Goal: Transaction & Acquisition: Purchase product/service

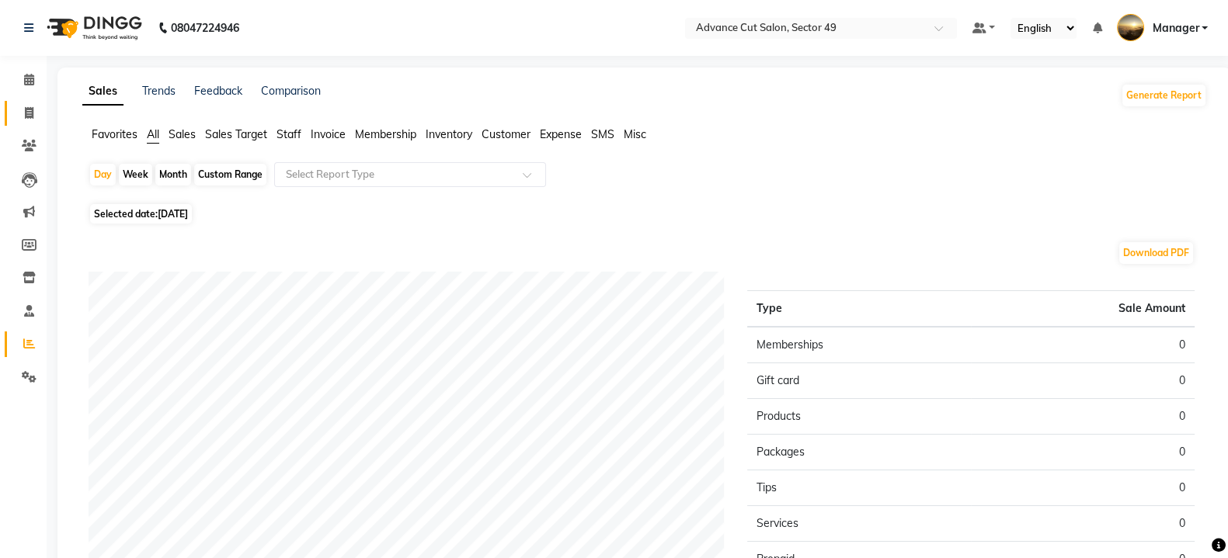
click at [27, 118] on icon at bounding box center [29, 113] width 9 height 12
select select "service"
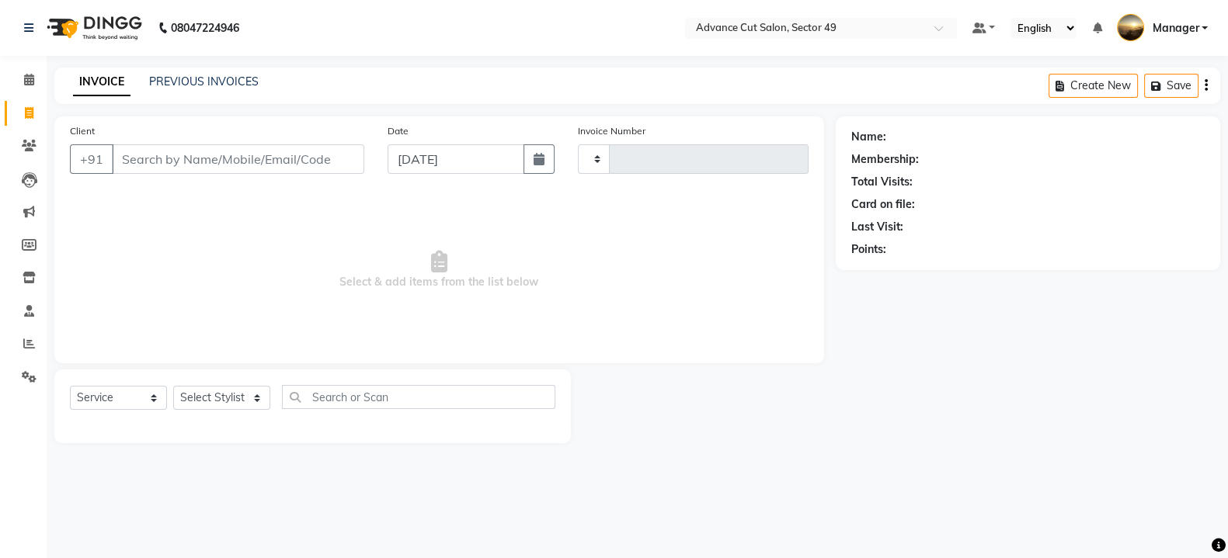
type input "4792"
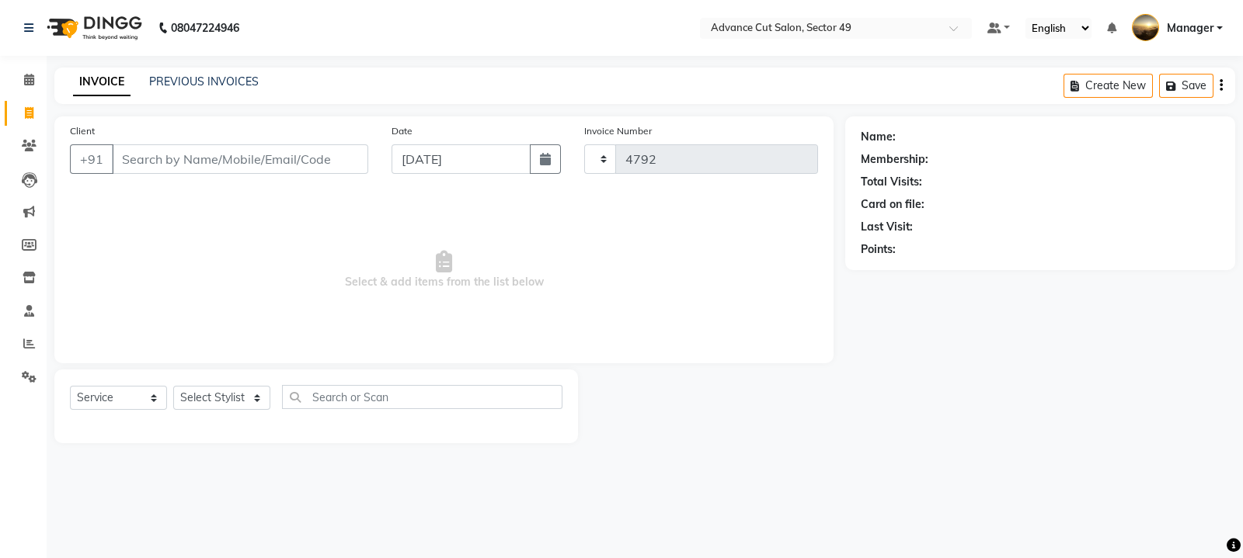
select select "4616"
click at [124, 159] on input "Client" at bounding box center [240, 159] width 256 height 30
type input "9811469758"
click at [338, 158] on span "Add Client" at bounding box center [327, 159] width 61 height 16
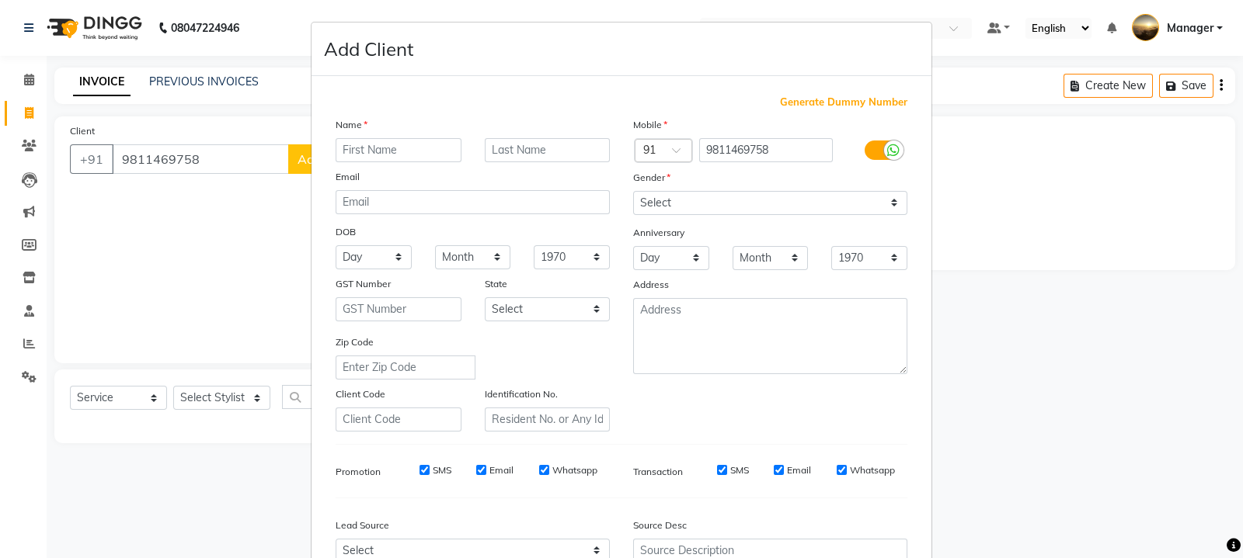
click at [390, 153] on input "text" at bounding box center [398, 150] width 126 height 24
type input "[DEMOGRAPHIC_DATA]"
drag, startPoint x: 641, startPoint y: 197, endPoint x: 641, endPoint y: 208, distance: 10.9
click at [641, 203] on select "Select [DEMOGRAPHIC_DATA] [DEMOGRAPHIC_DATA] Other Prefer Not To Say" at bounding box center [770, 203] width 274 height 24
select select "[DEMOGRAPHIC_DATA]"
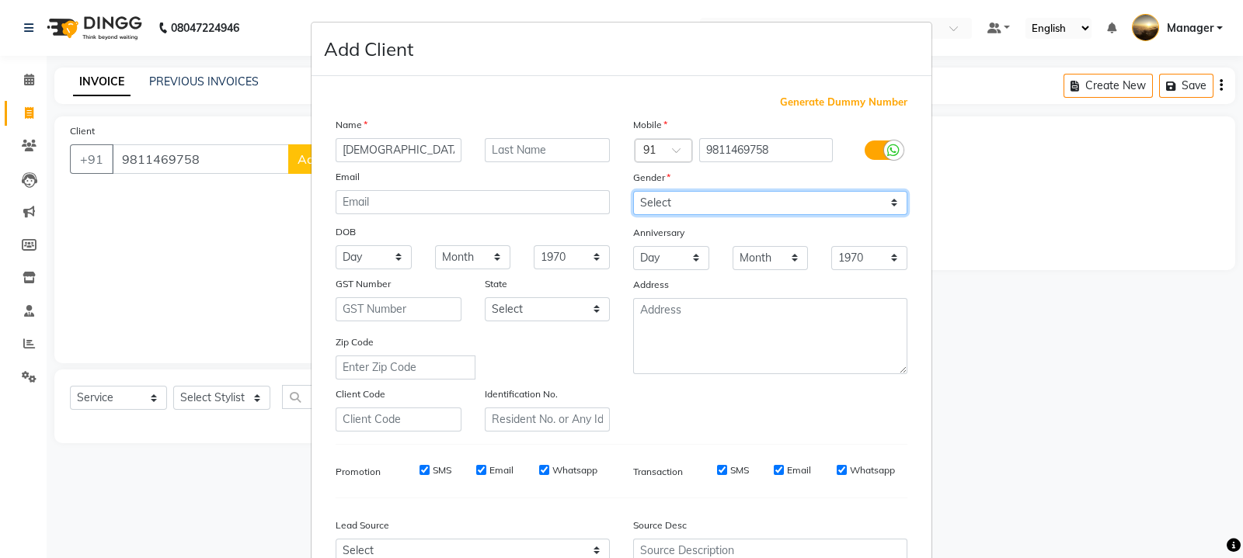
click at [633, 192] on select "Select [DEMOGRAPHIC_DATA] [DEMOGRAPHIC_DATA] Other Prefer Not To Say" at bounding box center [770, 203] width 274 height 24
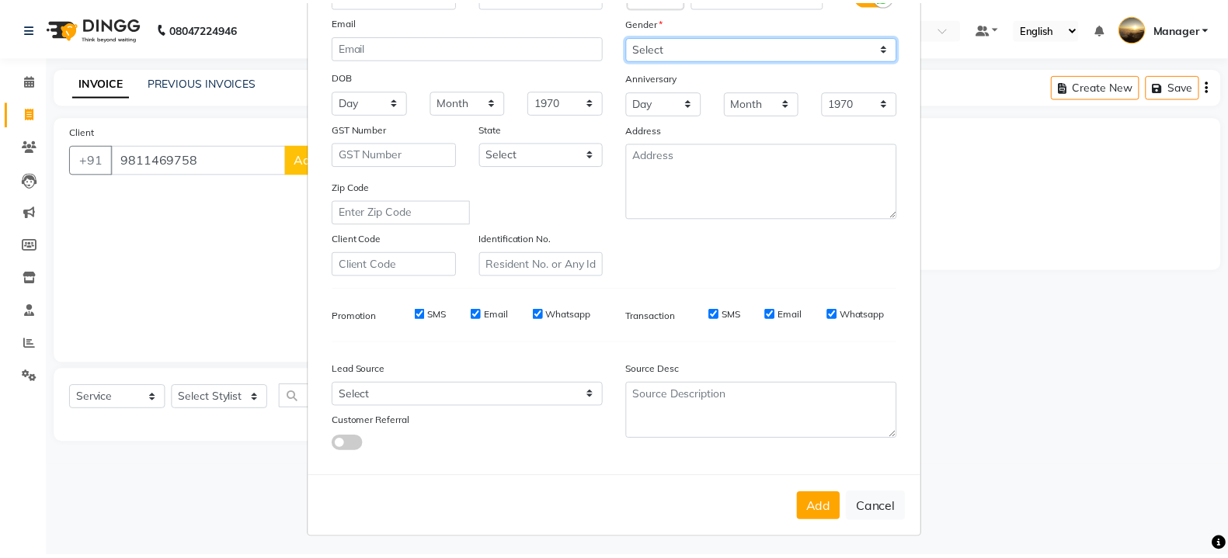
scroll to position [166, 0]
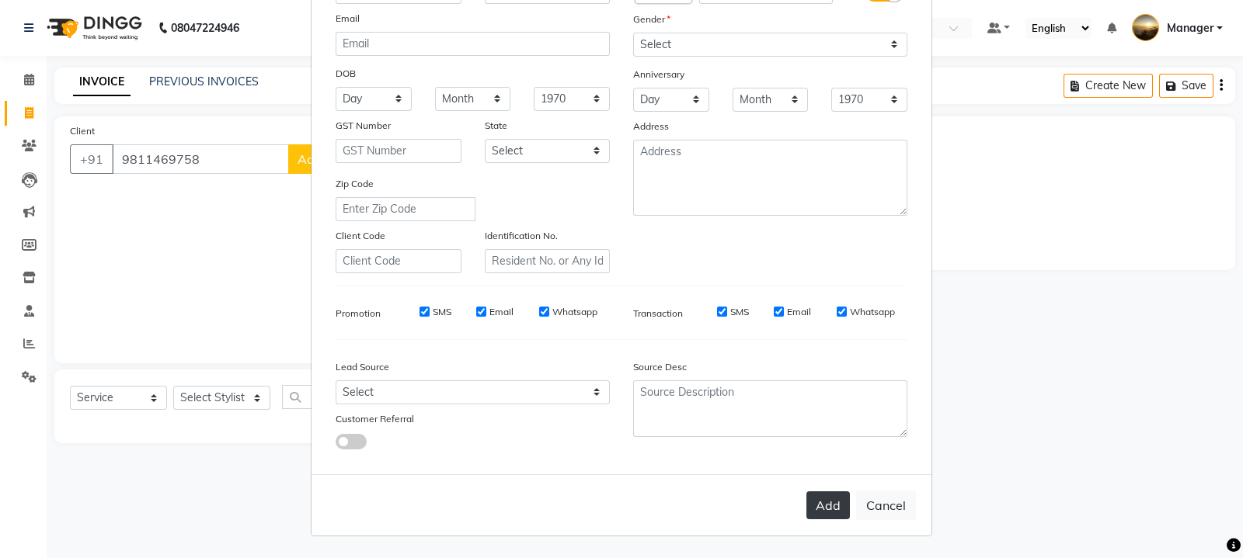
click at [819, 508] on button "Add" at bounding box center [827, 506] width 43 height 28
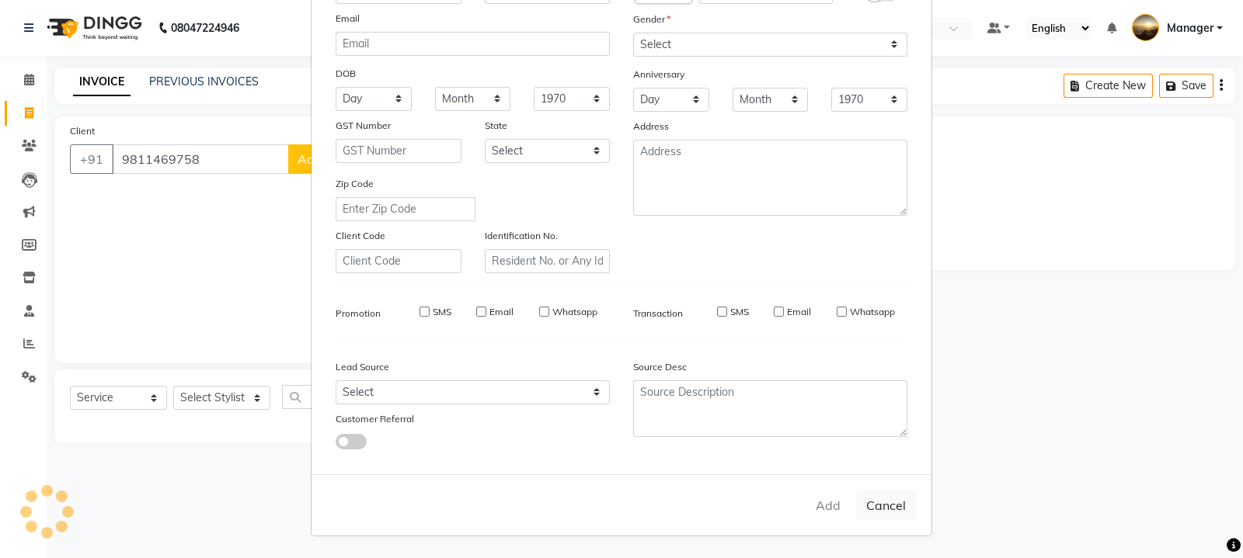
select select
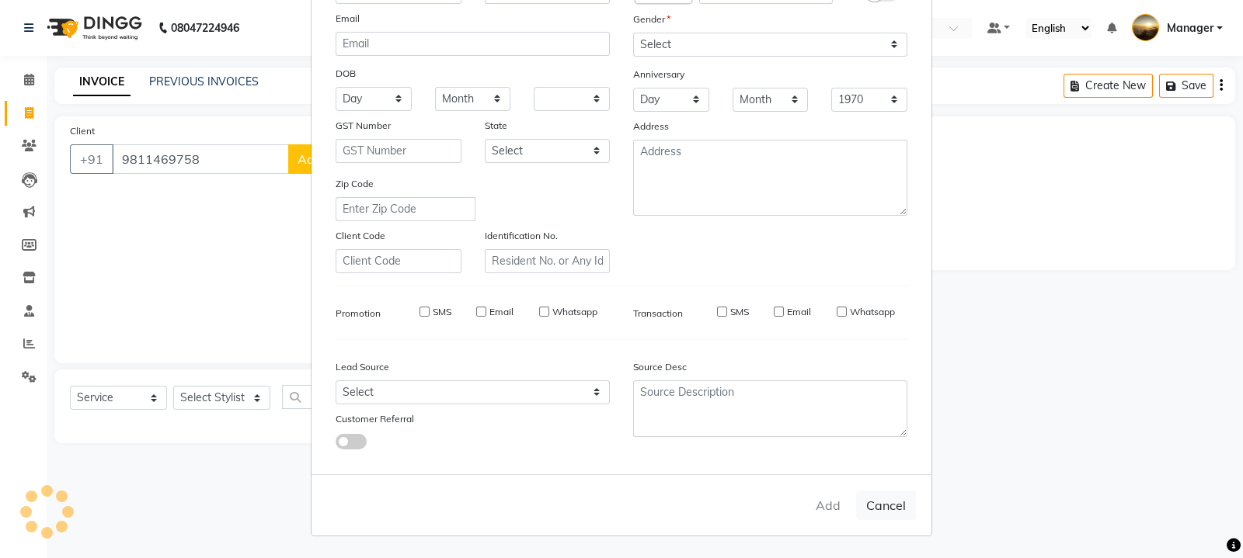
select select
checkbox input "false"
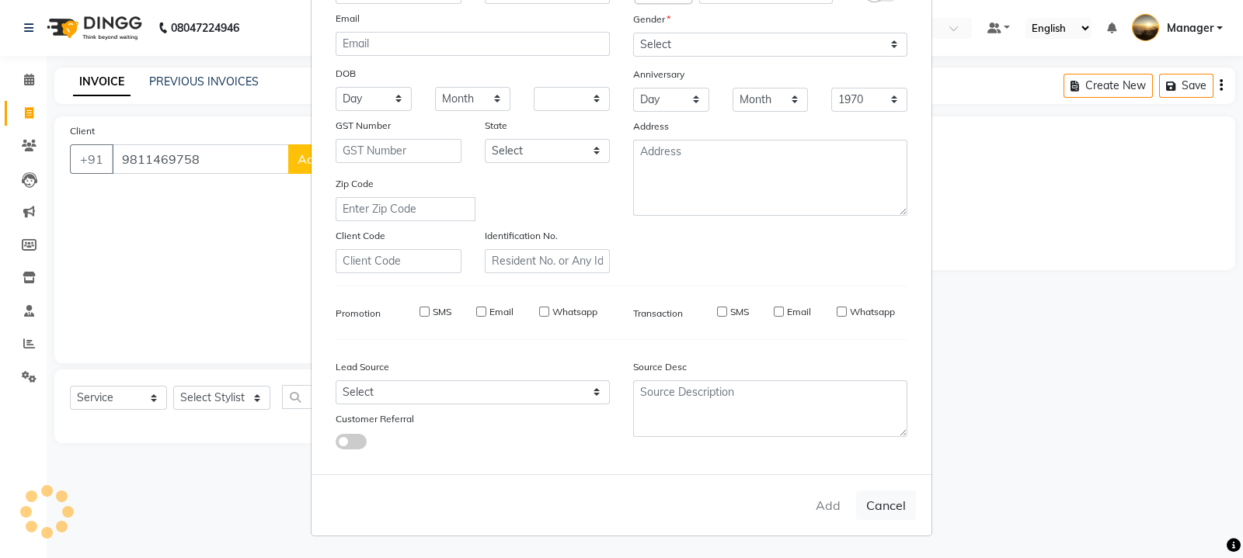
checkbox input "false"
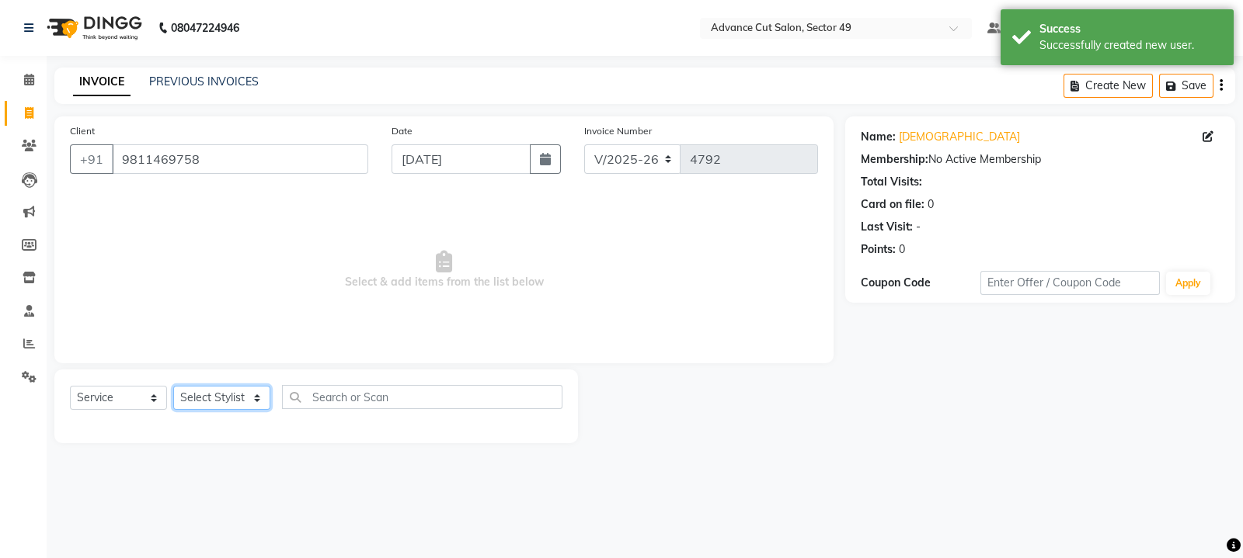
click at [260, 398] on select "Select Stylist [PERSON_NAME] [PERSON_NAME] Manager Navi product [PERSON_NAME] s…" at bounding box center [221, 398] width 97 height 24
select select "66368"
click at [173, 387] on select "Select Stylist [PERSON_NAME] [PERSON_NAME] Manager Navi product [PERSON_NAME] s…" at bounding box center [221, 398] width 97 height 24
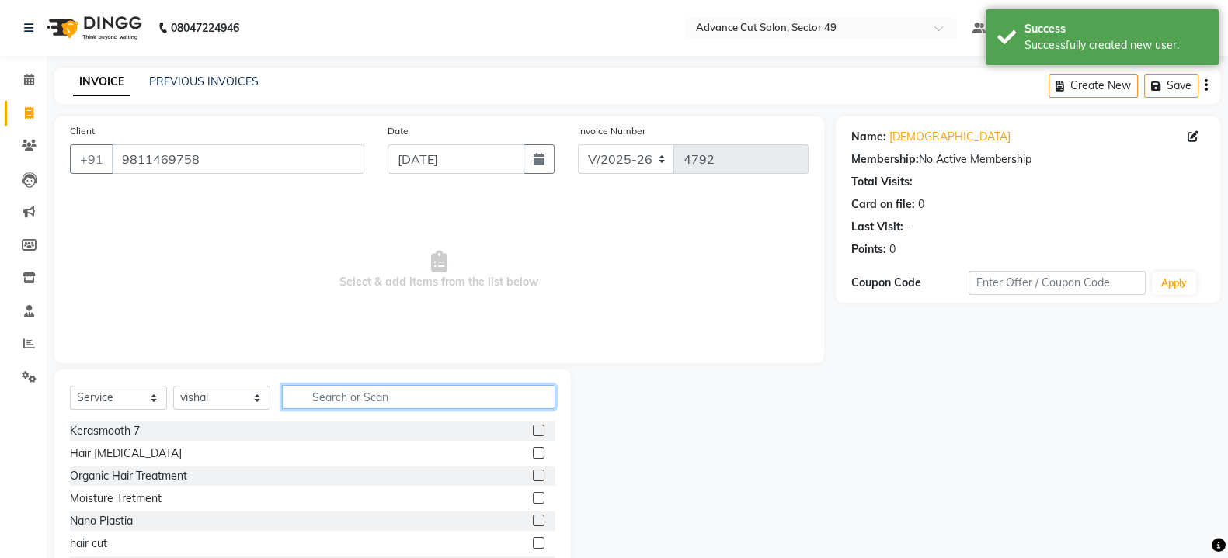
click at [317, 401] on input "text" at bounding box center [418, 397] width 273 height 24
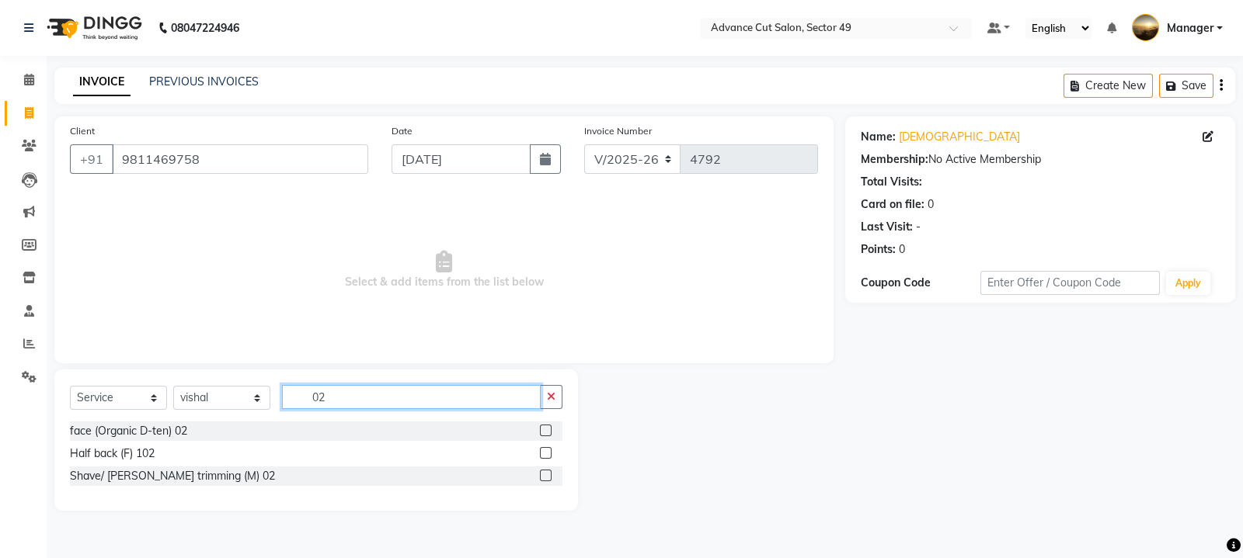
type input "02"
click at [544, 429] on label at bounding box center [546, 431] width 12 height 12
click at [544, 429] on input "checkbox" at bounding box center [545, 431] width 10 height 10
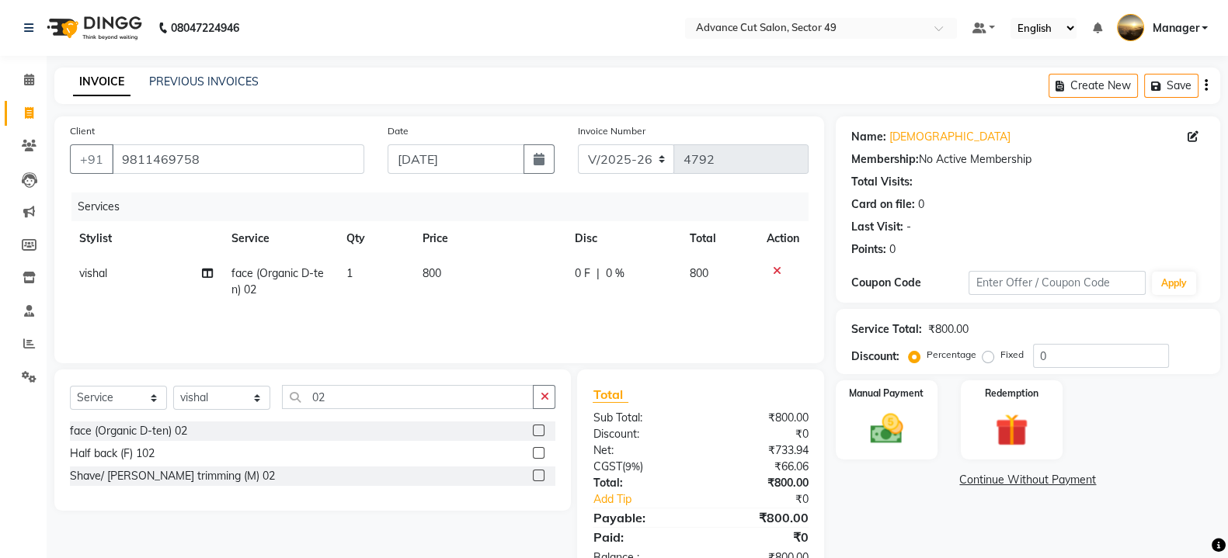
click at [542, 428] on label at bounding box center [539, 431] width 12 height 12
click at [542, 428] on input "checkbox" at bounding box center [538, 431] width 10 height 10
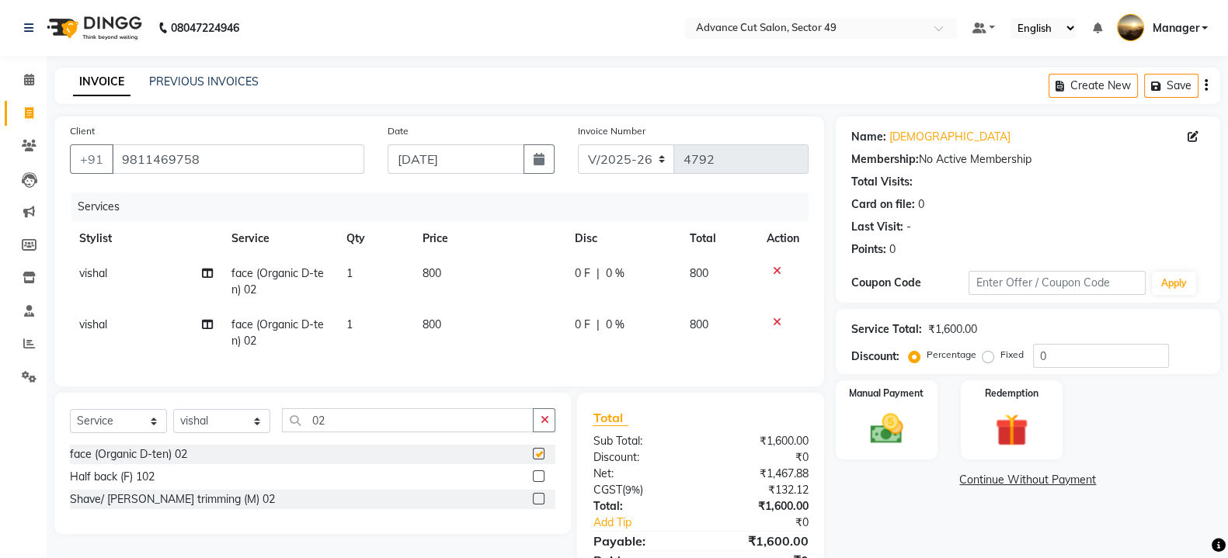
checkbox input "false"
drag, startPoint x: 778, startPoint y: 269, endPoint x: 775, endPoint y: 301, distance: 32.0
click at [777, 273] on icon at bounding box center [777, 271] width 9 height 11
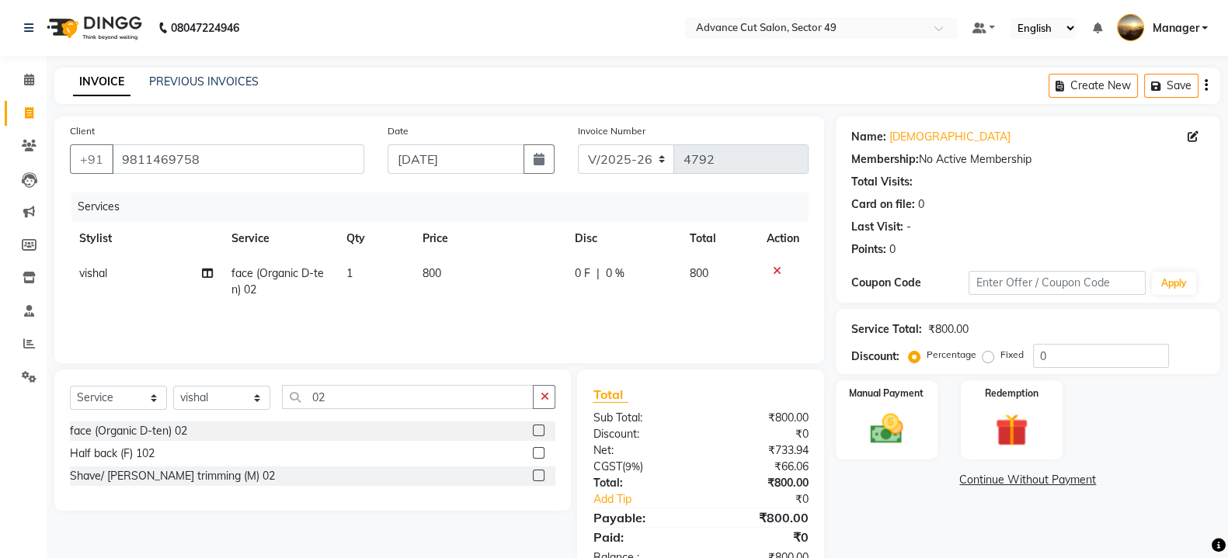
drag, startPoint x: 775, startPoint y: 269, endPoint x: 758, endPoint y: 291, distance: 27.7
click at [770, 273] on div at bounding box center [782, 271] width 33 height 11
click at [534, 476] on label at bounding box center [539, 476] width 12 height 12
click at [534, 476] on input "checkbox" at bounding box center [538, 476] width 10 height 10
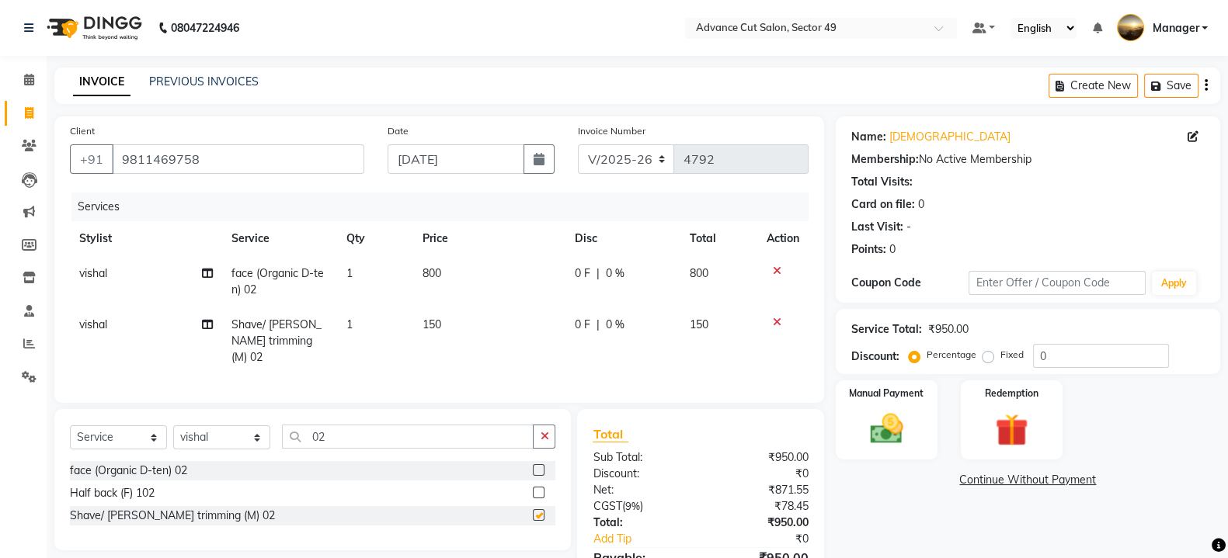
checkbox input "false"
drag, startPoint x: 777, startPoint y: 272, endPoint x: 769, endPoint y: 283, distance: 13.4
click at [776, 273] on icon at bounding box center [777, 271] width 9 height 11
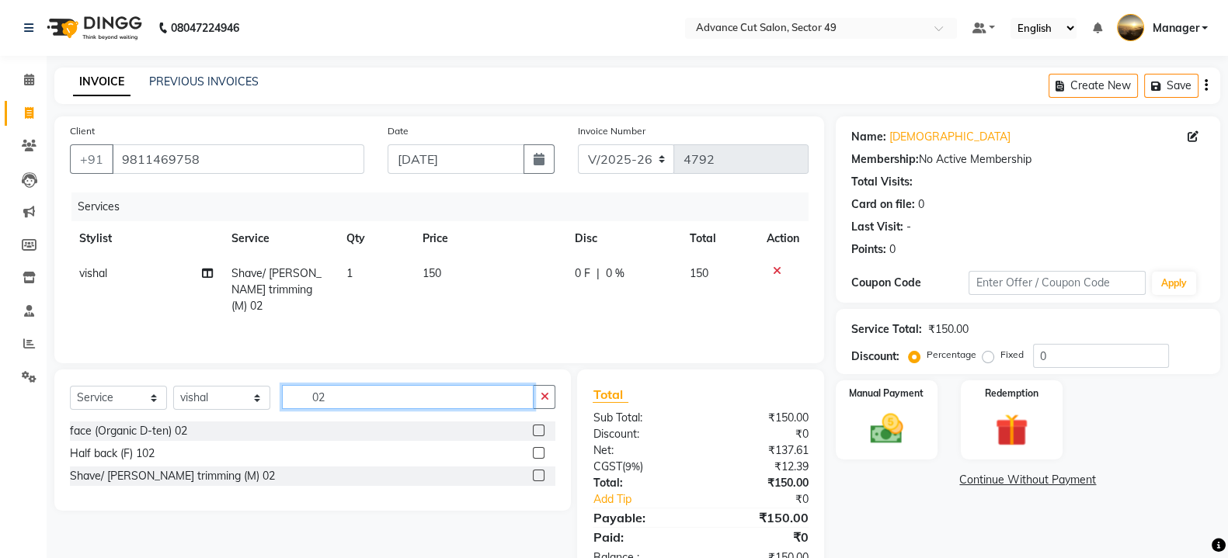
click at [330, 394] on input "02" at bounding box center [408, 397] width 252 height 24
type input "01"
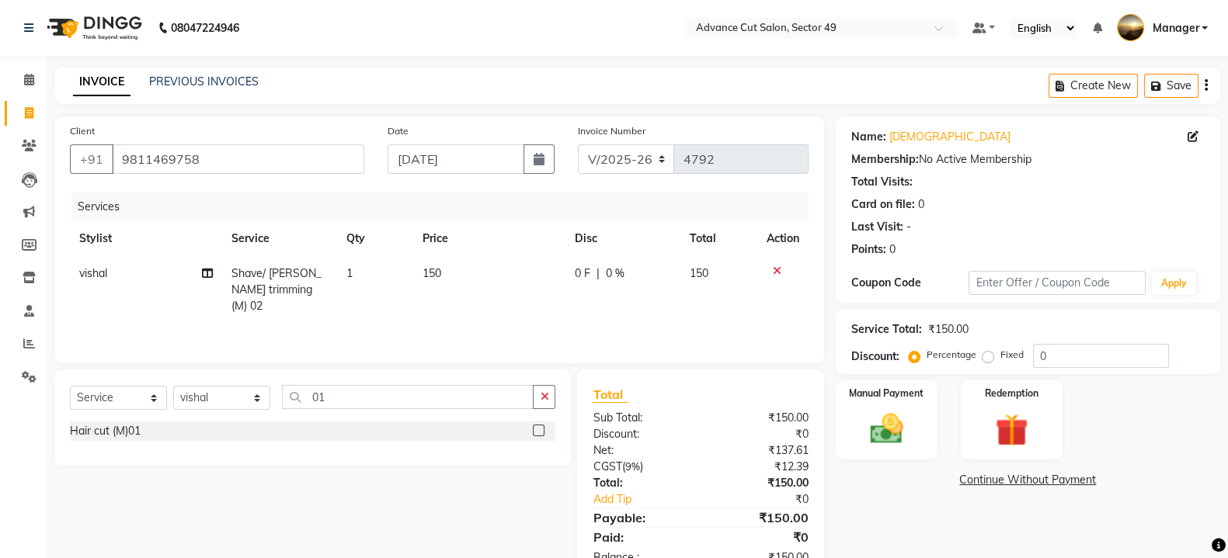
click at [536, 434] on label at bounding box center [539, 431] width 12 height 12
click at [536, 434] on input "checkbox" at bounding box center [538, 431] width 10 height 10
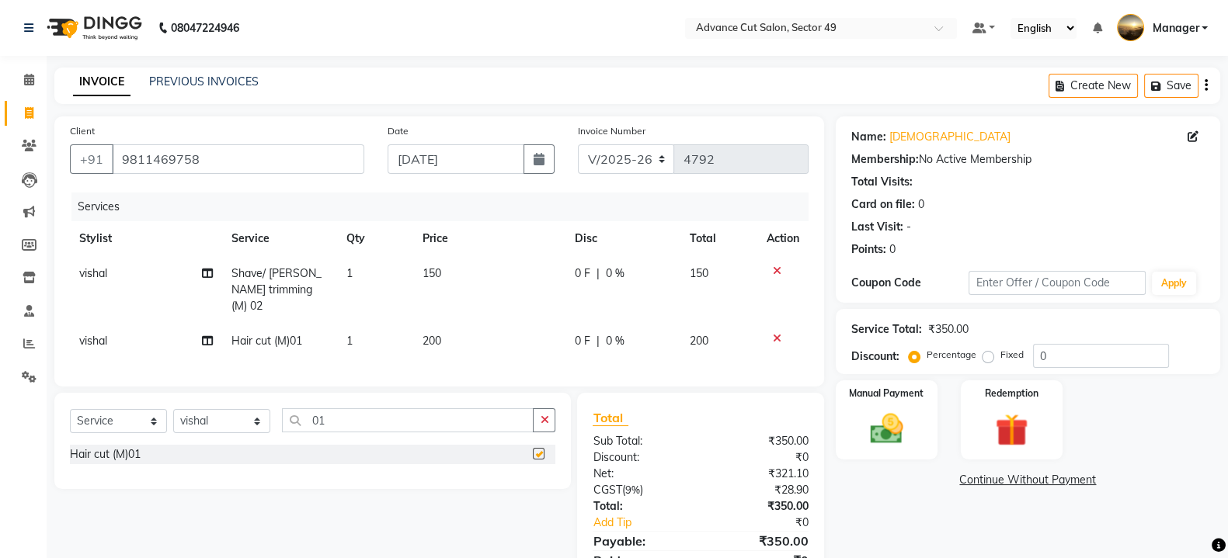
checkbox input "false"
click at [776, 268] on icon at bounding box center [777, 271] width 9 height 11
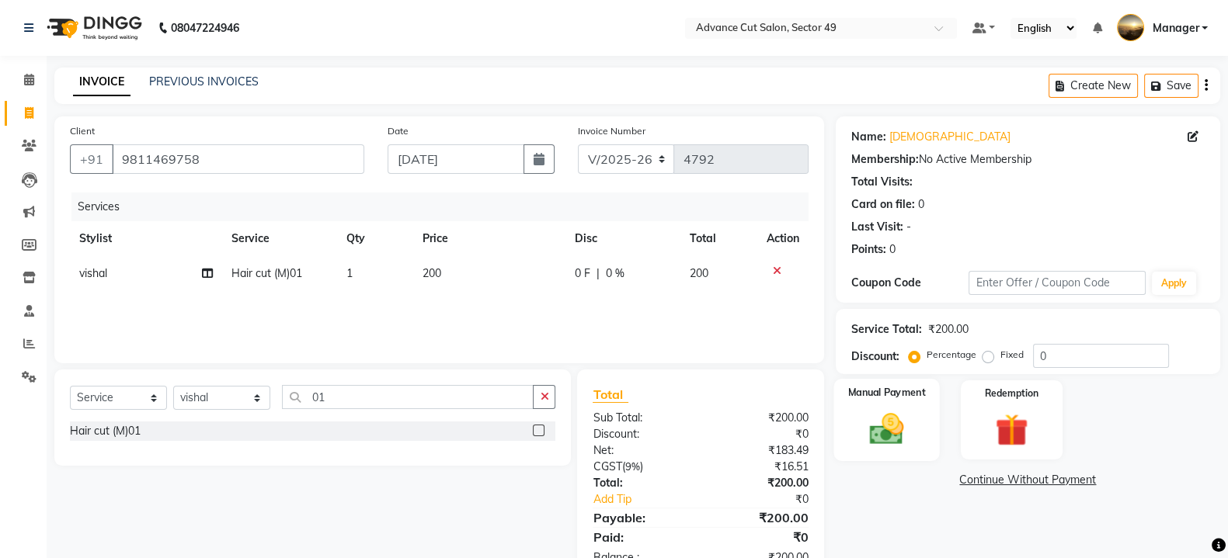
click at [874, 432] on img at bounding box center [886, 428] width 55 height 39
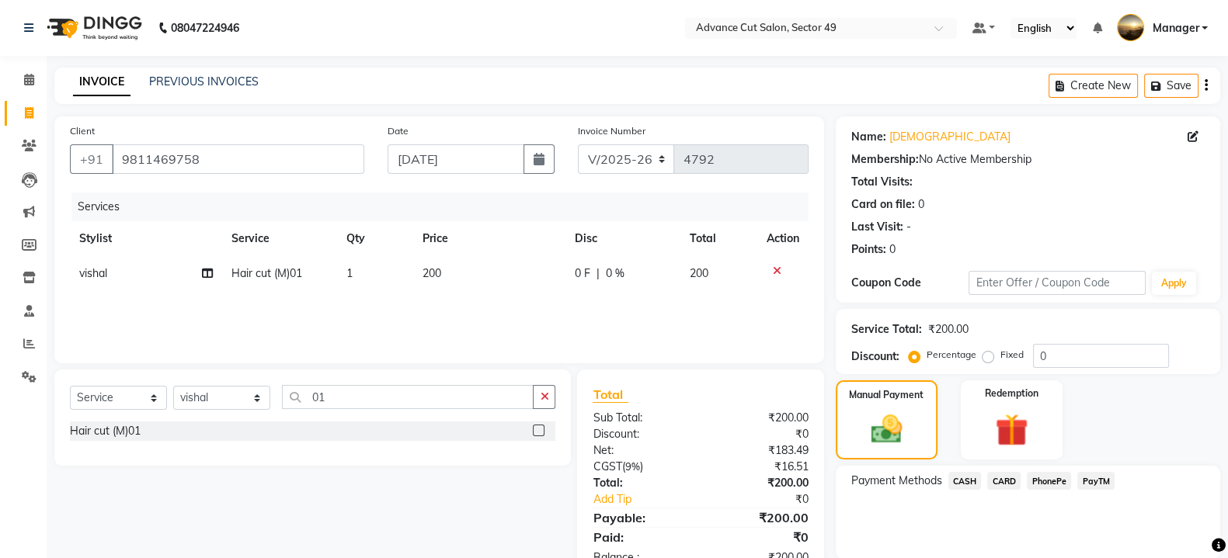
click at [1048, 483] on span "PhonePe" at bounding box center [1049, 481] width 44 height 18
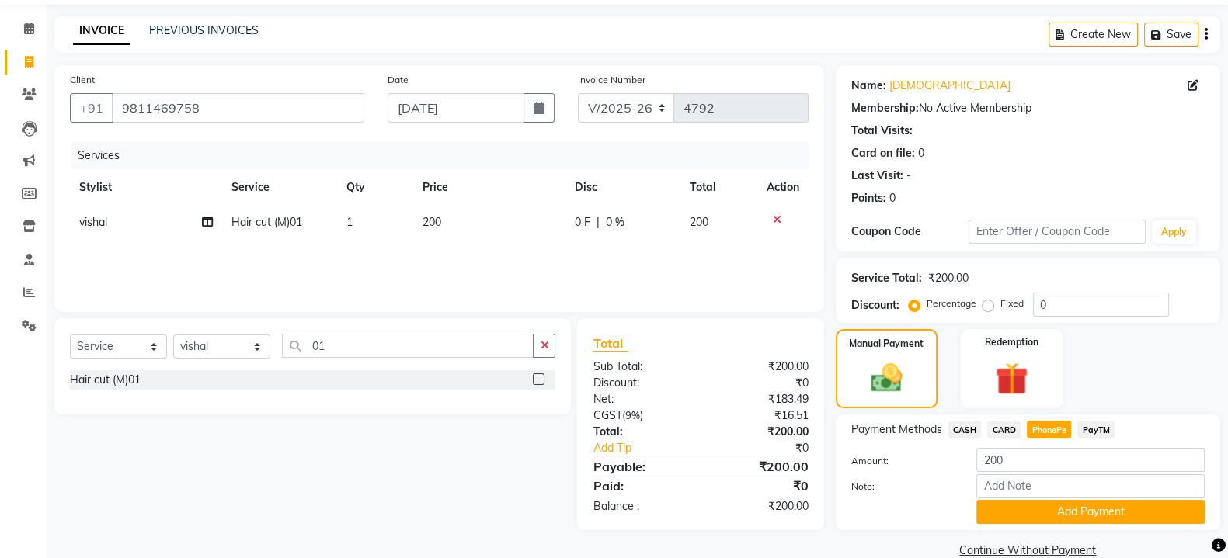
scroll to position [79, 0]
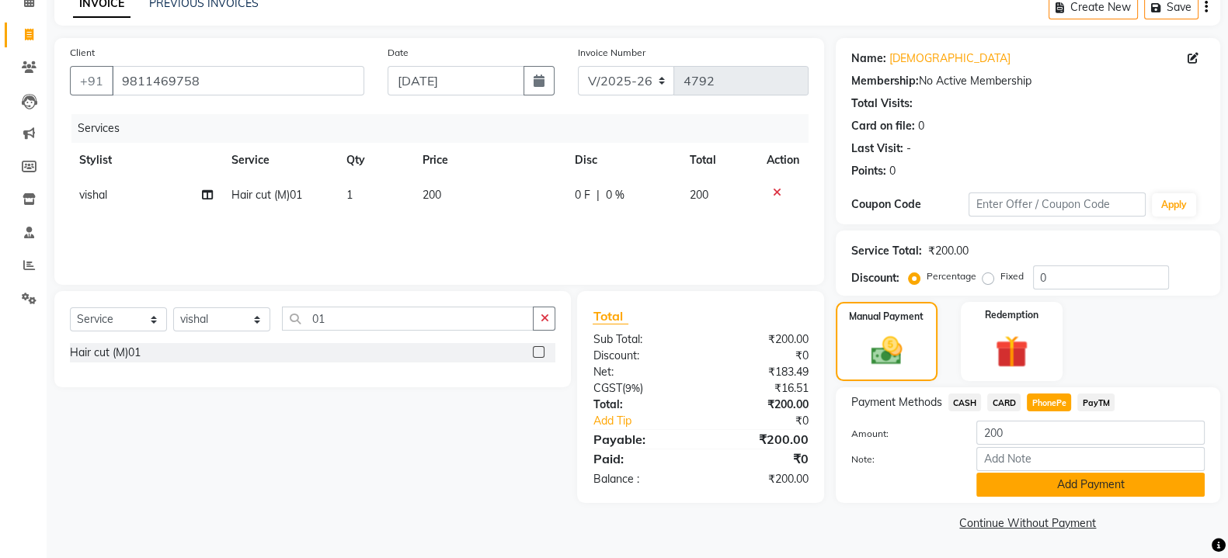
click at [1046, 484] on button "Add Payment" at bounding box center [1090, 485] width 228 height 24
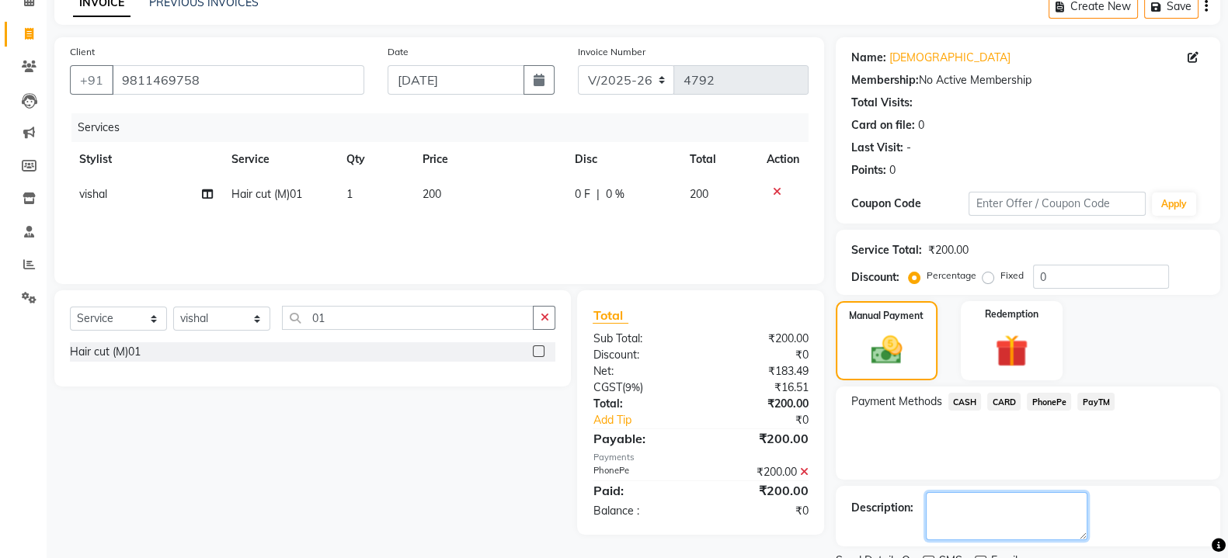
click at [958, 514] on textarea at bounding box center [1007, 516] width 162 height 48
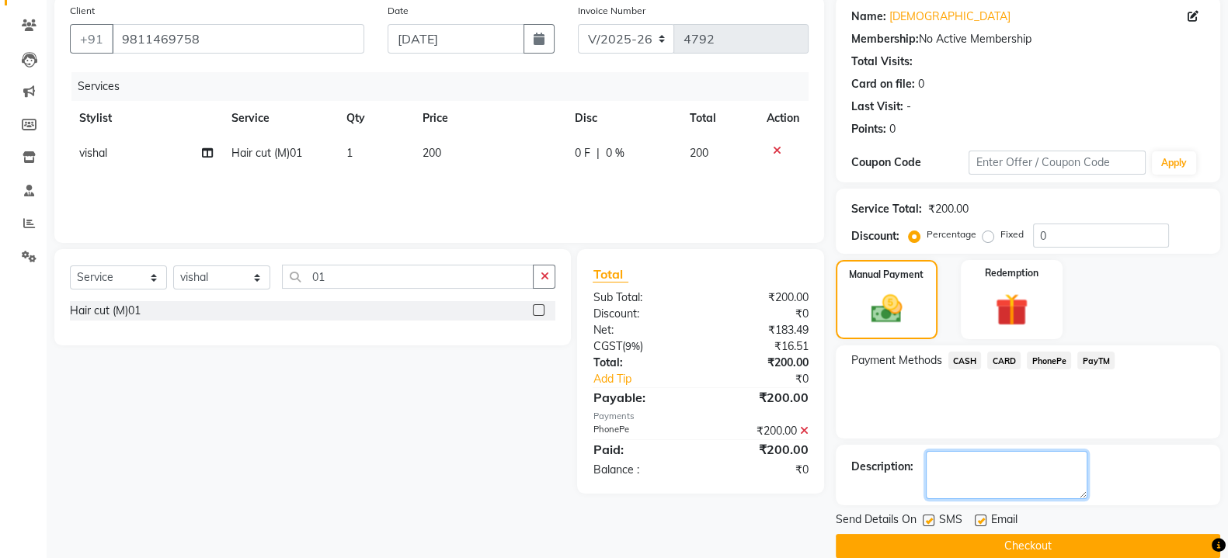
scroll to position [143, 0]
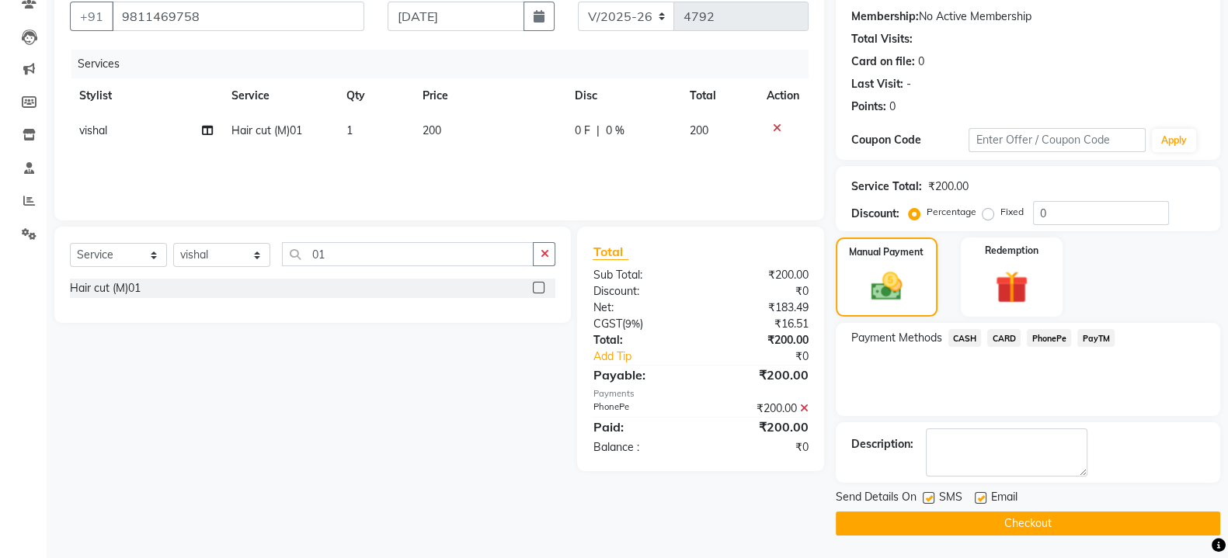
click at [1012, 522] on button "Checkout" at bounding box center [1028, 524] width 384 height 24
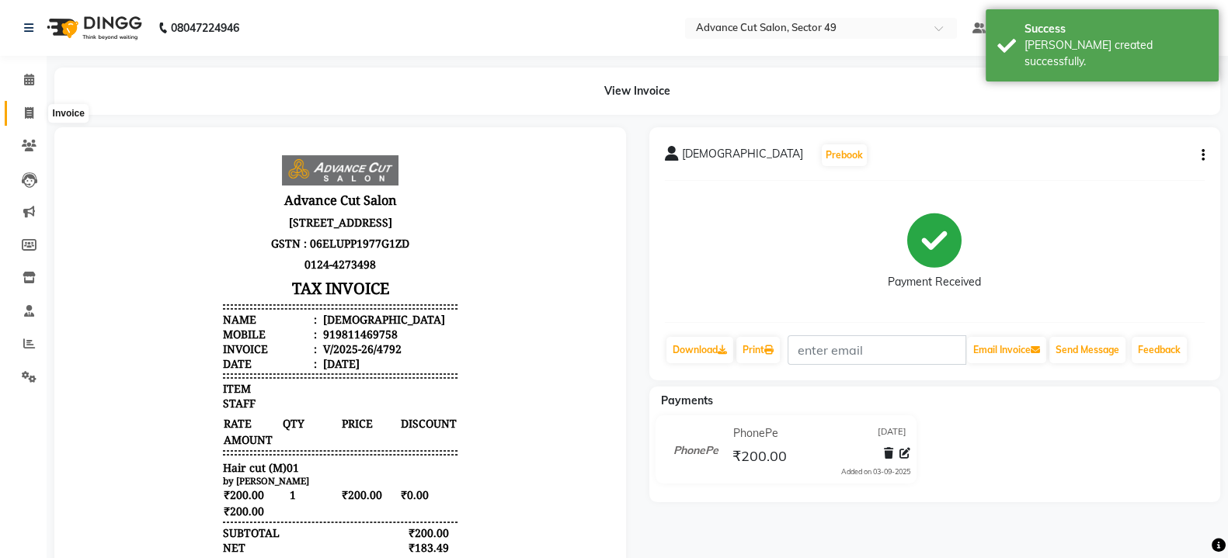
click at [31, 114] on icon at bounding box center [29, 113] width 9 height 12
select select "service"
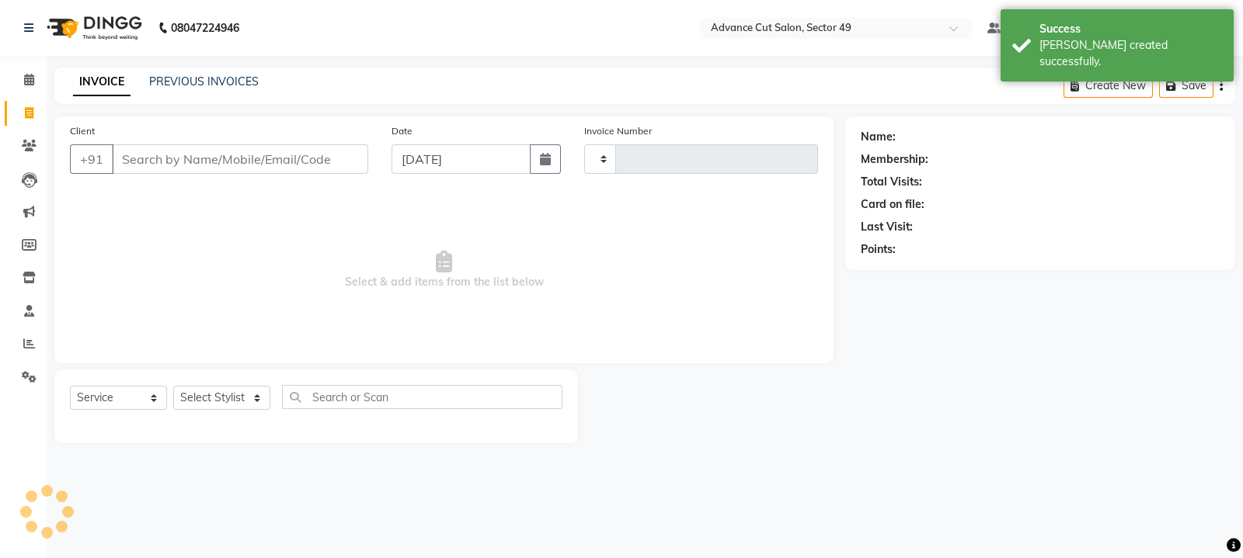
type input "4793"
select select "4616"
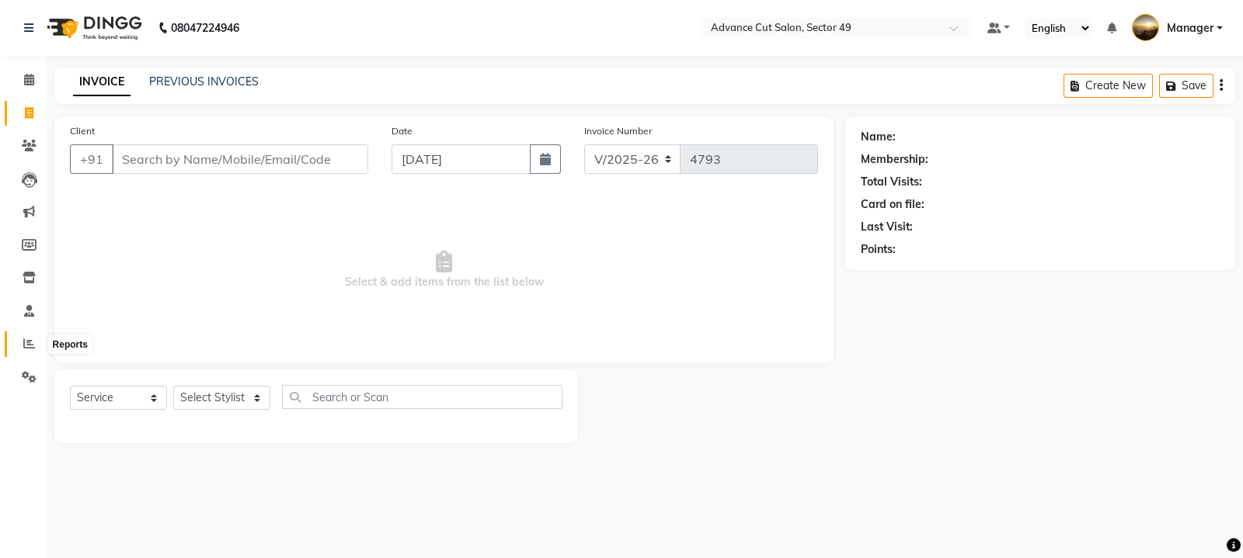
click at [25, 342] on icon at bounding box center [29, 344] width 12 height 12
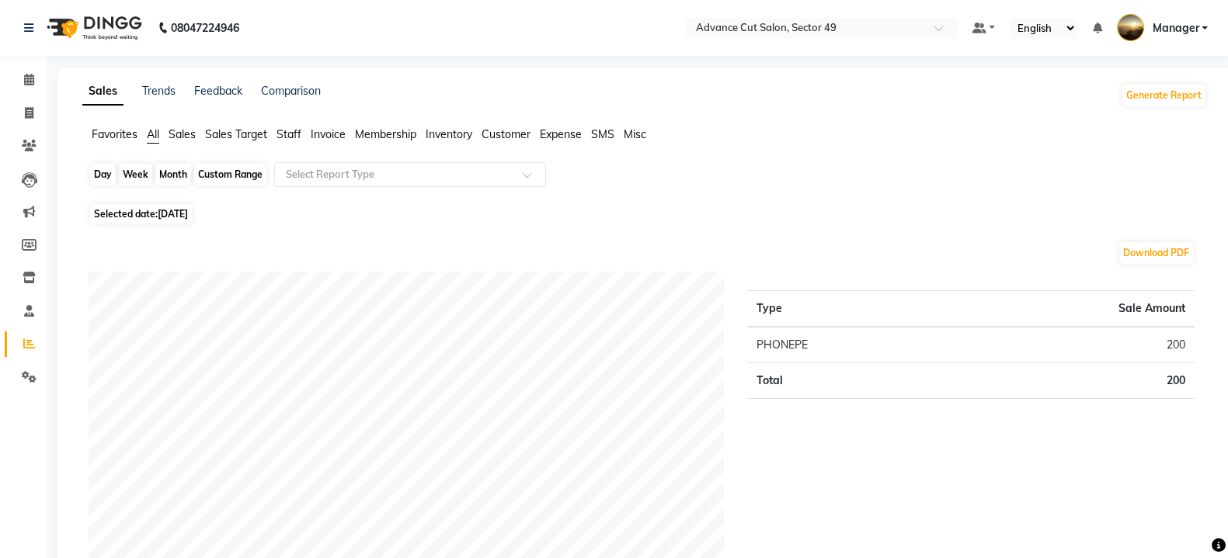
click at [107, 176] on div "Day" at bounding box center [103, 175] width 26 height 22
select select "9"
select select "2025"
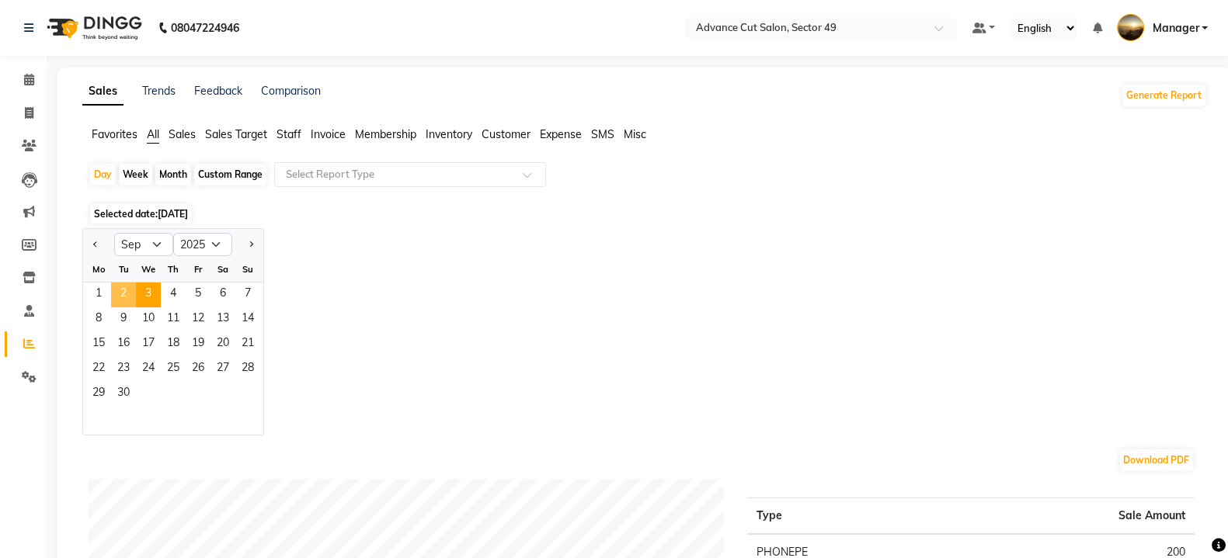
click at [114, 288] on span "2" at bounding box center [123, 295] width 25 height 25
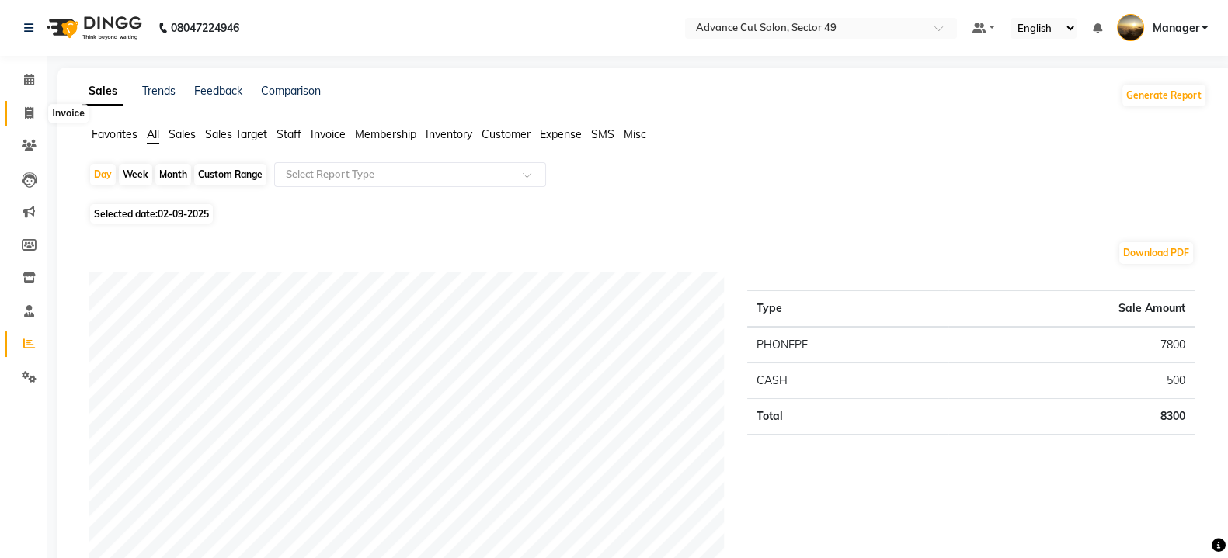
click at [30, 113] on icon at bounding box center [29, 113] width 9 height 12
select select "service"
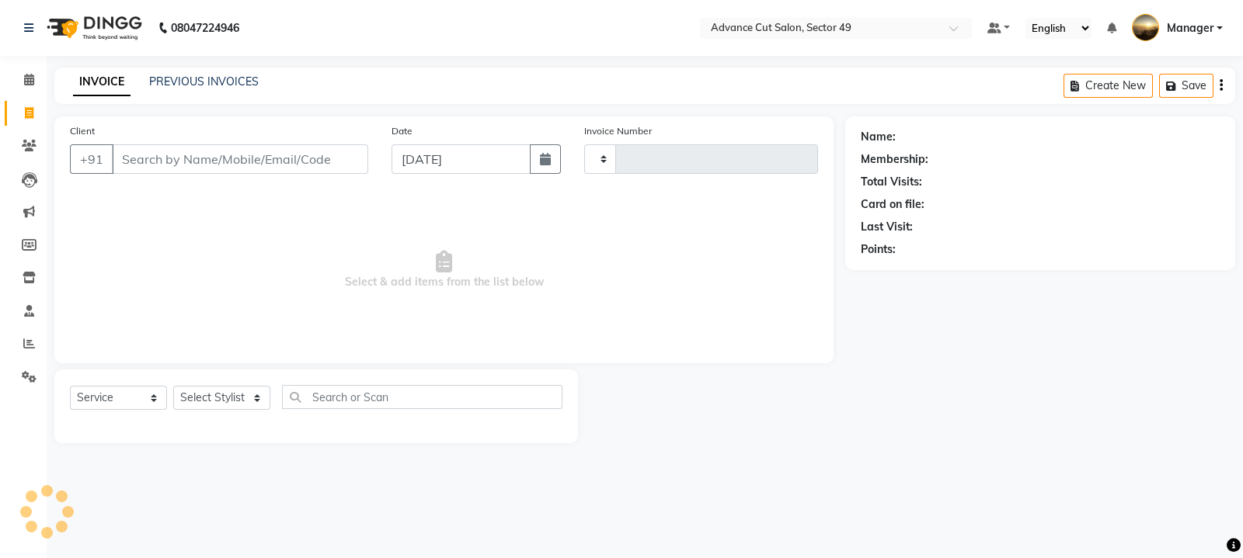
type input "4793"
select select "4616"
click at [217, 84] on link "PREVIOUS INVOICES" at bounding box center [203, 82] width 109 height 14
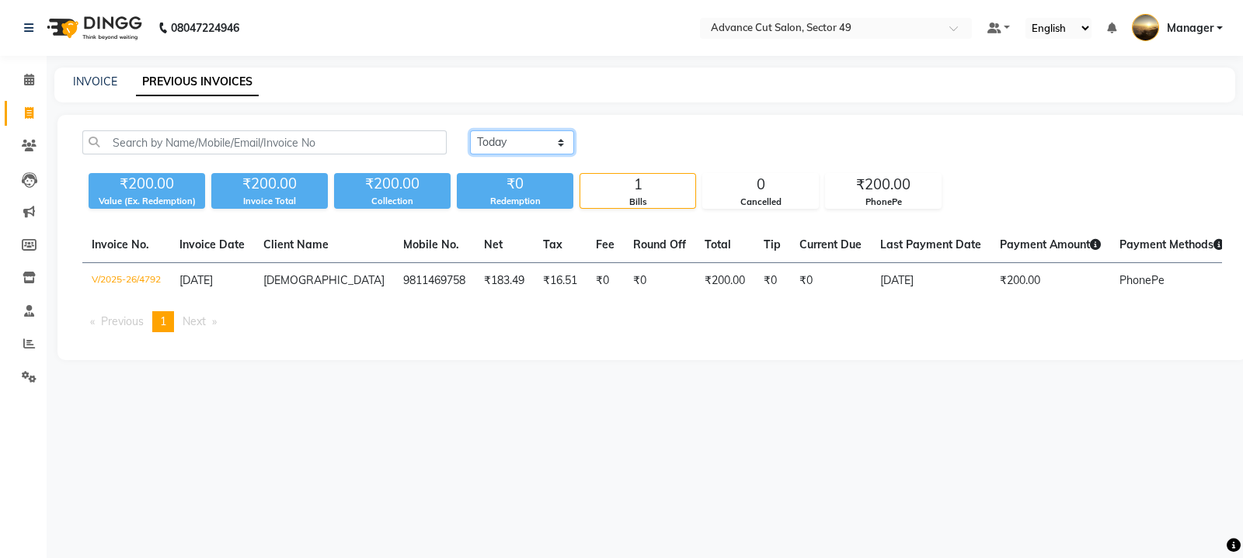
click at [547, 144] on select "Today Yesterday Custom Range" at bounding box center [522, 142] width 104 height 24
select select "yesterday"
click at [470, 130] on select "Today Yesterday Custom Range" at bounding box center [522, 142] width 104 height 24
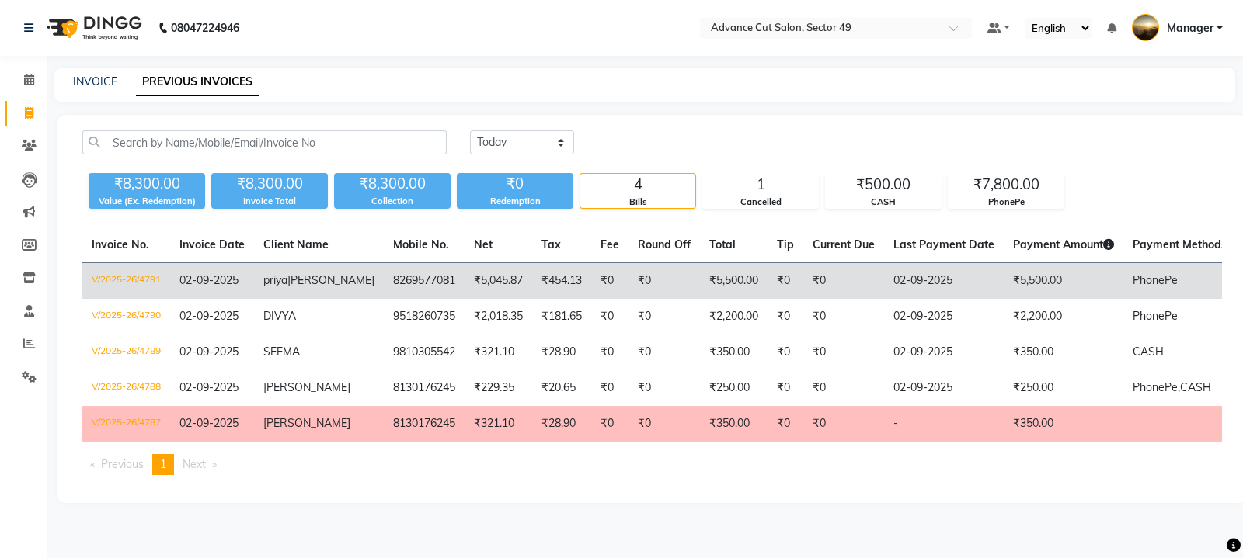
click at [408, 275] on td "8269577081" at bounding box center [424, 281] width 81 height 36
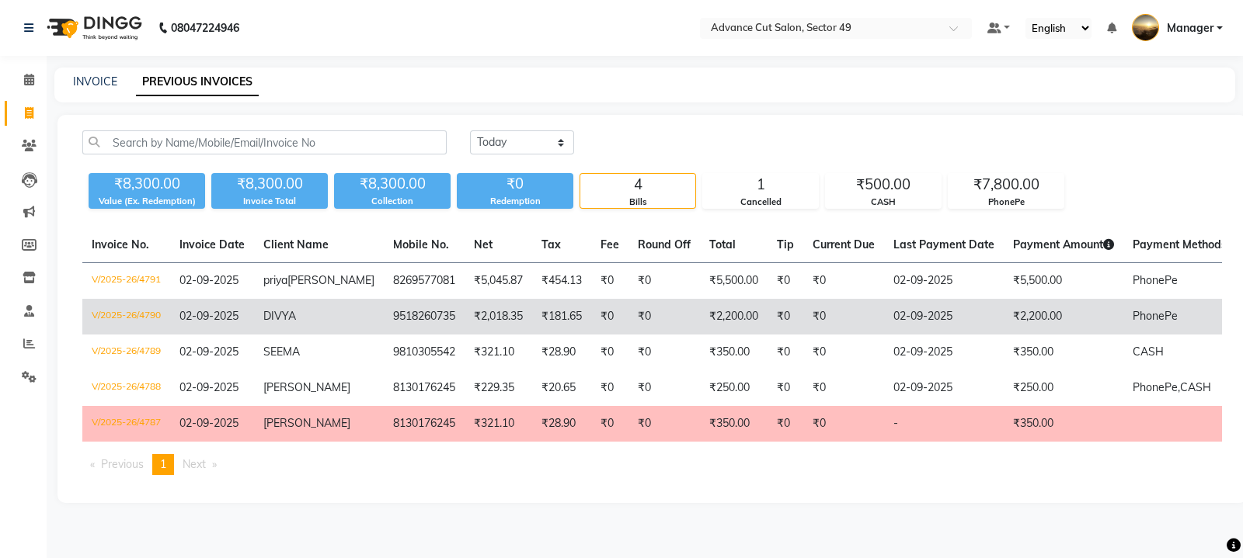
click at [464, 325] on td "₹2,018.35" at bounding box center [498, 317] width 68 height 36
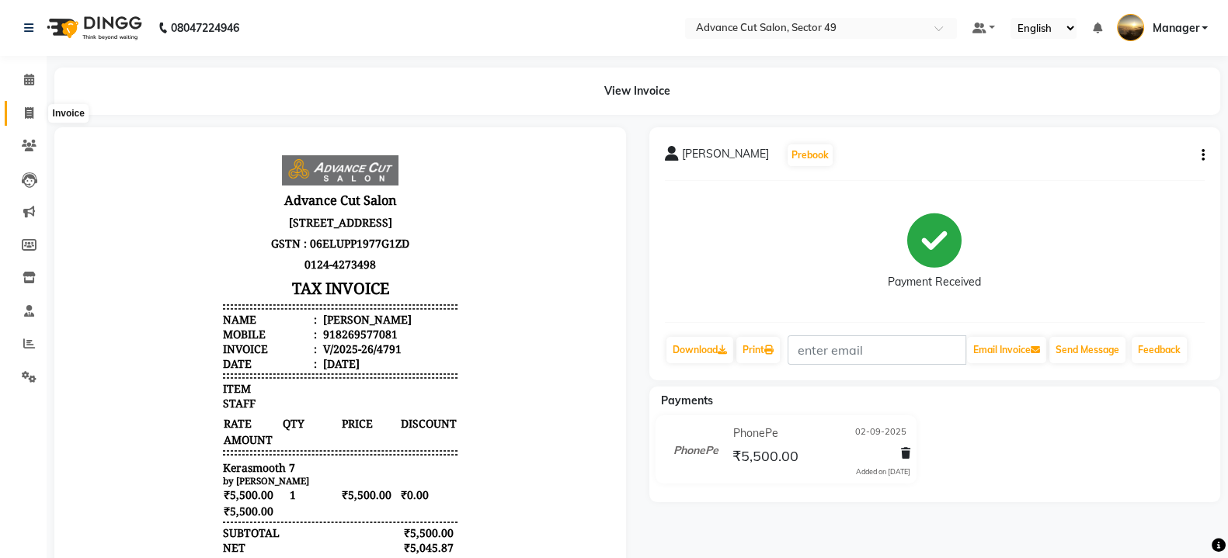
click at [30, 113] on icon at bounding box center [29, 113] width 9 height 12
select select "service"
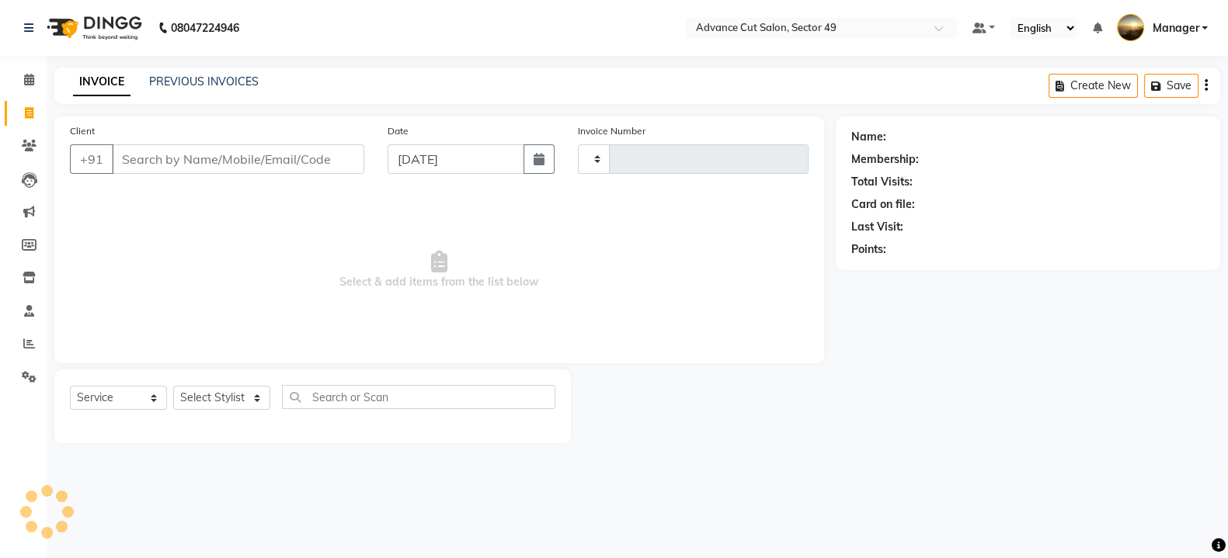
type input "4793"
select select "4616"
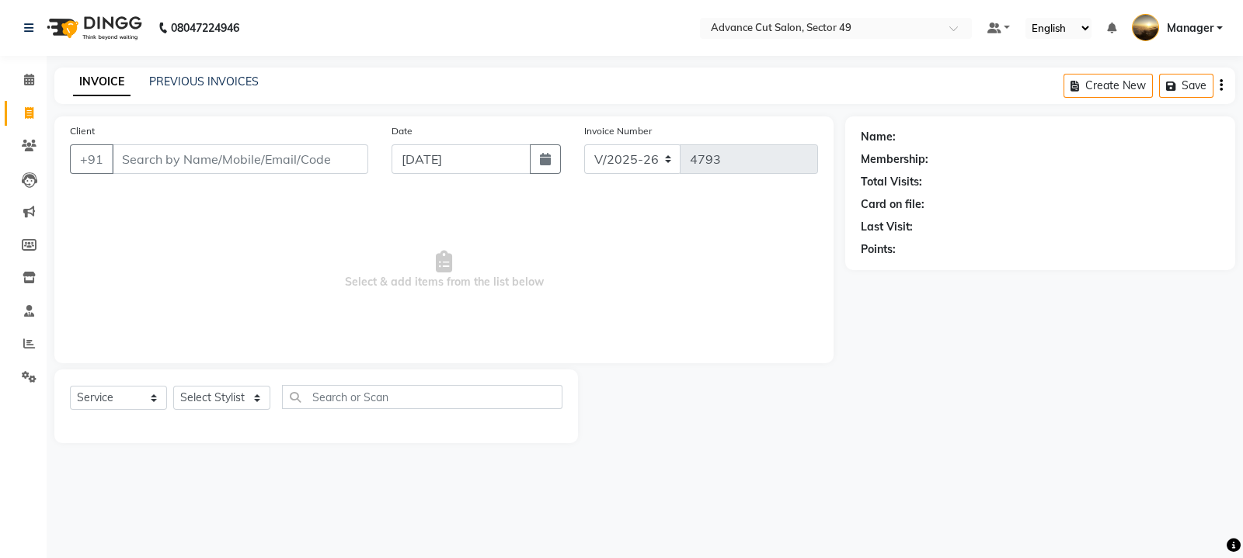
click at [151, 169] on input "Client" at bounding box center [240, 159] width 256 height 30
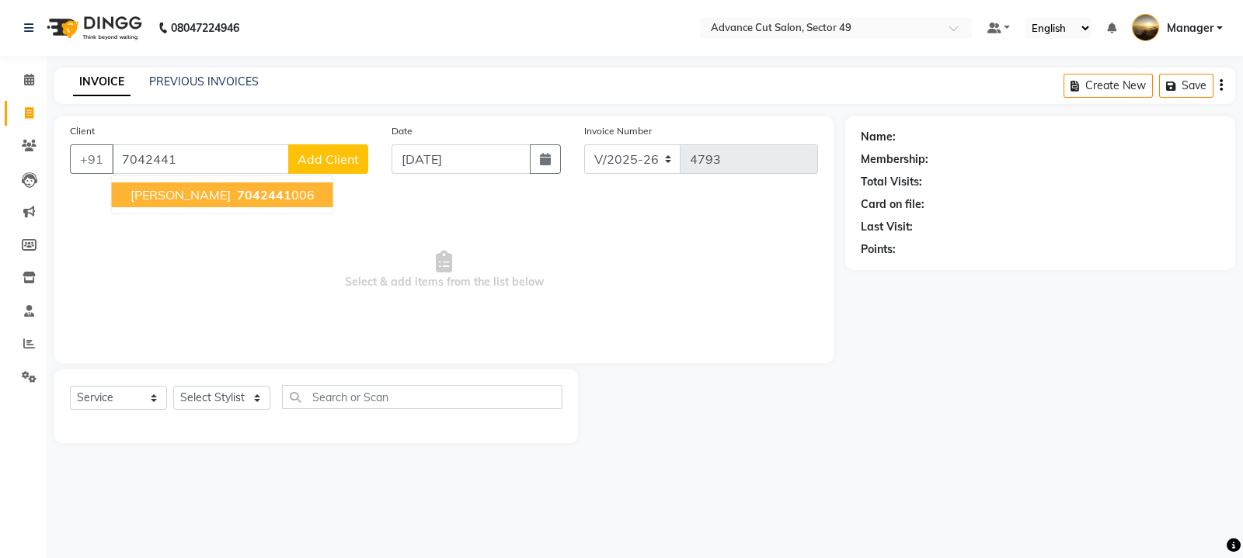
click at [237, 193] on span "7042441" at bounding box center [264, 195] width 54 height 16
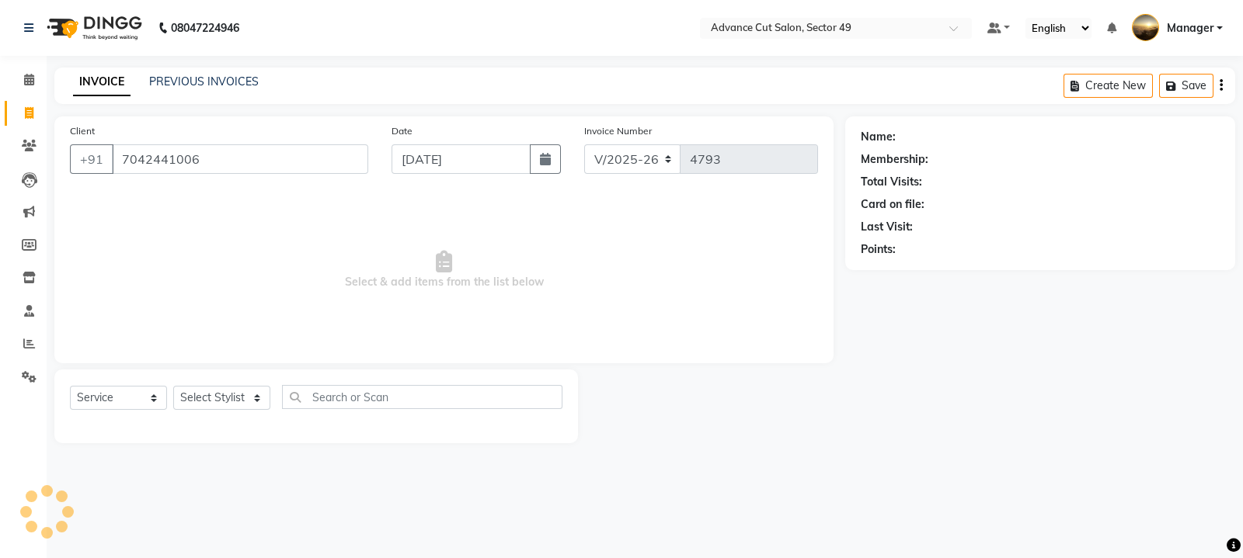
type input "7042441006"
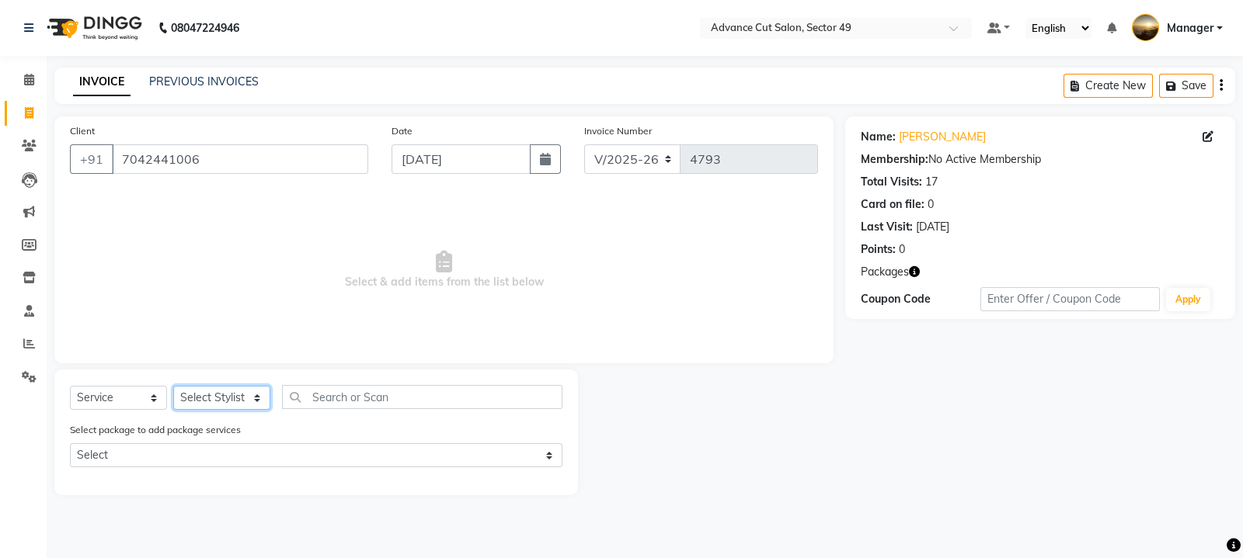
click at [249, 394] on select "Select Stylist [PERSON_NAME] [PERSON_NAME] Manager Navi product [PERSON_NAME] s…" at bounding box center [221, 398] width 97 height 24
select select "86282"
click at [173, 387] on select "Select Stylist [PERSON_NAME] [PERSON_NAME] Manager Navi product [PERSON_NAME] s…" at bounding box center [221, 398] width 97 height 24
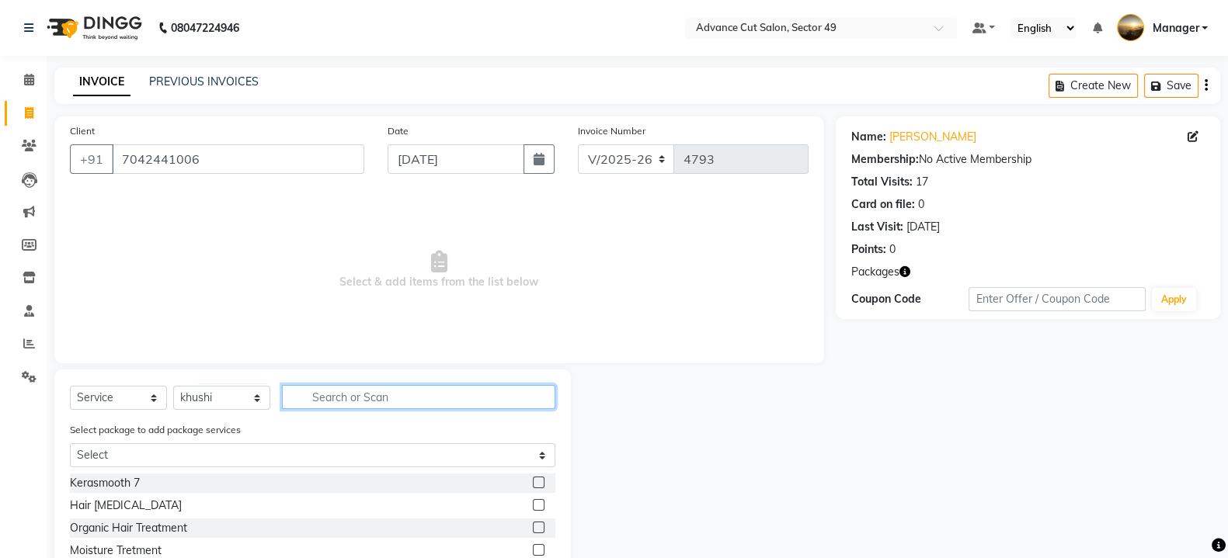
click at [345, 386] on input "text" at bounding box center [418, 397] width 273 height 24
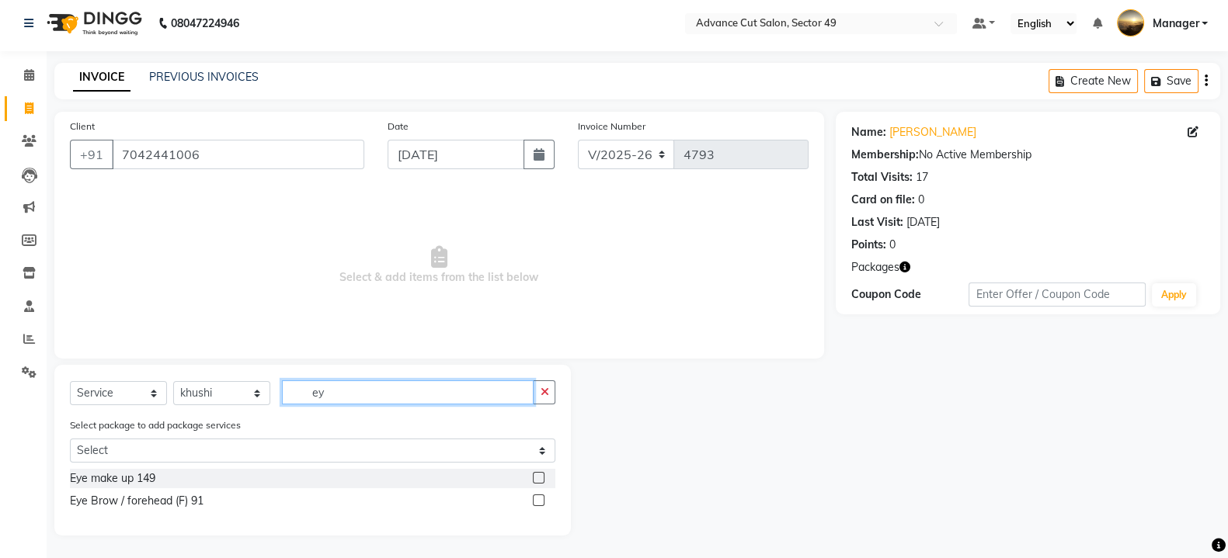
scroll to position [7, 0]
type input "ey"
click at [540, 496] on label at bounding box center [539, 500] width 12 height 12
click at [540, 496] on input "checkbox" at bounding box center [538, 500] width 10 height 10
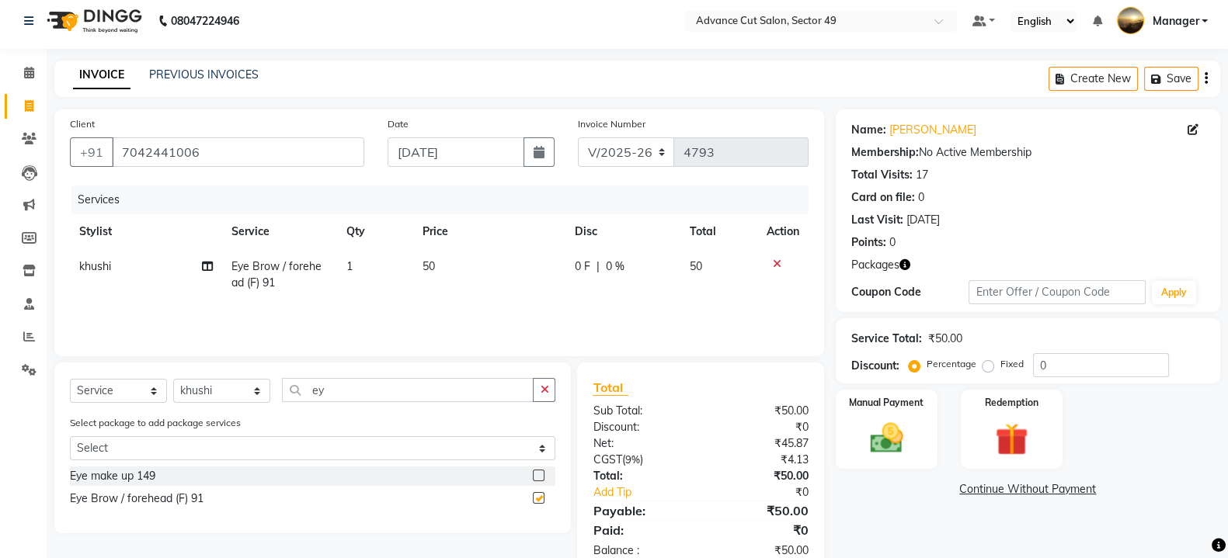
checkbox input "false"
click at [462, 262] on td "50" at bounding box center [489, 274] width 152 height 51
select select "86282"
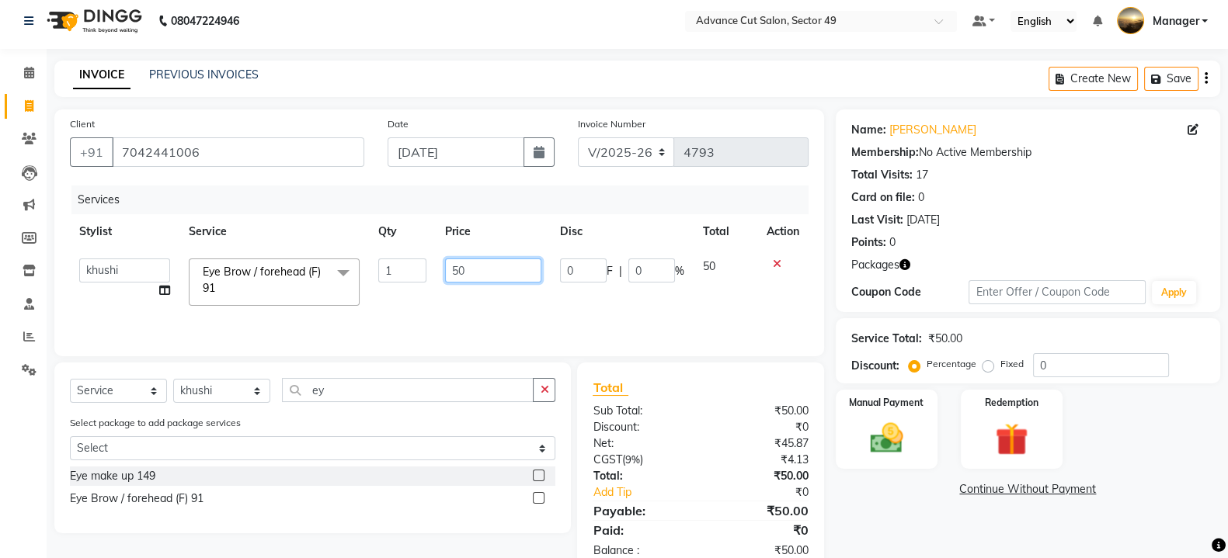
click at [488, 276] on input "50" at bounding box center [493, 271] width 97 height 24
type input "5"
type input "300"
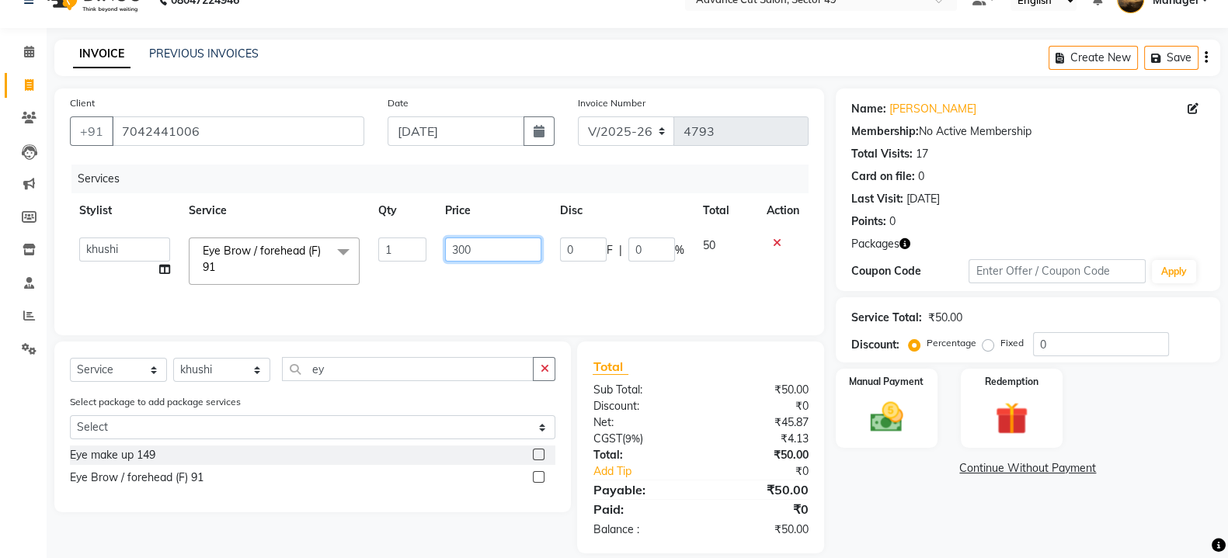
scroll to position [47, 0]
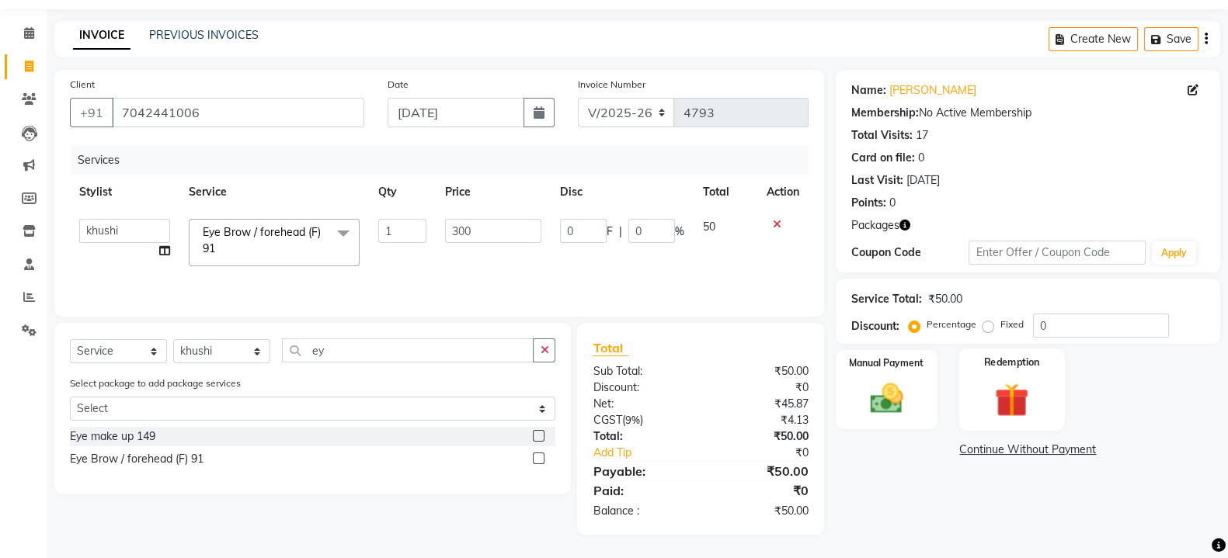
click at [1003, 400] on img at bounding box center [1011, 400] width 55 height 42
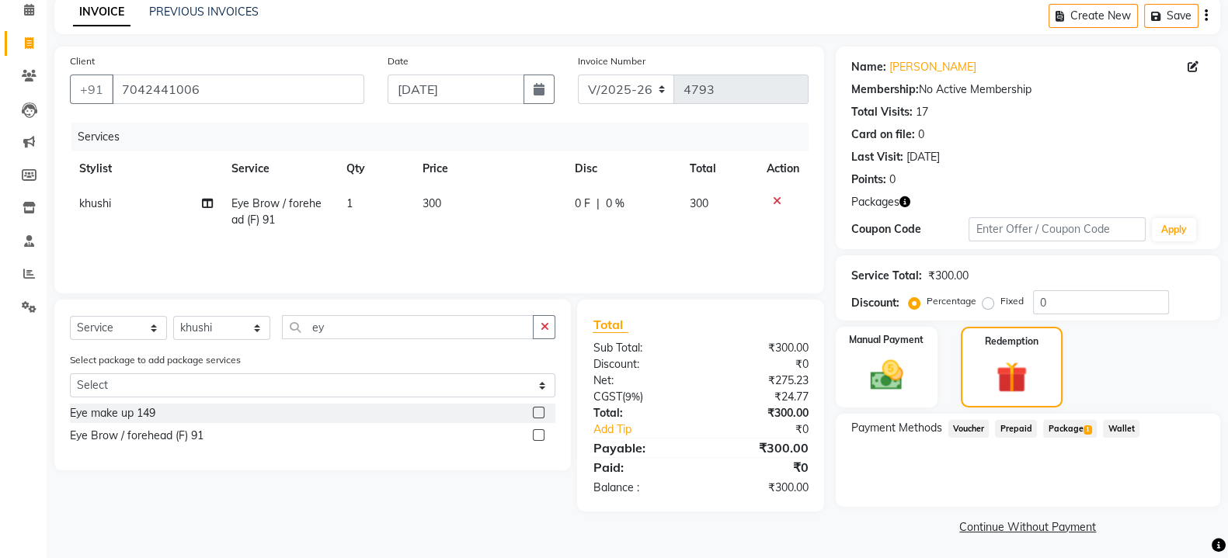
scroll to position [73, 0]
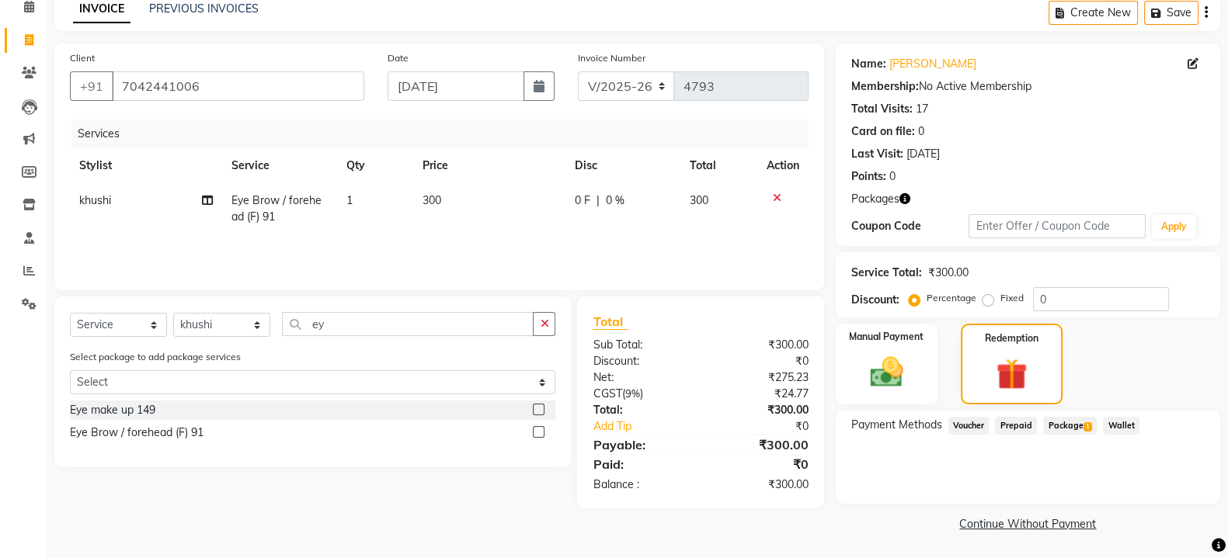
click at [1072, 429] on span "Package 1" at bounding box center [1070, 426] width 54 height 18
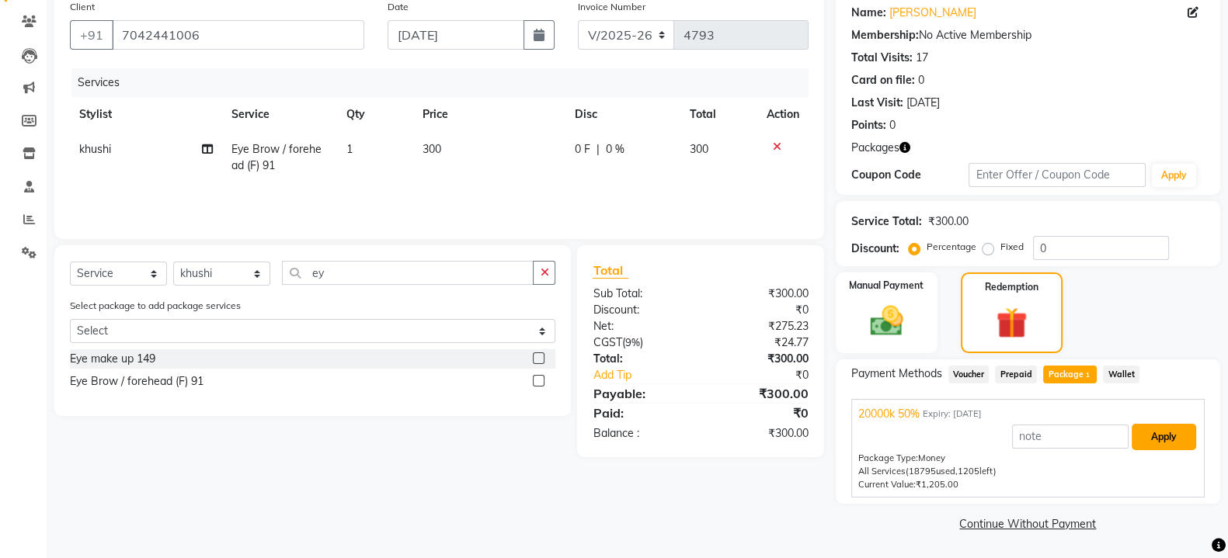
click at [1189, 446] on button "Apply" at bounding box center [1163, 437] width 64 height 26
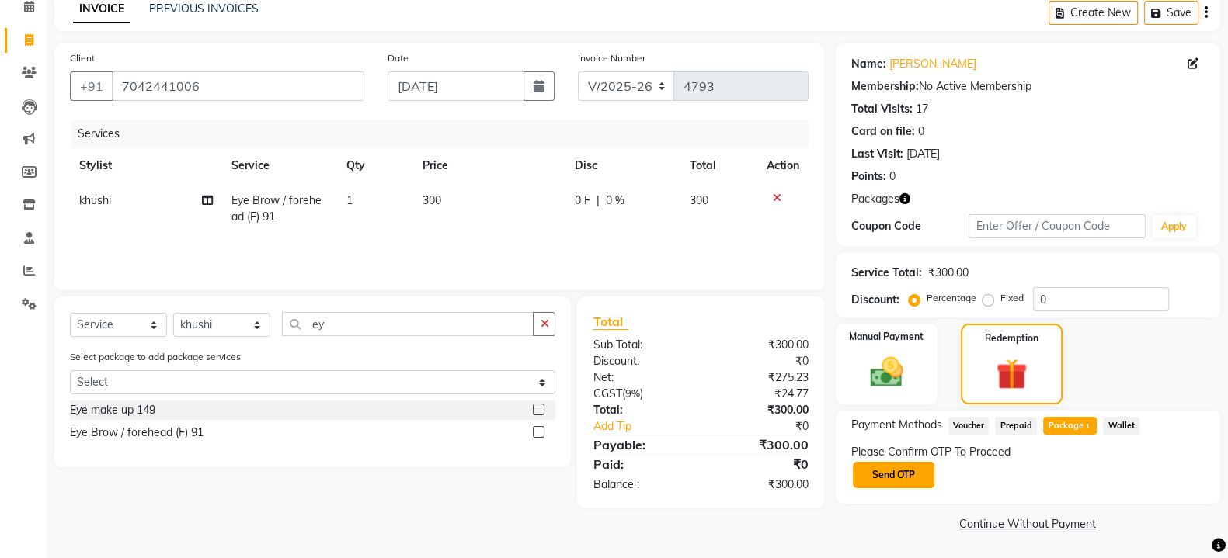
click at [897, 464] on button "Send OTP" at bounding box center [894, 475] width 82 height 26
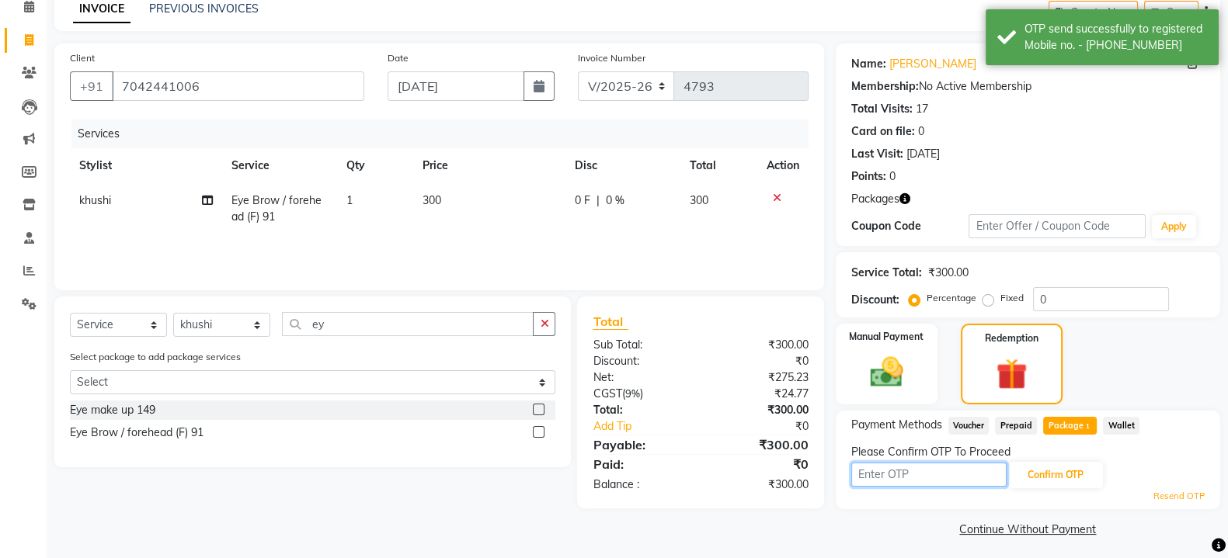
click at [898, 478] on input "text" at bounding box center [928, 475] width 155 height 24
click at [1048, 474] on button "Confirm OTP" at bounding box center [1055, 475] width 95 height 26
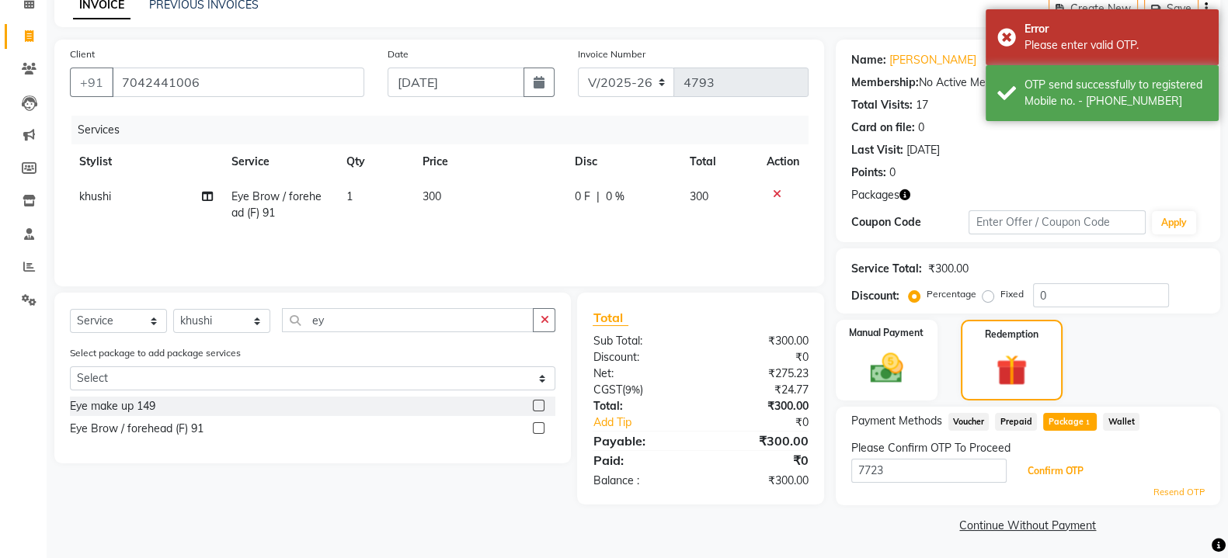
scroll to position [78, 0]
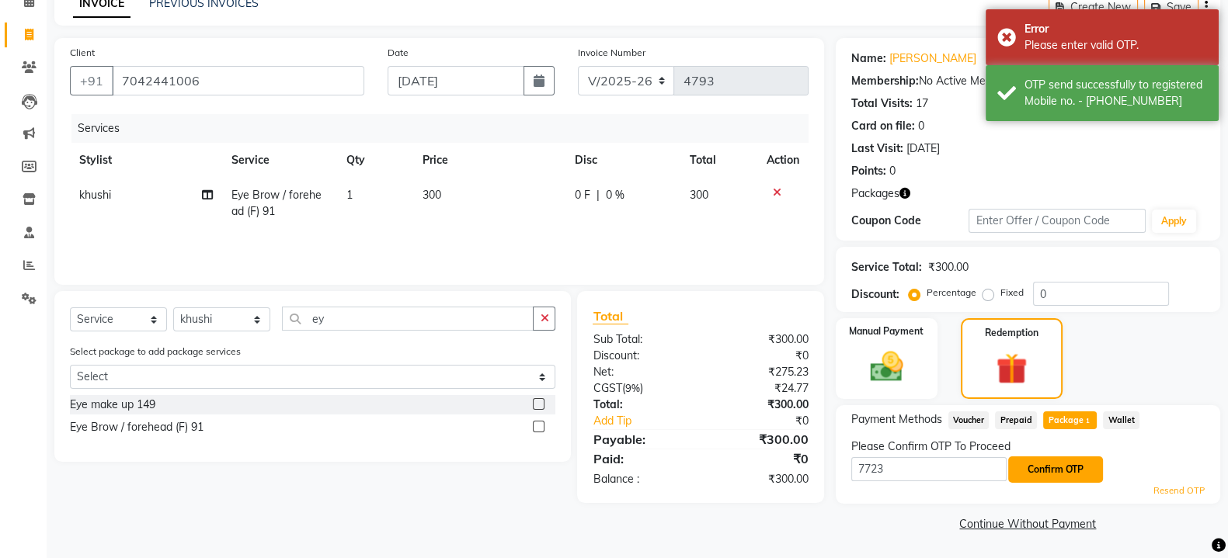
click at [1052, 469] on button "Confirm OTP" at bounding box center [1055, 470] width 95 height 26
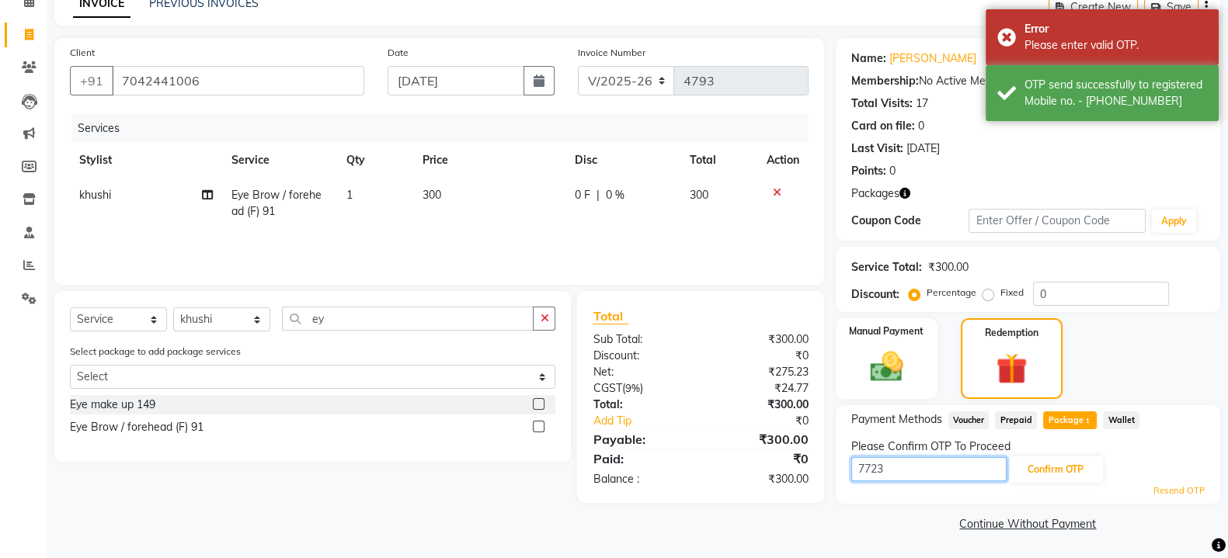
click at [921, 468] on input "7723" at bounding box center [928, 469] width 155 height 24
type input "7"
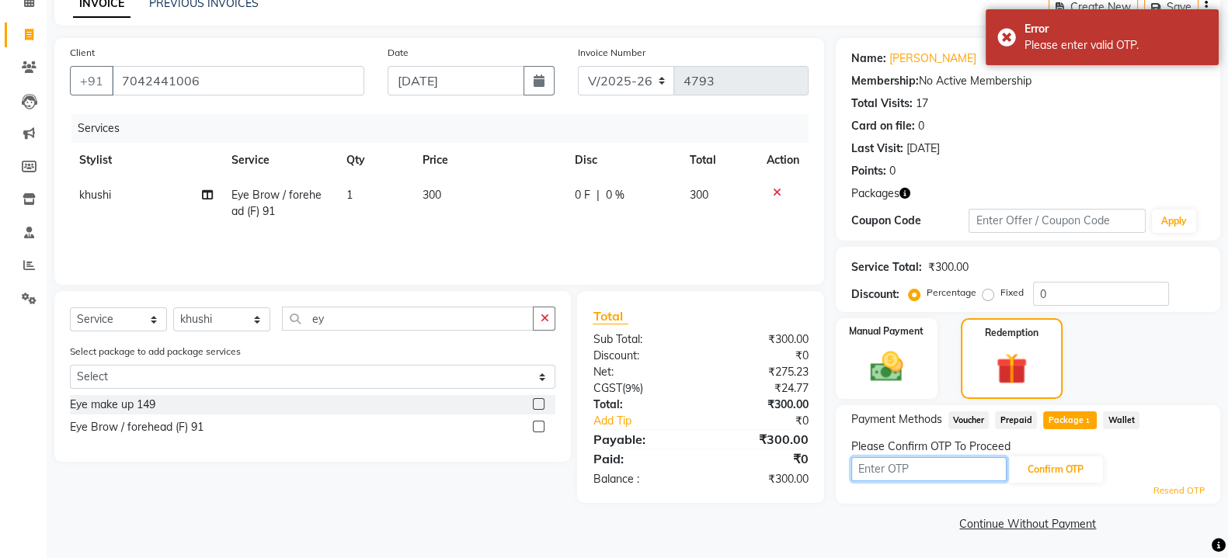
click at [908, 472] on input "text" at bounding box center [928, 469] width 155 height 24
type input "1871"
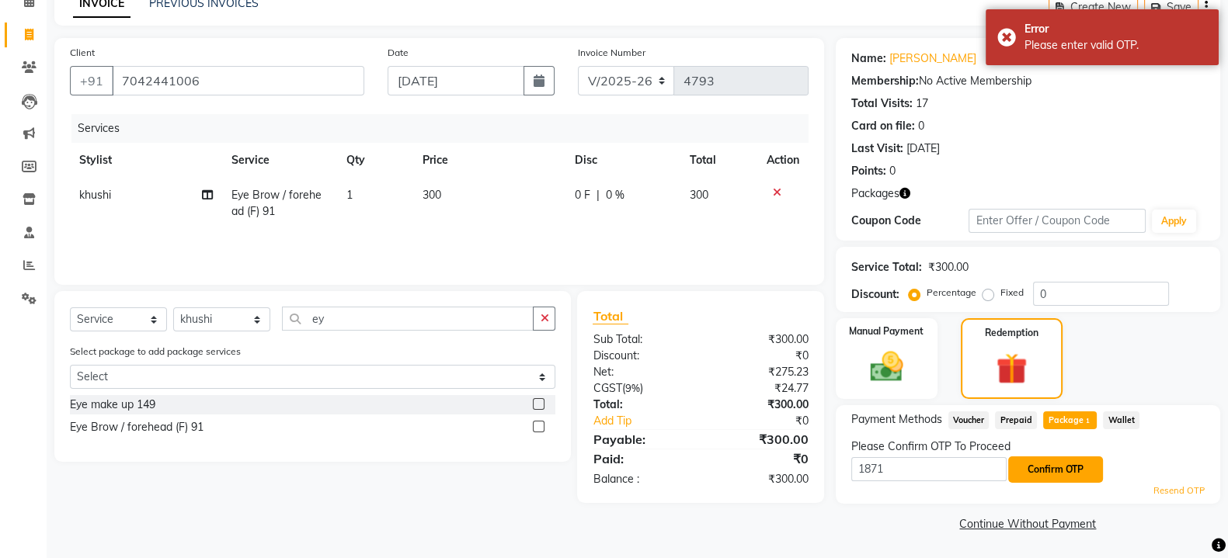
click at [1044, 464] on button "Confirm OTP" at bounding box center [1055, 470] width 95 height 26
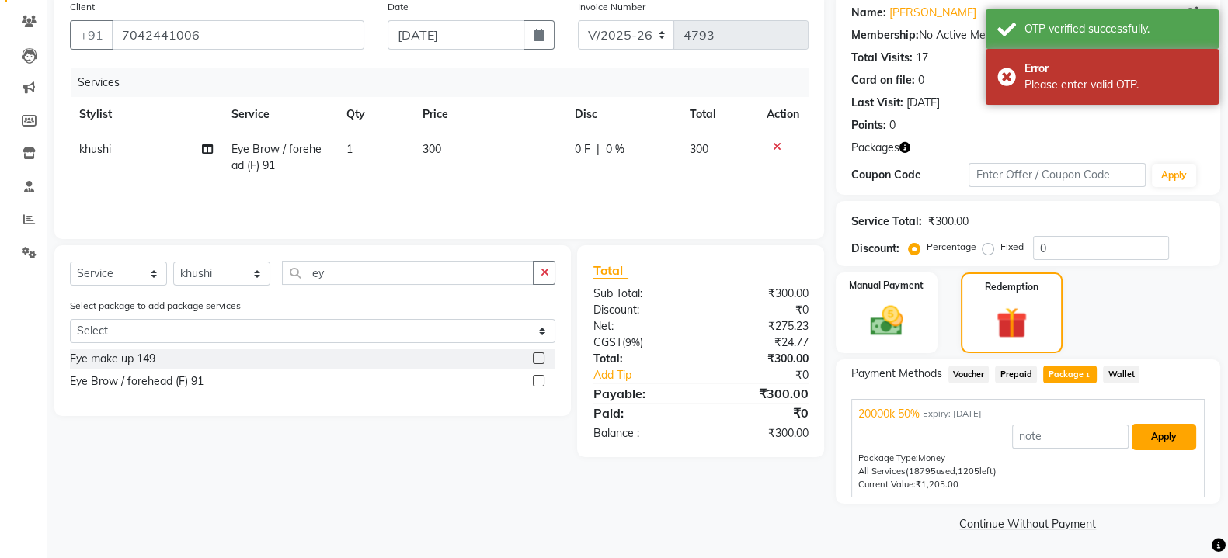
click at [1149, 429] on button "Apply" at bounding box center [1163, 437] width 64 height 26
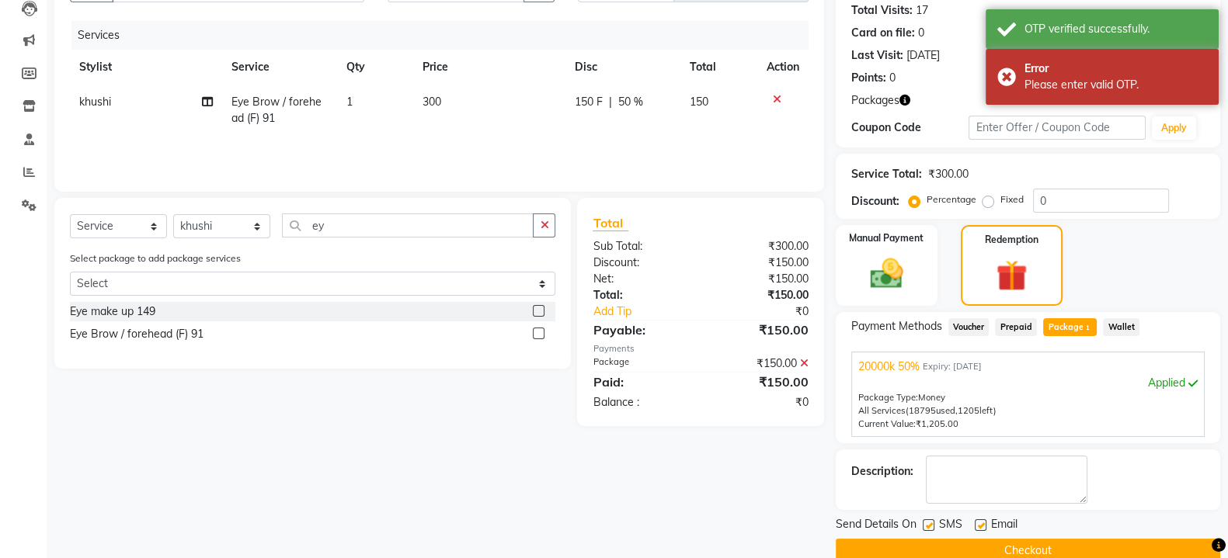
scroll to position [198, 0]
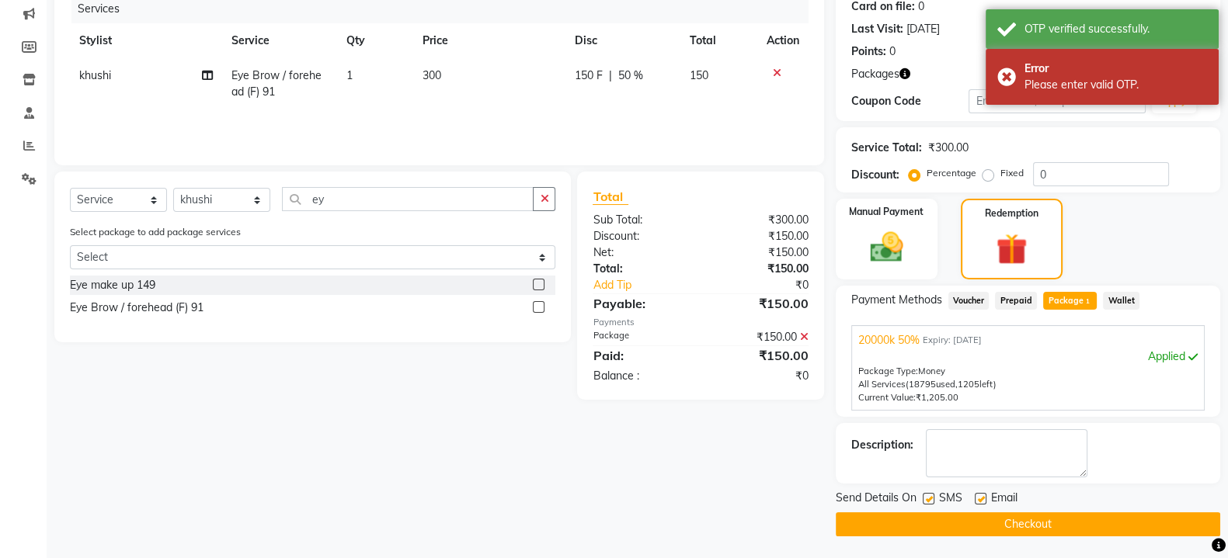
click at [1104, 518] on button "Checkout" at bounding box center [1028, 525] width 384 height 24
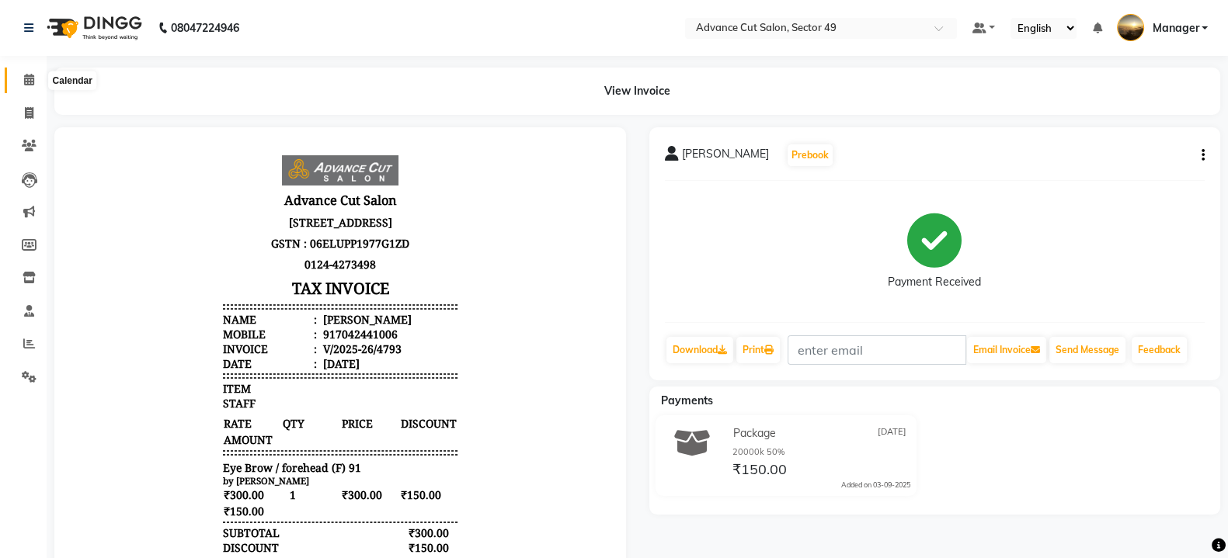
click at [23, 81] on span at bounding box center [29, 80] width 27 height 18
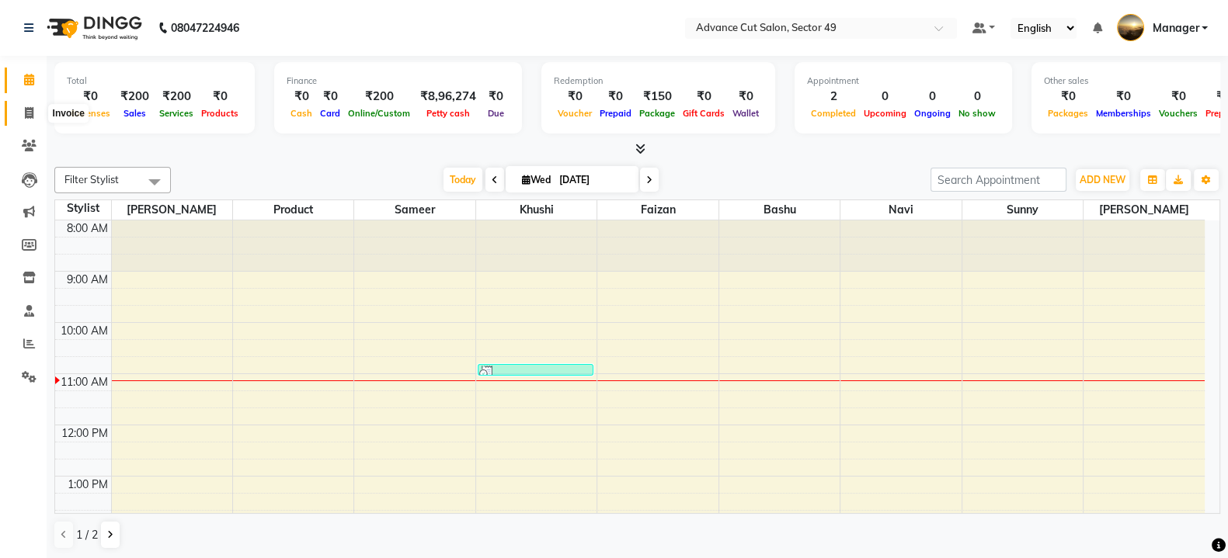
click at [28, 113] on icon at bounding box center [29, 113] width 9 height 12
select select "service"
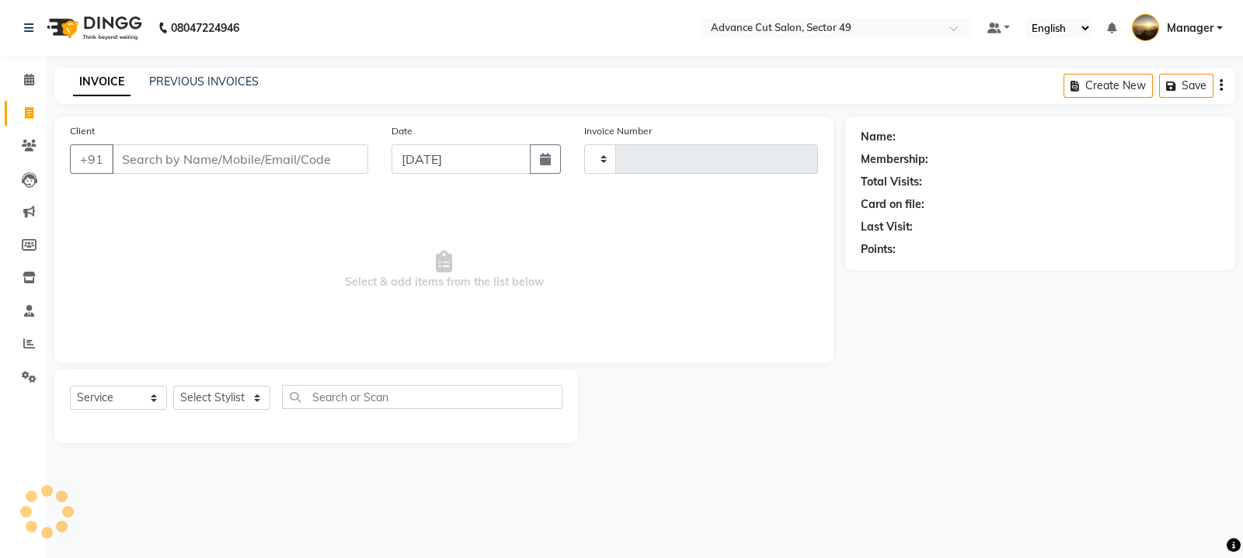
type input "4794"
select select "4616"
click at [132, 163] on input "Client" at bounding box center [240, 159] width 256 height 30
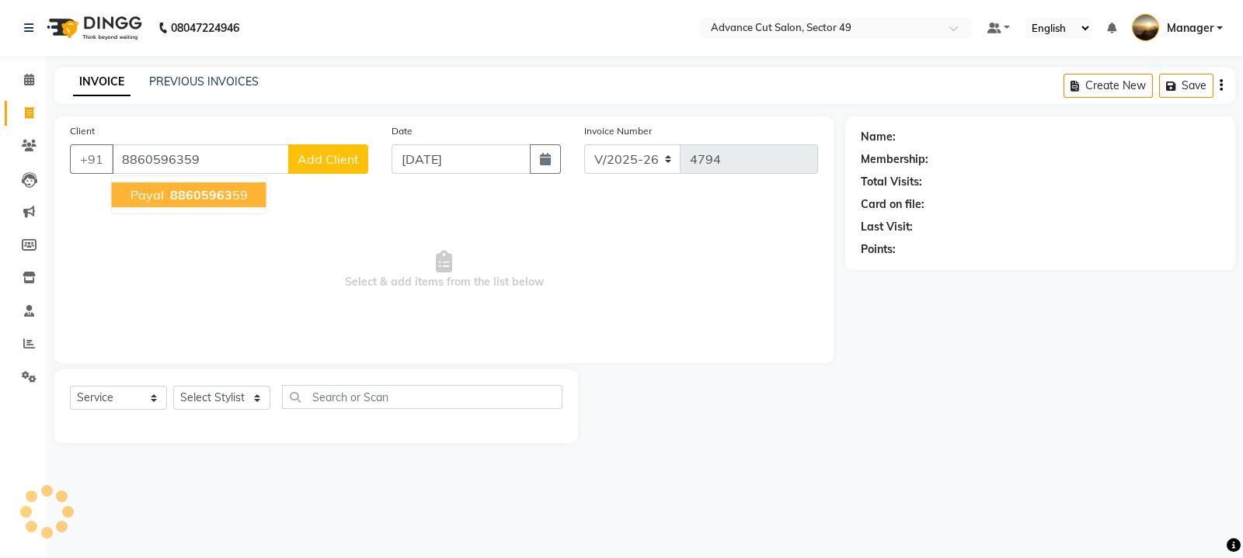
type input "8860596359"
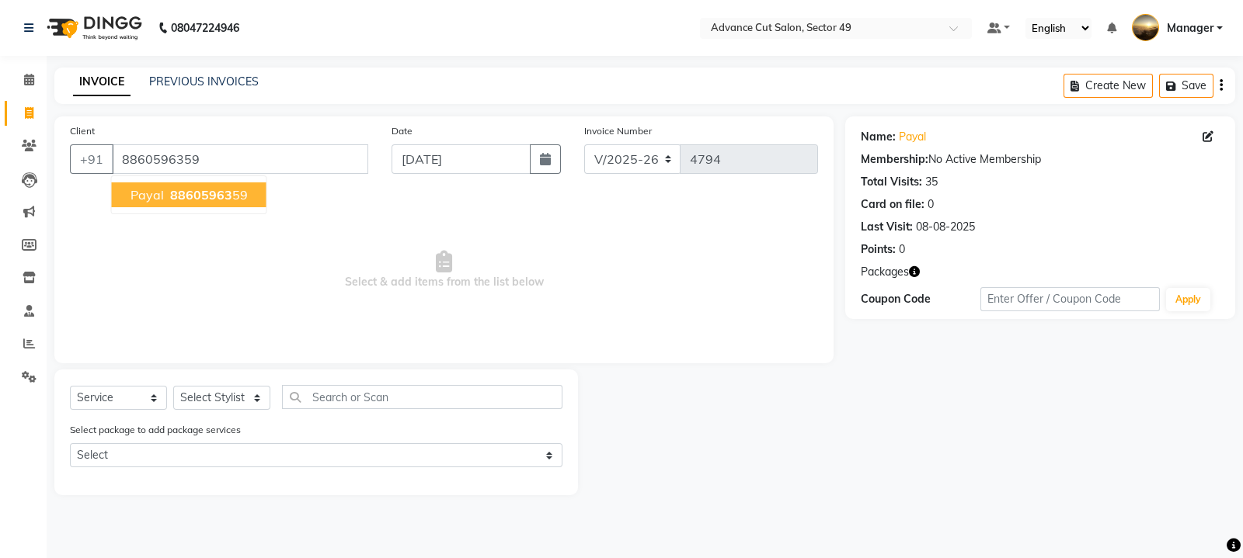
click at [196, 188] on span "88605963" at bounding box center [201, 195] width 62 height 16
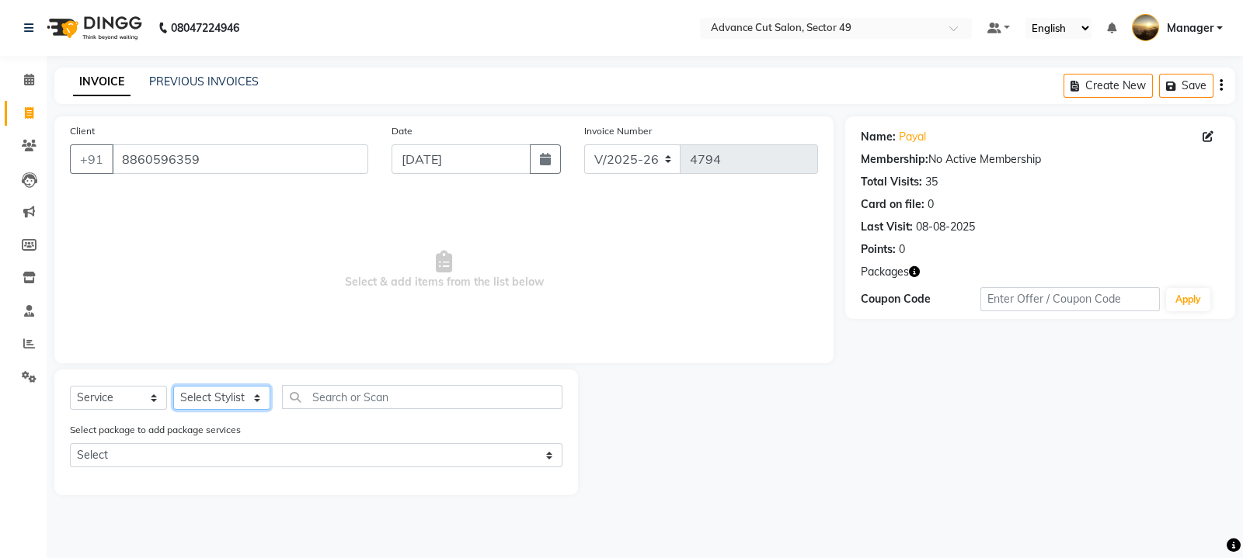
click at [225, 401] on select "Select Stylist [PERSON_NAME] [PERSON_NAME] Manager Navi product [PERSON_NAME] s…" at bounding box center [221, 398] width 97 height 24
select select "86282"
click at [173, 387] on select "Select Stylist [PERSON_NAME] [PERSON_NAME] Manager Navi product [PERSON_NAME] s…" at bounding box center [221, 398] width 97 height 24
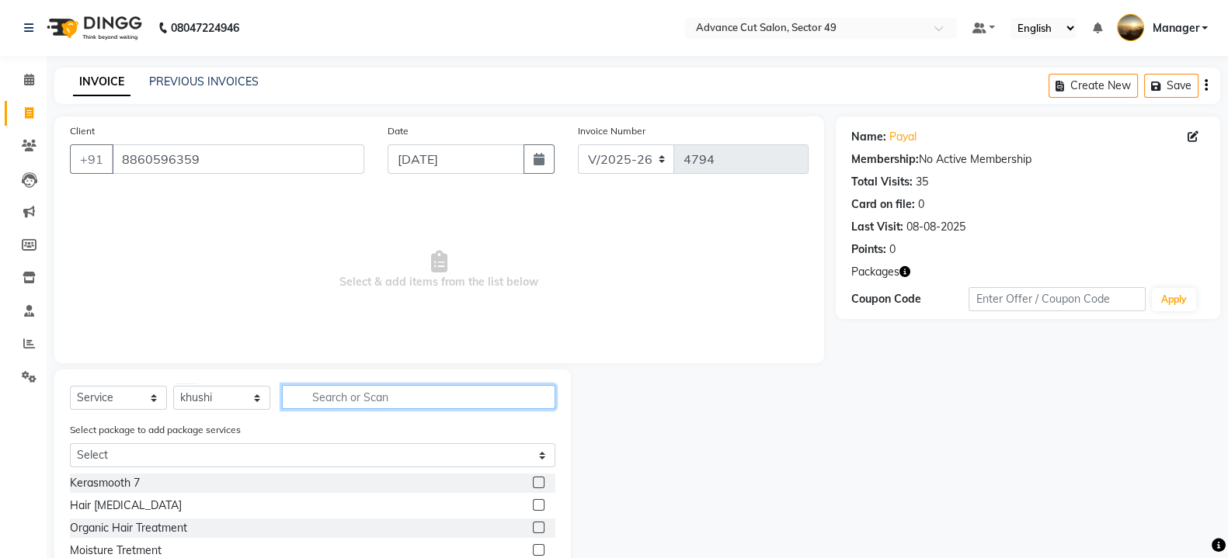
click at [342, 396] on input "text" at bounding box center [418, 397] width 273 height 24
type input "t"
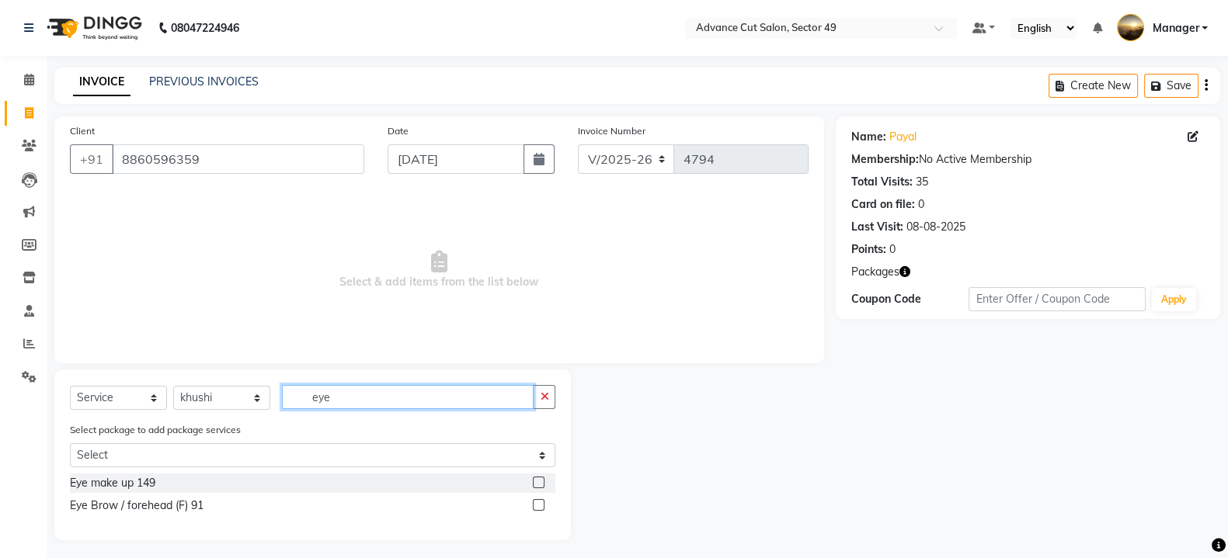
type input "eye"
click at [540, 483] on label at bounding box center [539, 483] width 12 height 12
click at [540, 483] on input "checkbox" at bounding box center [538, 483] width 10 height 10
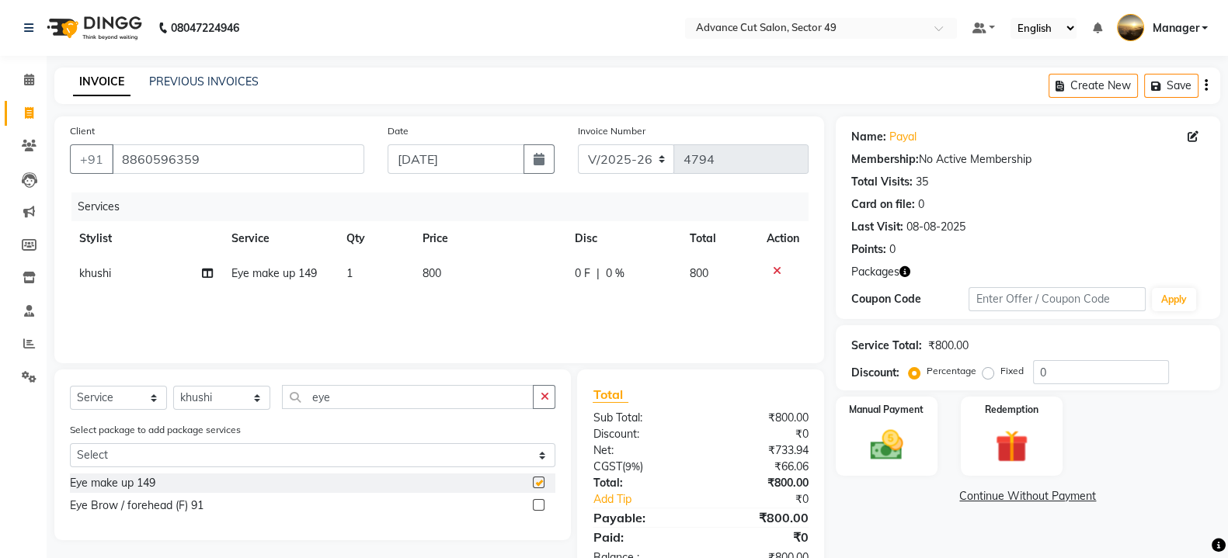
checkbox input "false"
click at [537, 504] on label at bounding box center [539, 505] width 12 height 12
click at [537, 504] on input "checkbox" at bounding box center [538, 506] width 10 height 10
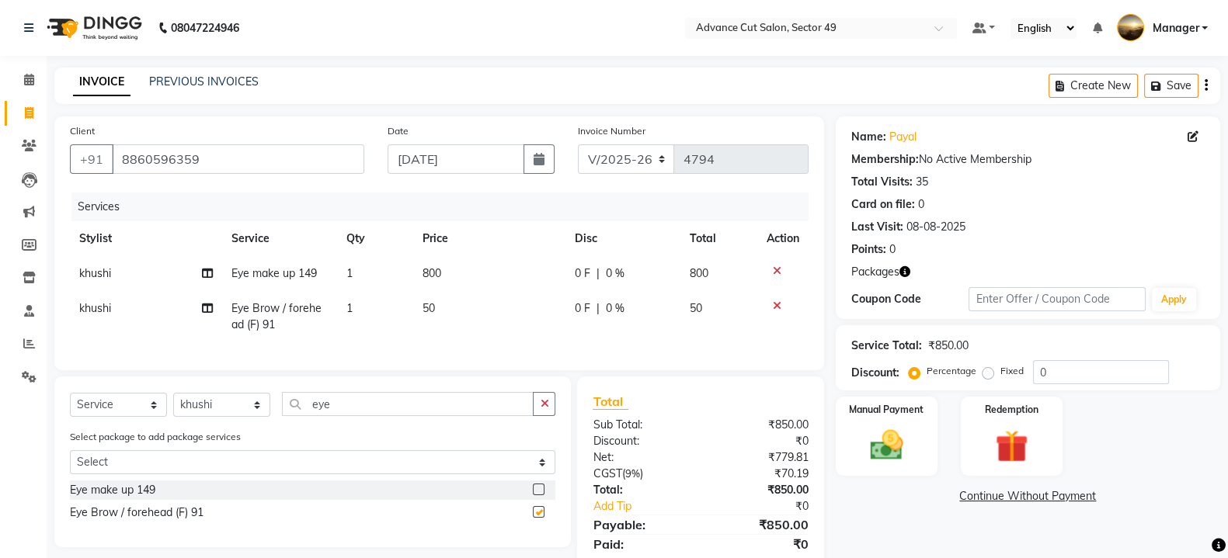
checkbox input "false"
click at [778, 271] on icon at bounding box center [777, 271] width 9 height 11
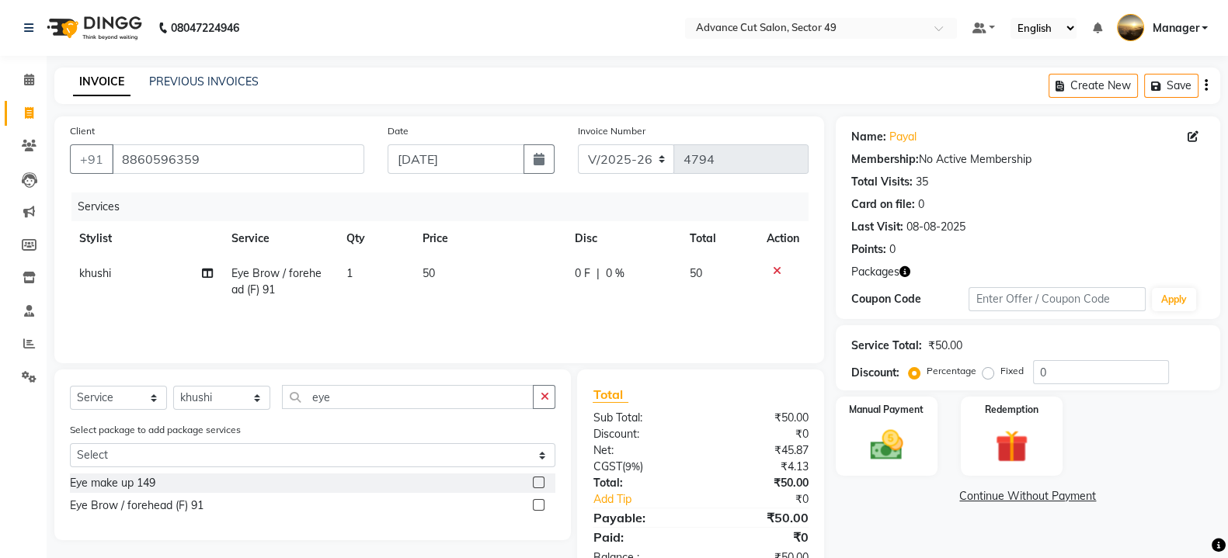
click at [538, 485] on label at bounding box center [539, 483] width 12 height 12
click at [538, 485] on input "checkbox" at bounding box center [538, 483] width 10 height 10
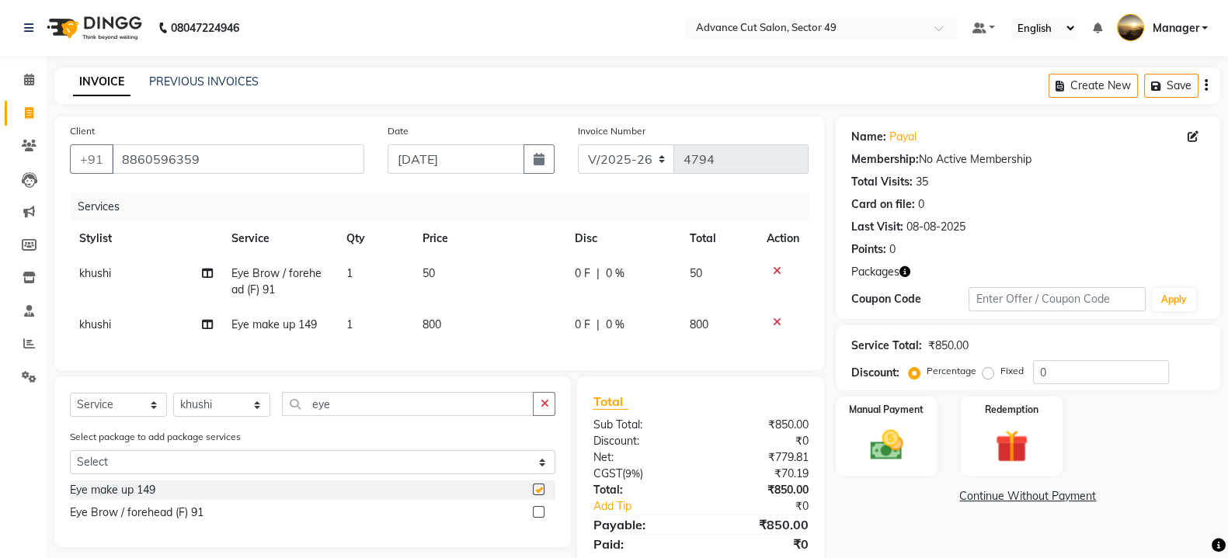
checkbox input "false"
click at [776, 324] on icon at bounding box center [777, 322] width 9 height 11
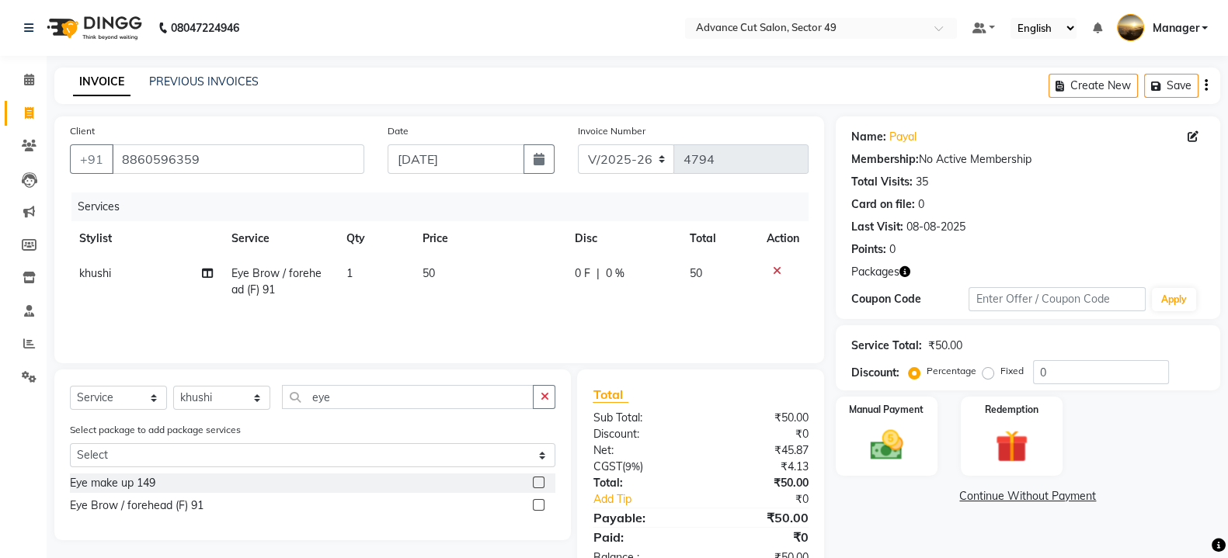
click at [449, 269] on td "50" at bounding box center [489, 281] width 152 height 51
select select "86282"
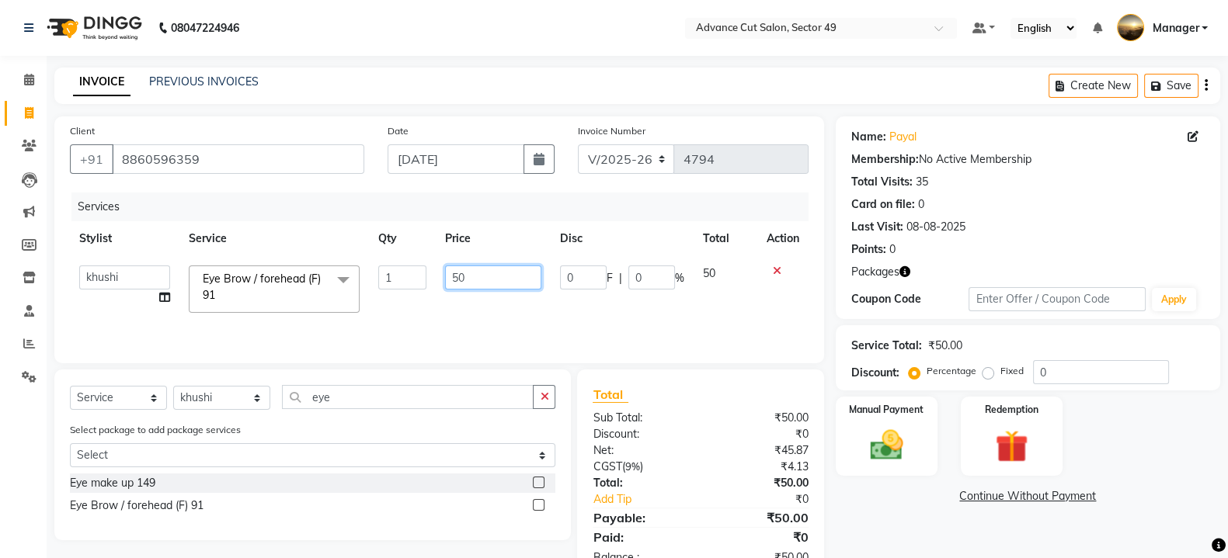
click at [470, 280] on input "50" at bounding box center [493, 278] width 97 height 24
type input "5"
type input "150"
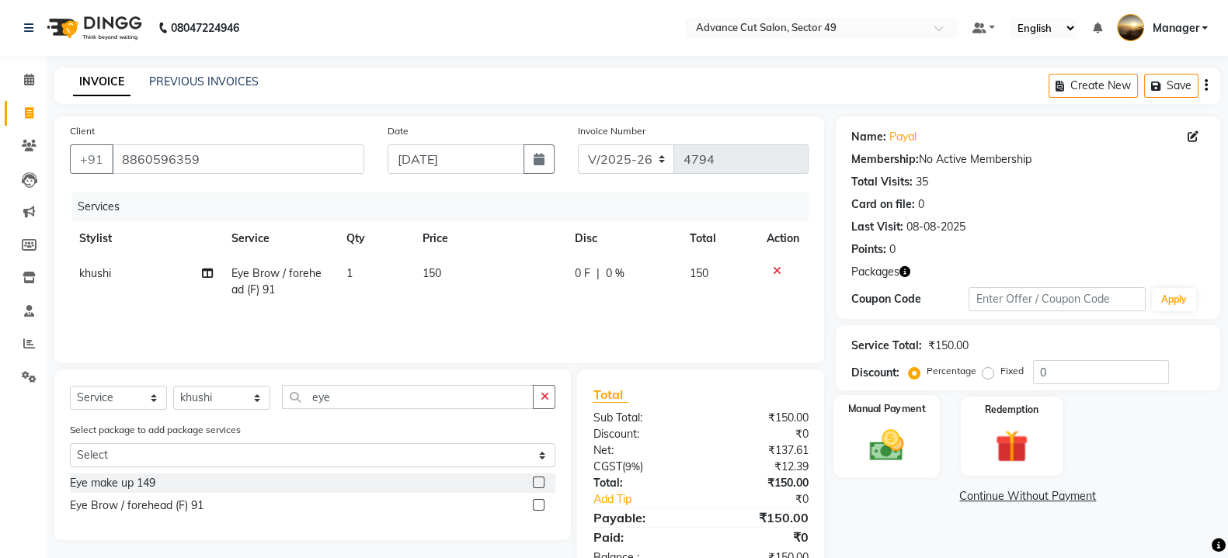
drag, startPoint x: 846, startPoint y: 448, endPoint x: 865, endPoint y: 446, distance: 19.6
click at [865, 446] on div "Manual Payment" at bounding box center [886, 436] width 106 height 82
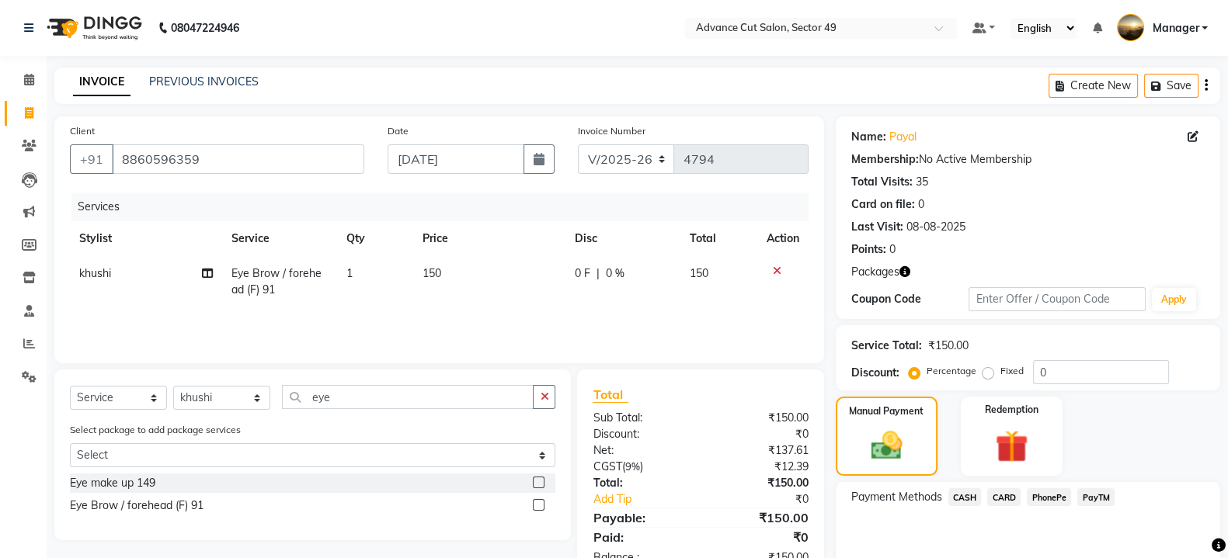
click at [898, 163] on div "Membership:" at bounding box center [885, 159] width 68 height 16
click at [886, 440] on img at bounding box center [886, 446] width 53 height 37
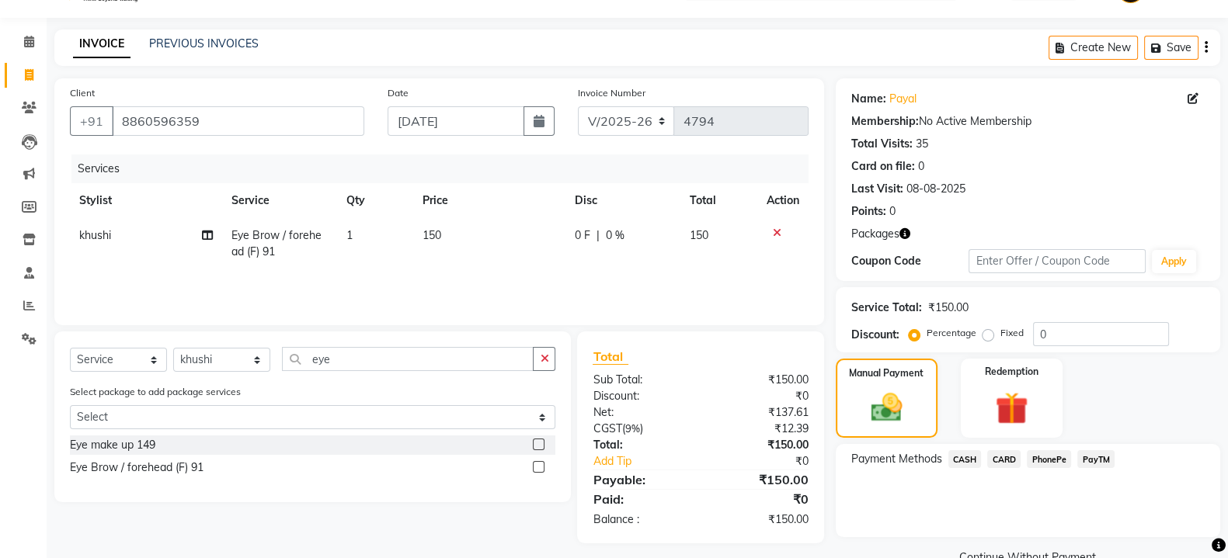
scroll to position [72, 0]
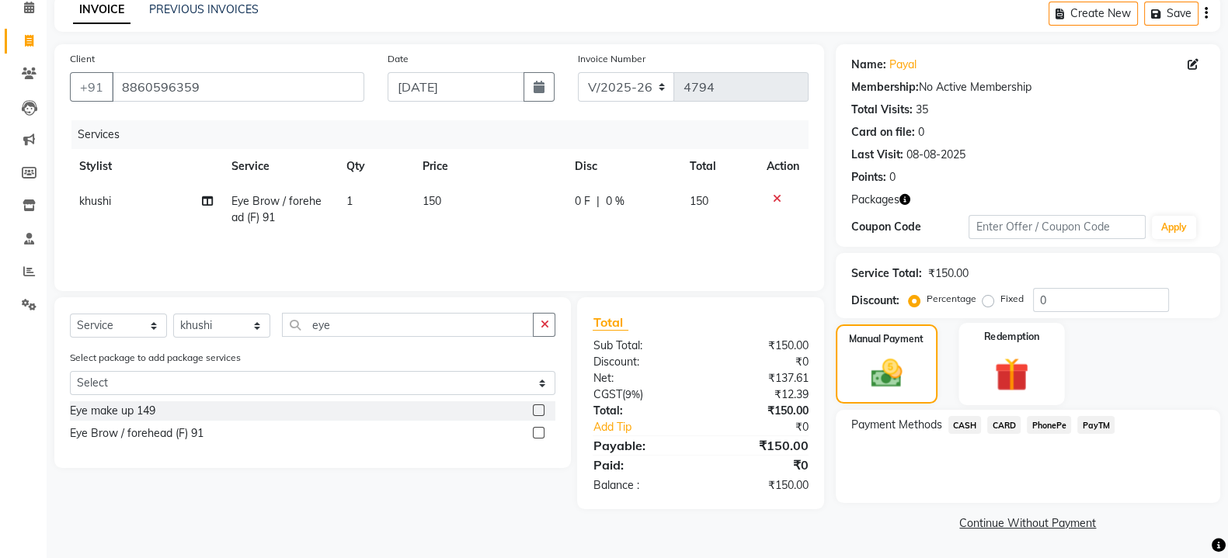
click at [1037, 370] on img at bounding box center [1011, 374] width 55 height 42
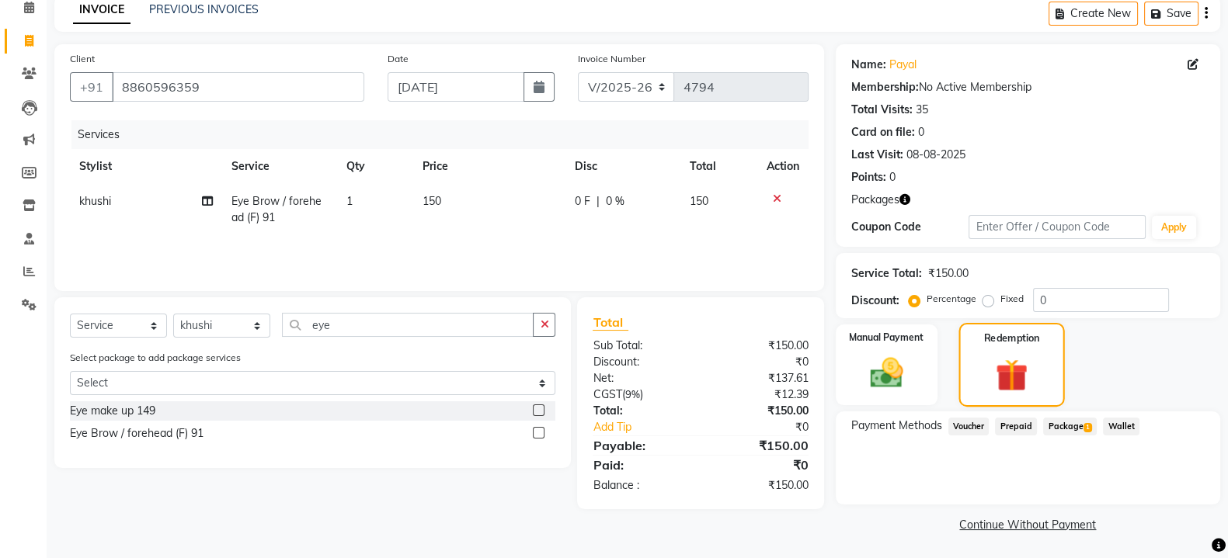
scroll to position [73, 0]
click at [1058, 432] on span "Package 1" at bounding box center [1070, 426] width 54 height 18
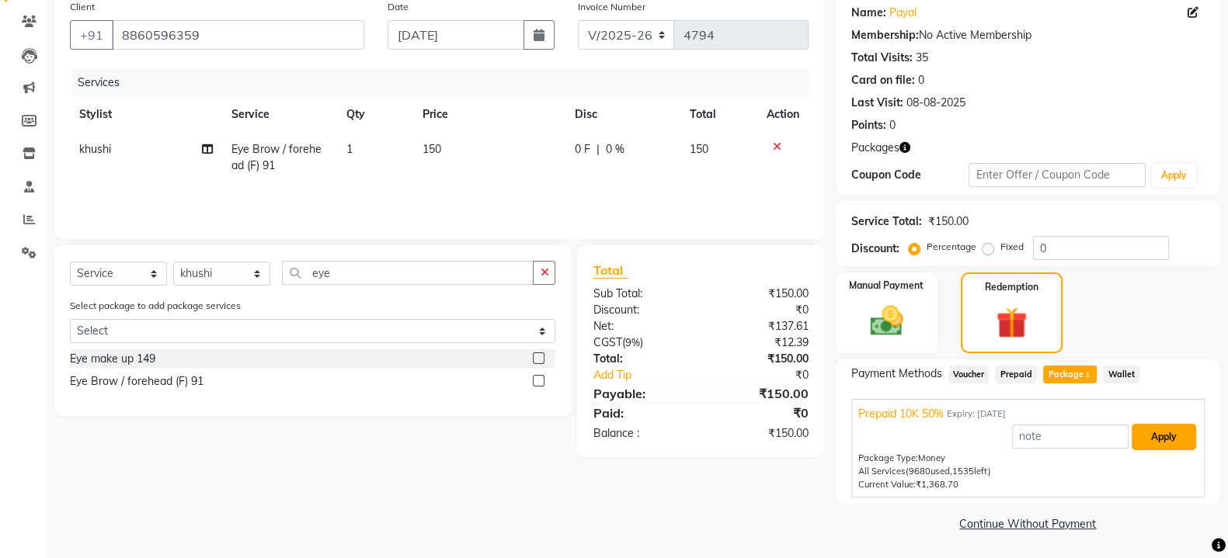
click at [1160, 440] on button "Apply" at bounding box center [1163, 437] width 64 height 26
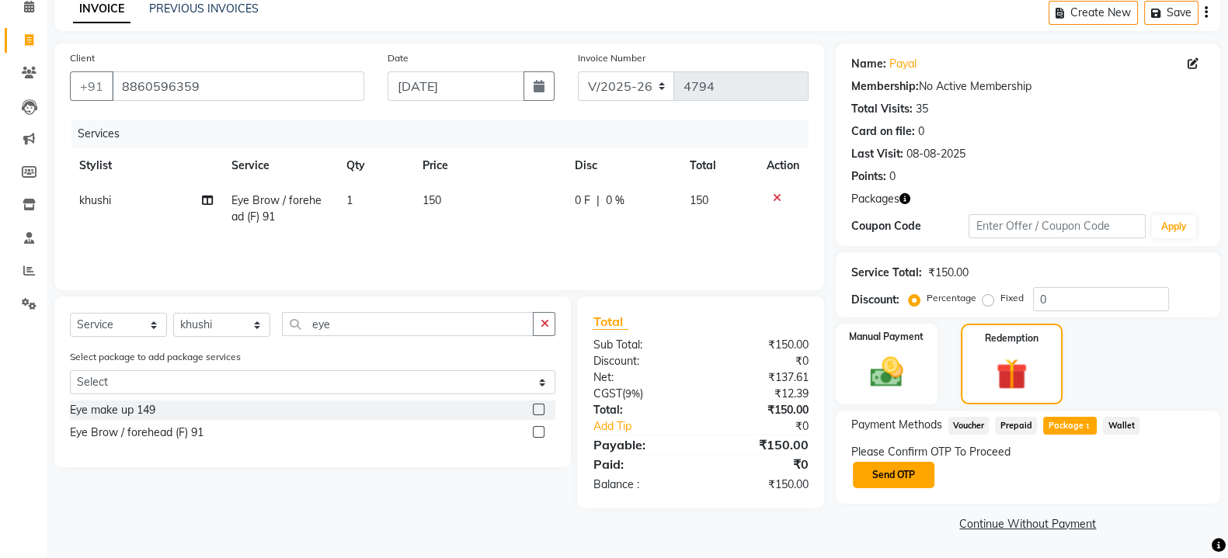
click at [895, 479] on button "Send OTP" at bounding box center [894, 475] width 82 height 26
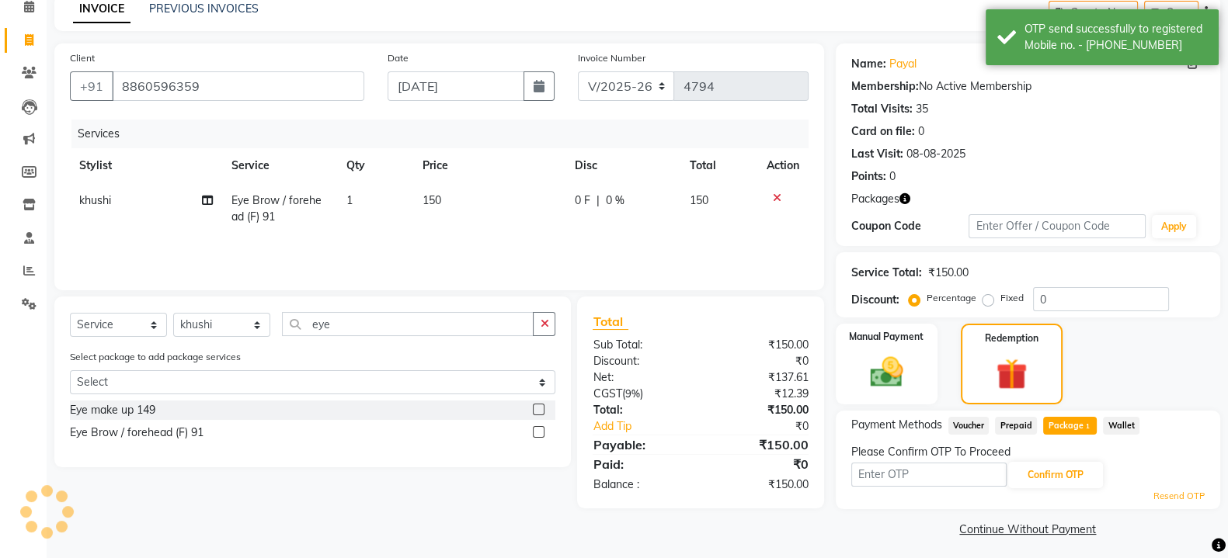
click at [895, 478] on input "text" at bounding box center [928, 475] width 155 height 24
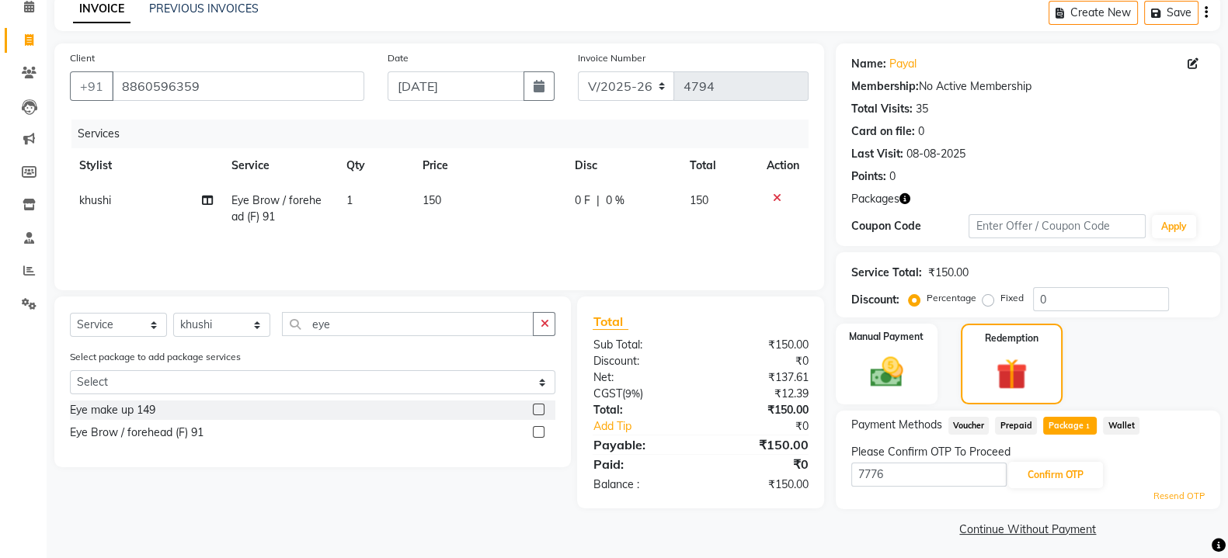
scroll to position [78, 0]
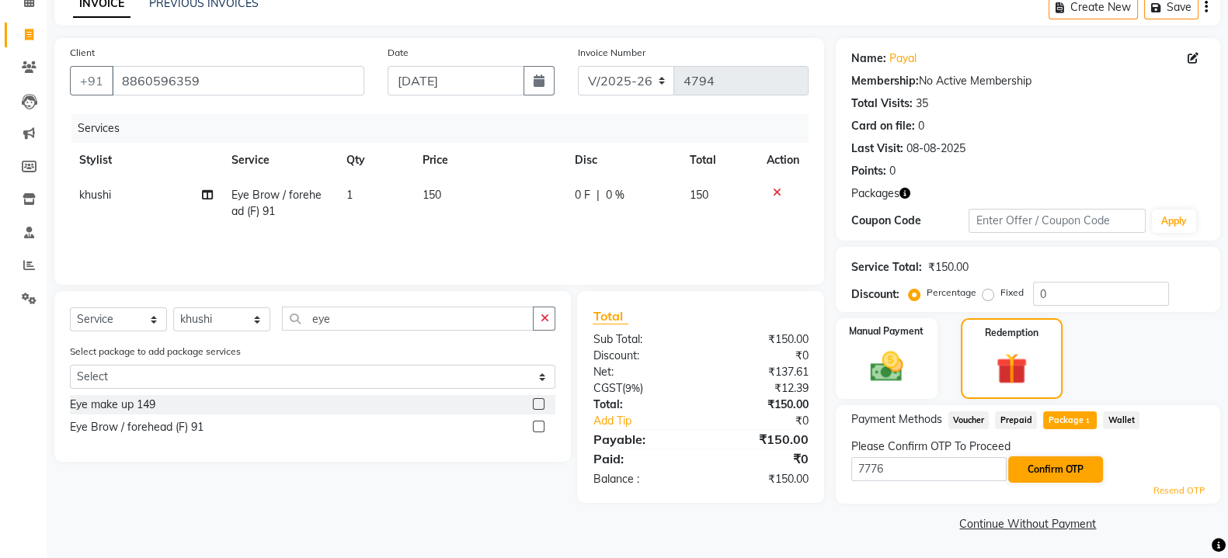
type input "7776"
click at [1083, 461] on button "Confirm OTP" at bounding box center [1055, 470] width 95 height 26
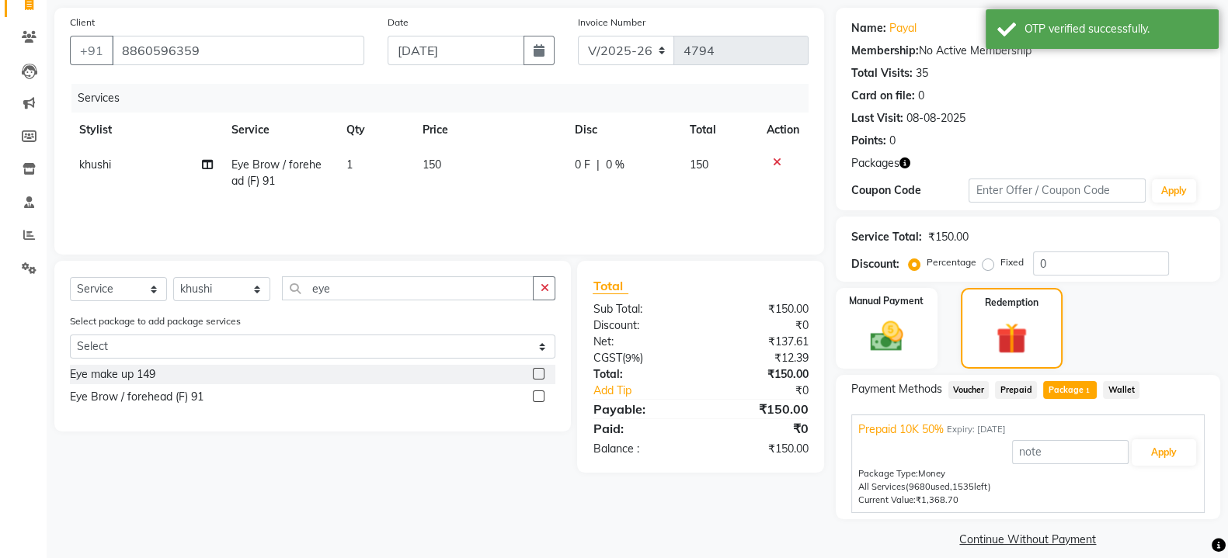
scroll to position [124, 0]
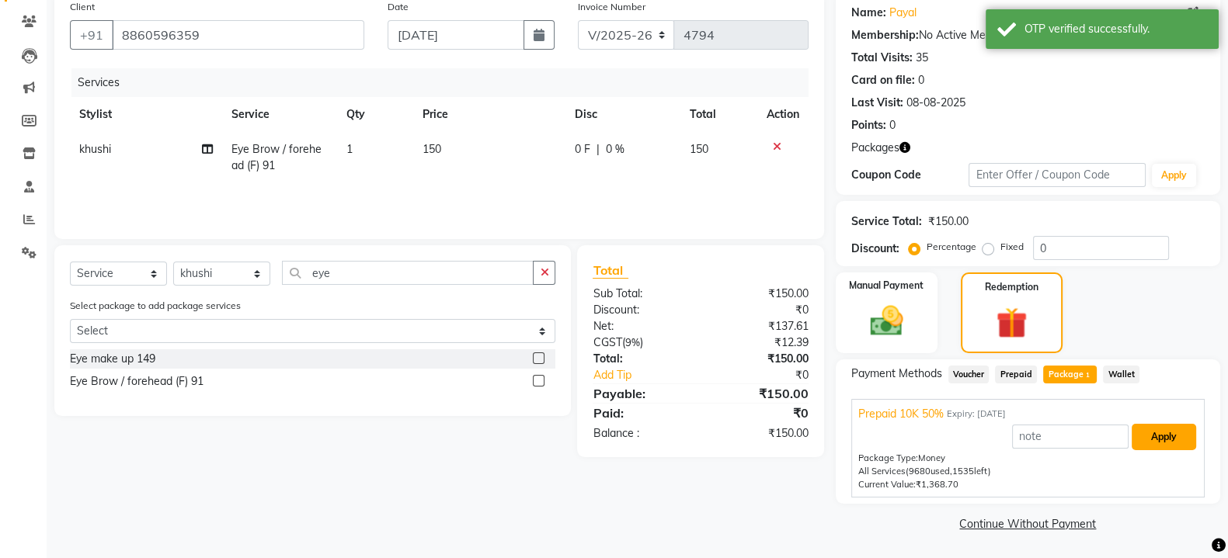
click at [1180, 438] on button "Apply" at bounding box center [1163, 437] width 64 height 26
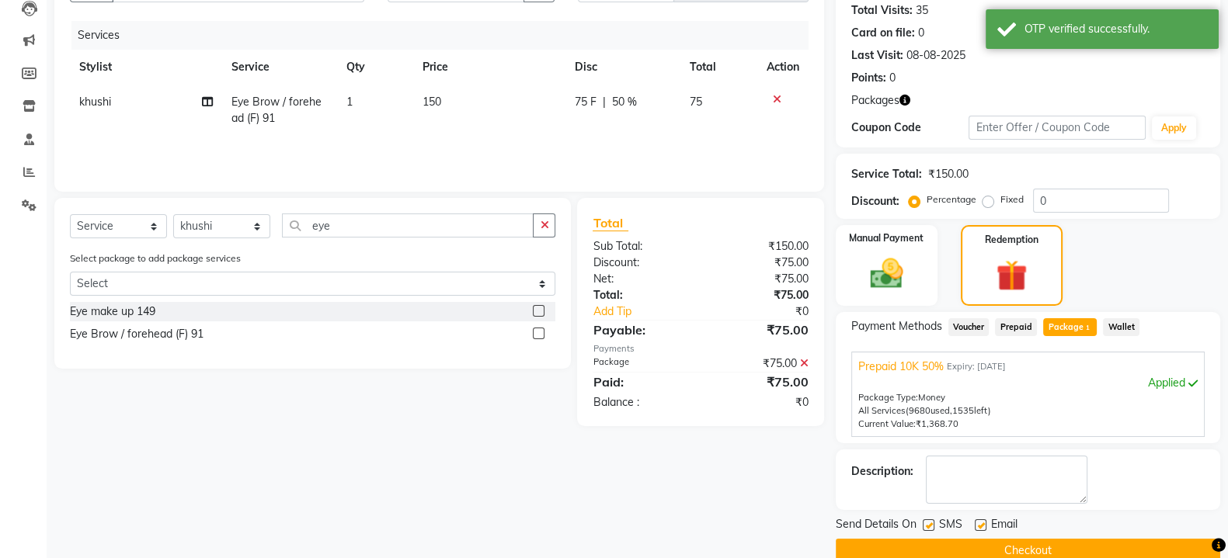
scroll to position [198, 0]
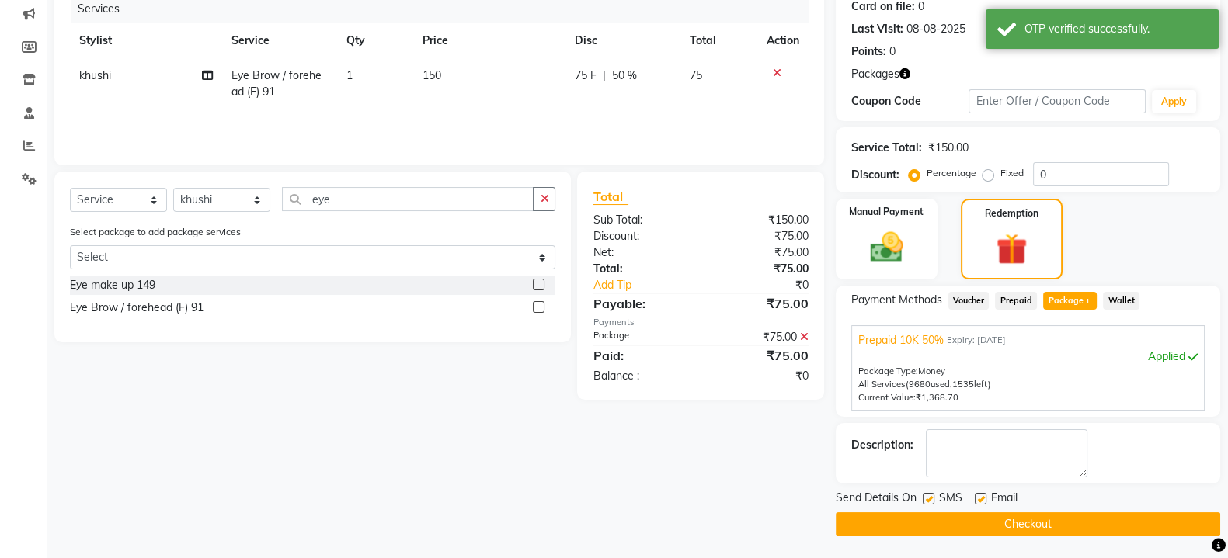
click at [1006, 514] on button "Checkout" at bounding box center [1028, 525] width 384 height 24
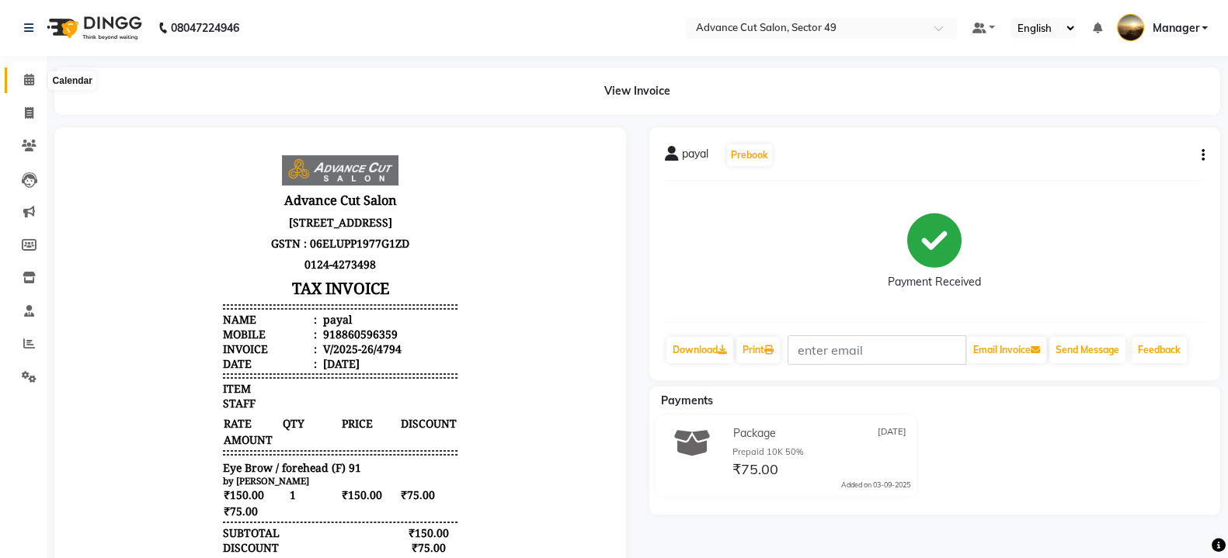
click at [32, 85] on icon at bounding box center [29, 80] width 10 height 12
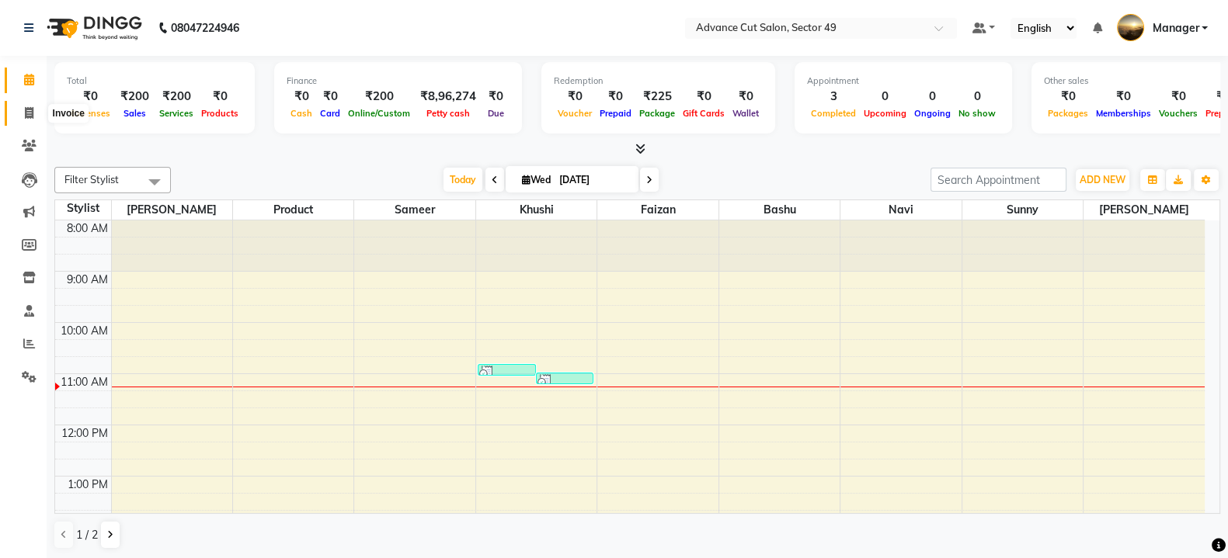
click at [27, 112] on icon at bounding box center [29, 113] width 9 height 12
select select "service"
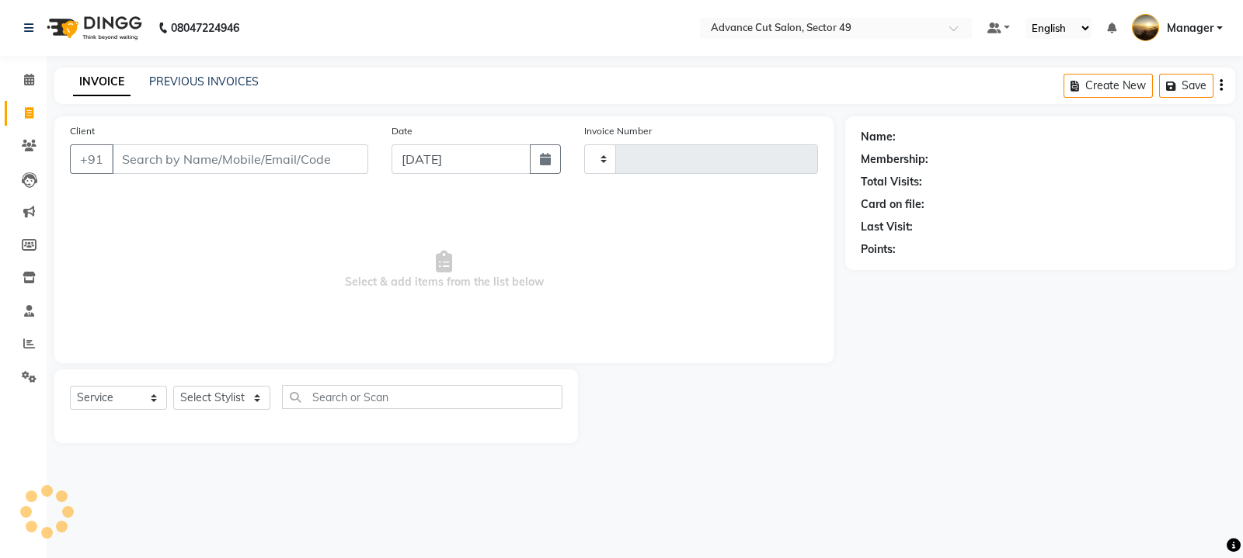
type input "4795"
select select "4616"
drag, startPoint x: 1192, startPoint y: 89, endPoint x: 1177, endPoint y: 112, distance: 27.4
click at [1190, 91] on button "Save" at bounding box center [1186, 86] width 54 height 24
click at [1181, 29] on span "Manager" at bounding box center [1189, 28] width 47 height 16
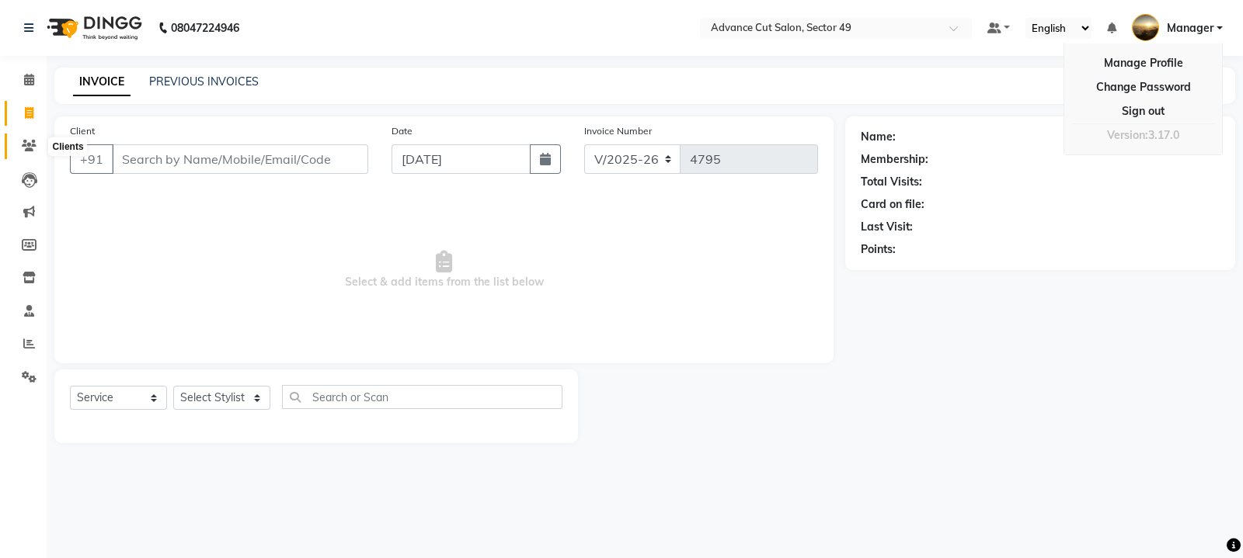
click at [29, 146] on icon at bounding box center [29, 146] width 15 height 12
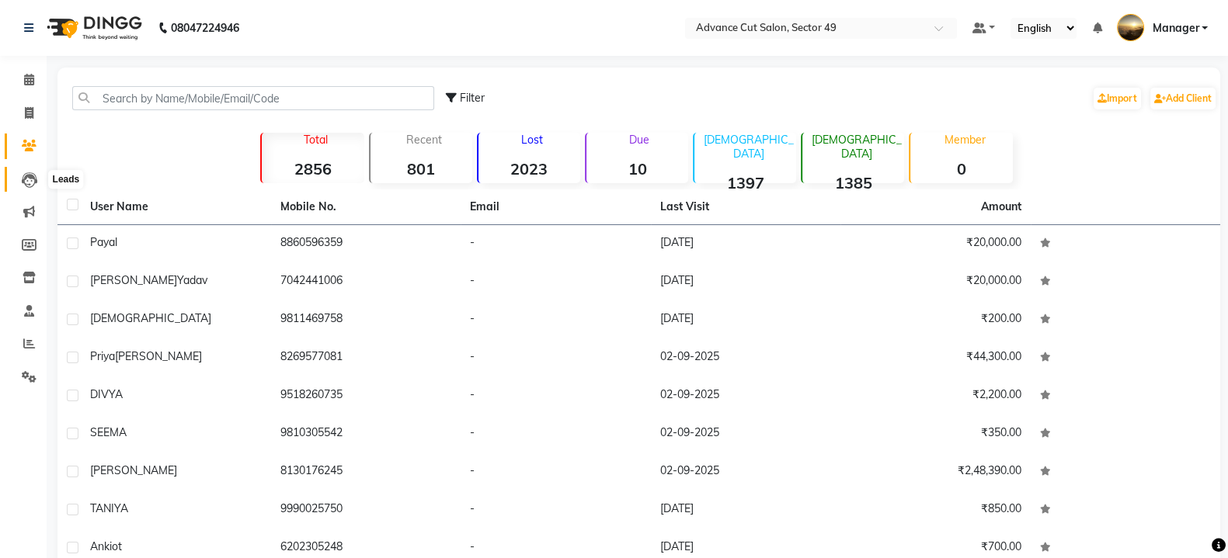
click at [29, 176] on icon at bounding box center [30, 180] width 16 height 16
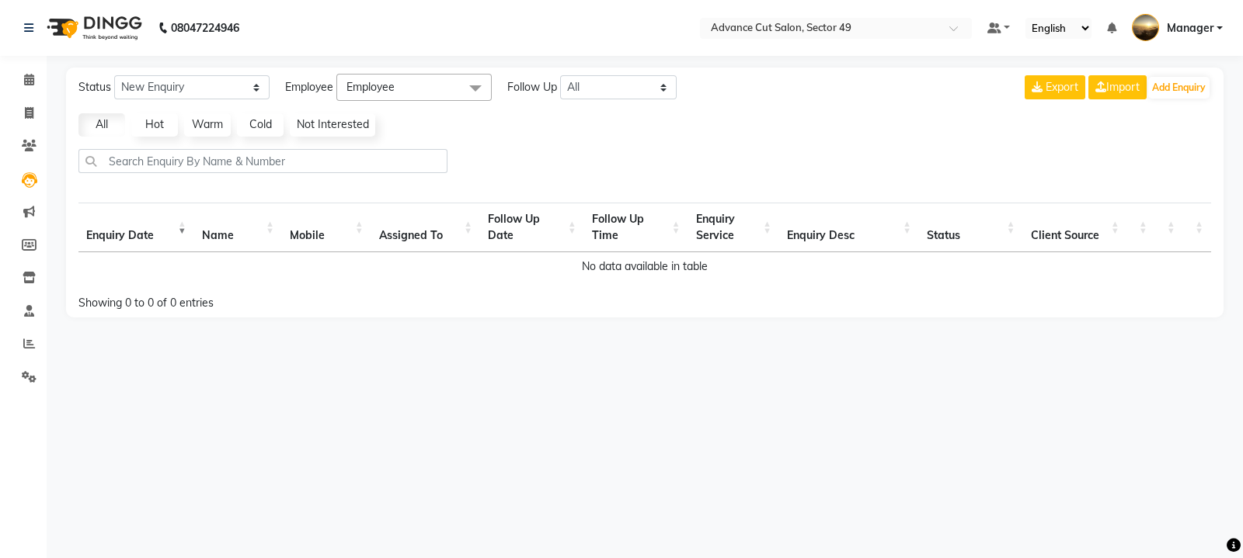
click at [474, 91] on span at bounding box center [475, 89] width 31 height 30
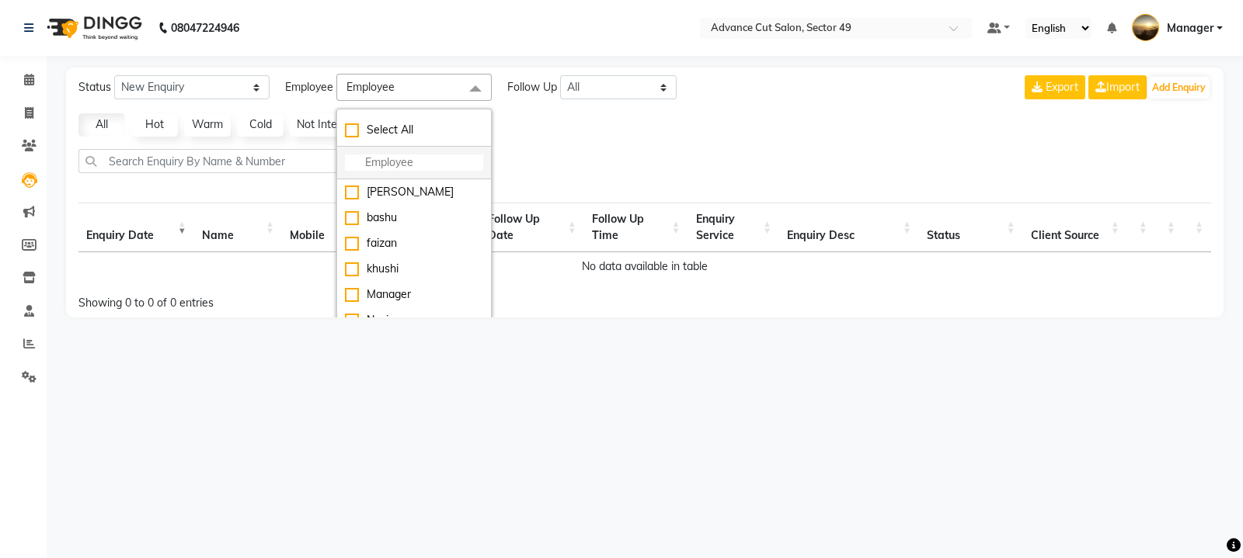
click at [420, 164] on input "multiselect-search" at bounding box center [414, 163] width 138 height 16
type input "a"
checkbox input "true"
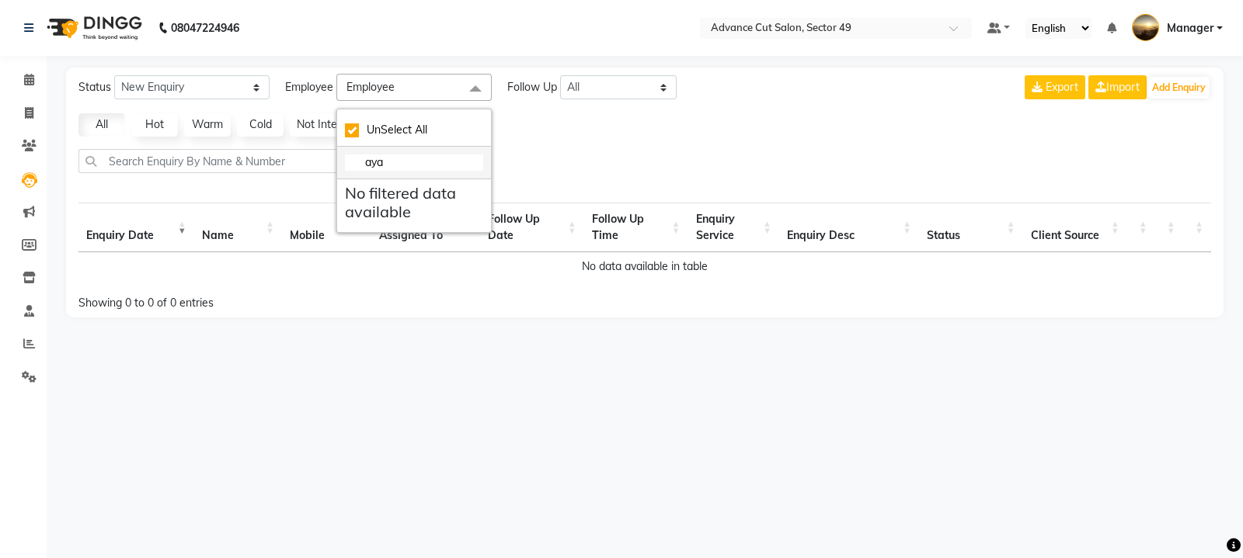
type input "ay"
checkbox input "false"
type input "a"
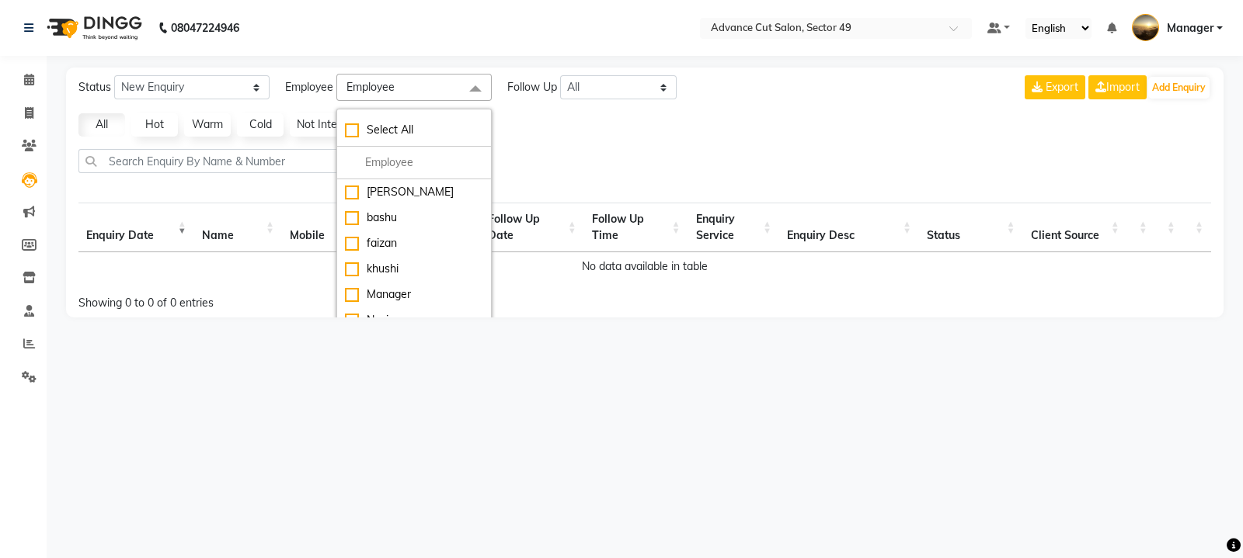
click at [476, 92] on span at bounding box center [475, 89] width 31 height 30
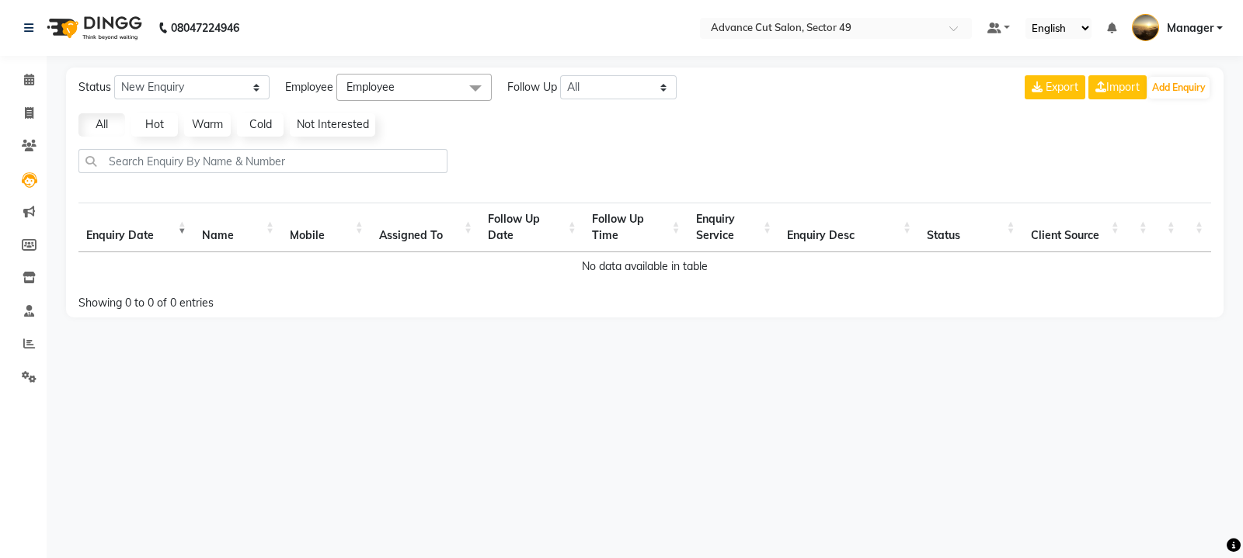
click at [214, 235] on th "Name" at bounding box center [238, 228] width 88 height 50
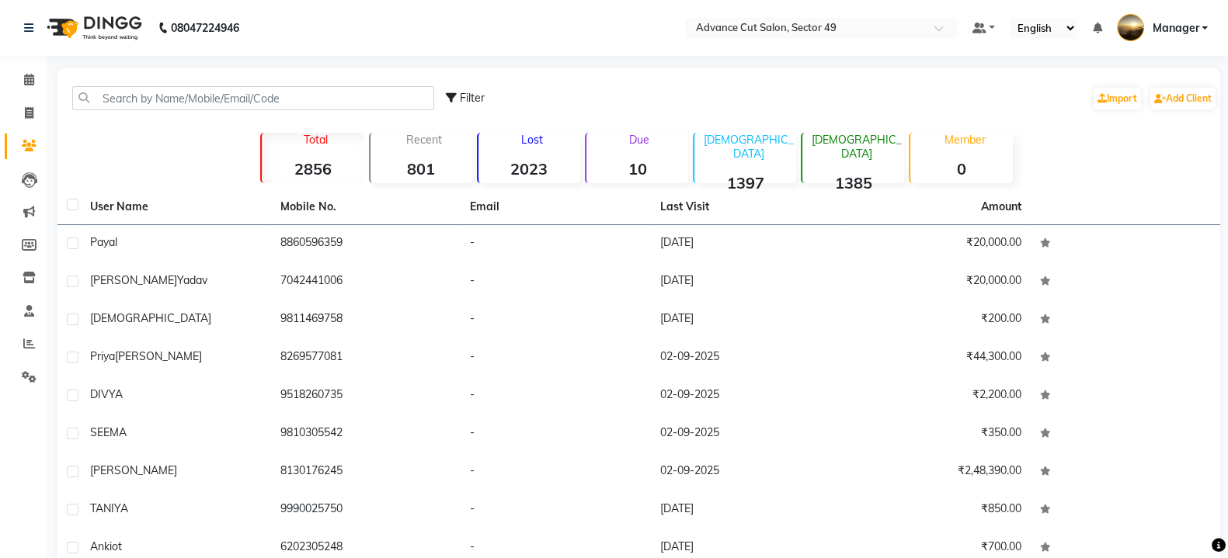
select select "service"
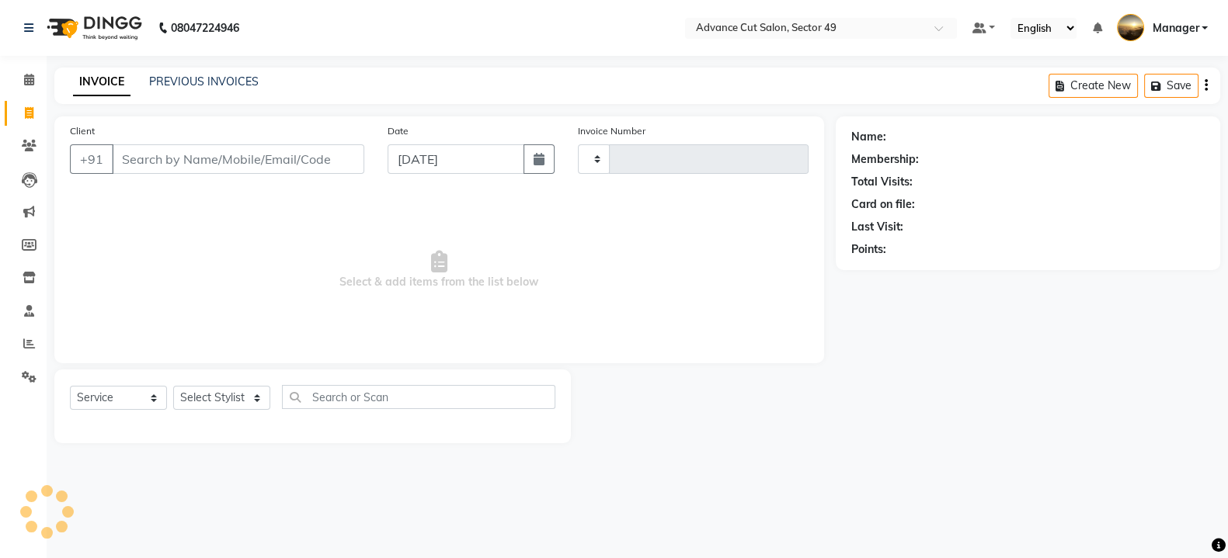
type input "4795"
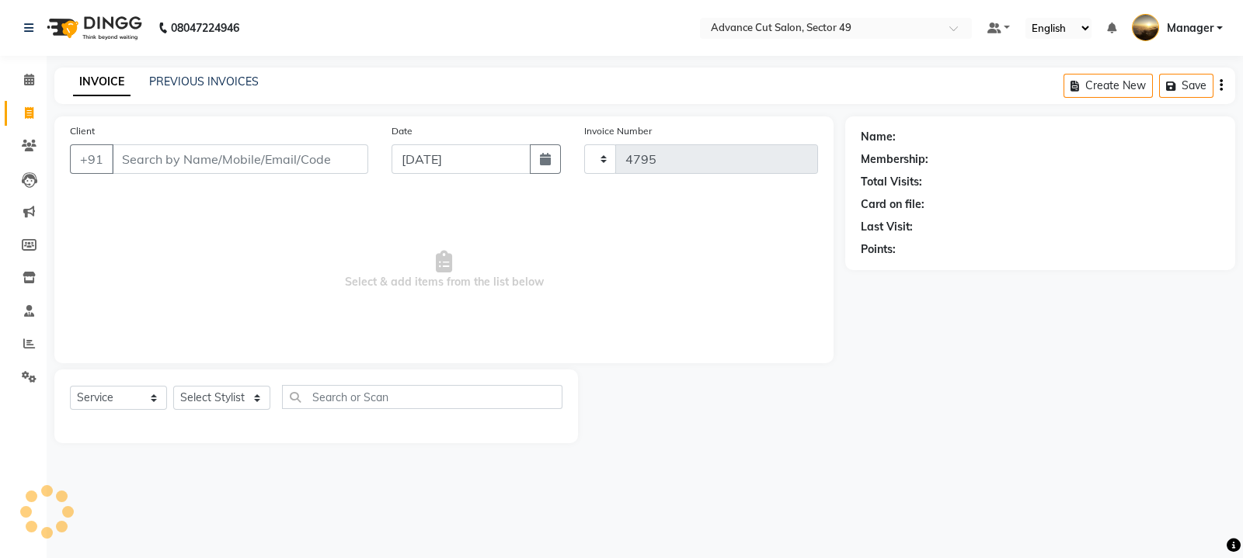
select select "4616"
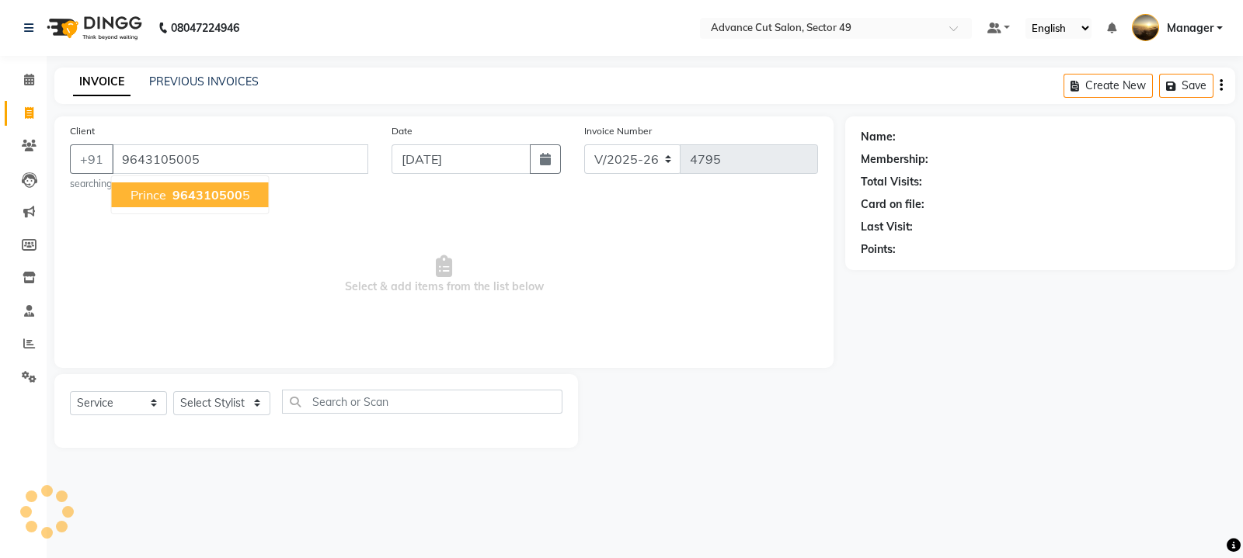
type input "9643105005"
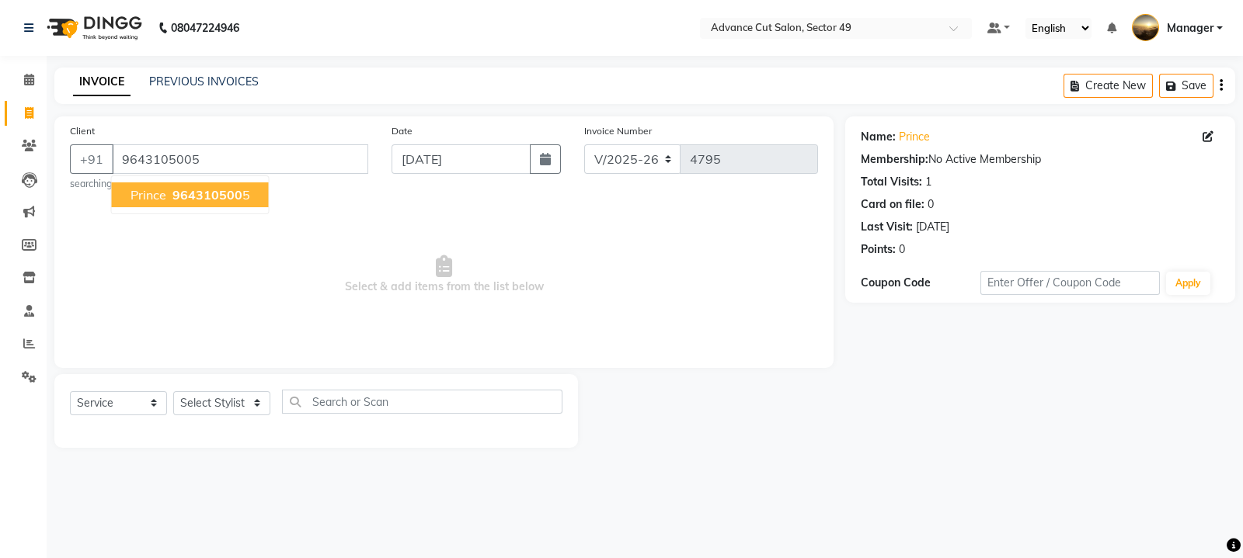
click at [260, 197] on button "prince 964310500 5" at bounding box center [190, 194] width 157 height 25
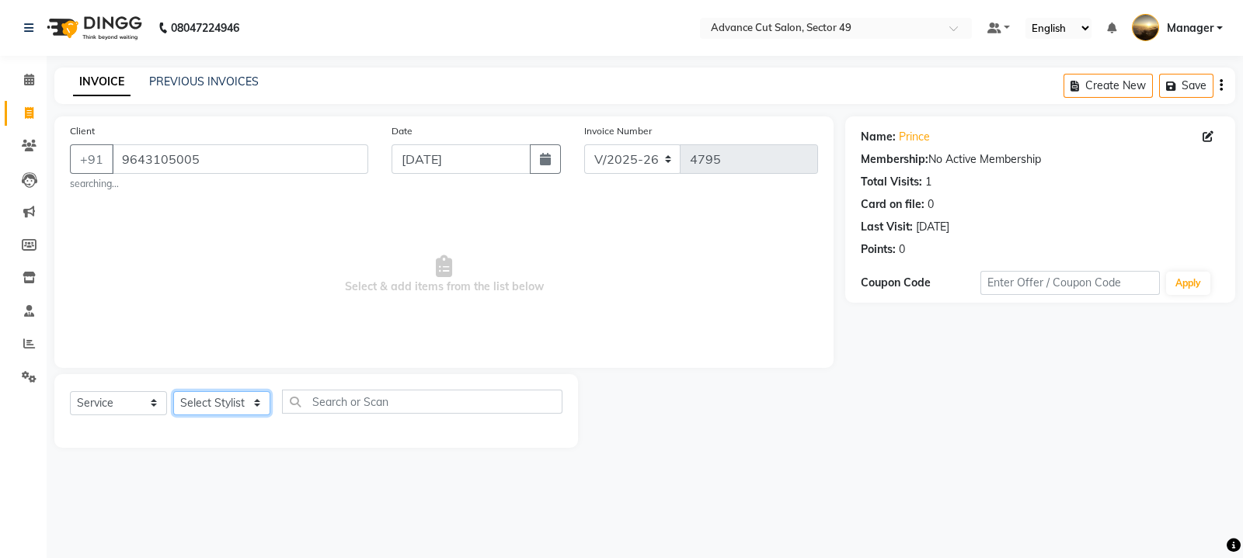
click at [263, 405] on select "Select Stylist [PERSON_NAME] [PERSON_NAME] Manager Navi product [PERSON_NAME] s…" at bounding box center [221, 403] width 97 height 24
select select "66368"
click at [173, 392] on select "Select Stylist [PERSON_NAME] [PERSON_NAME] Manager Navi product [PERSON_NAME] s…" at bounding box center [221, 403] width 97 height 24
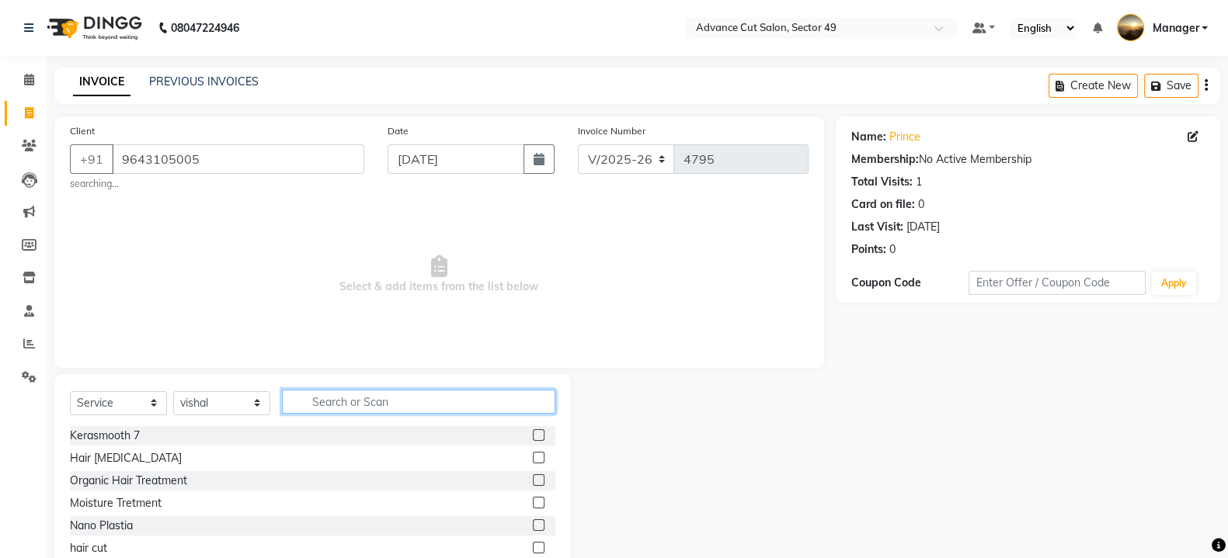
click at [381, 409] on input "text" at bounding box center [418, 402] width 273 height 24
type input "sham"
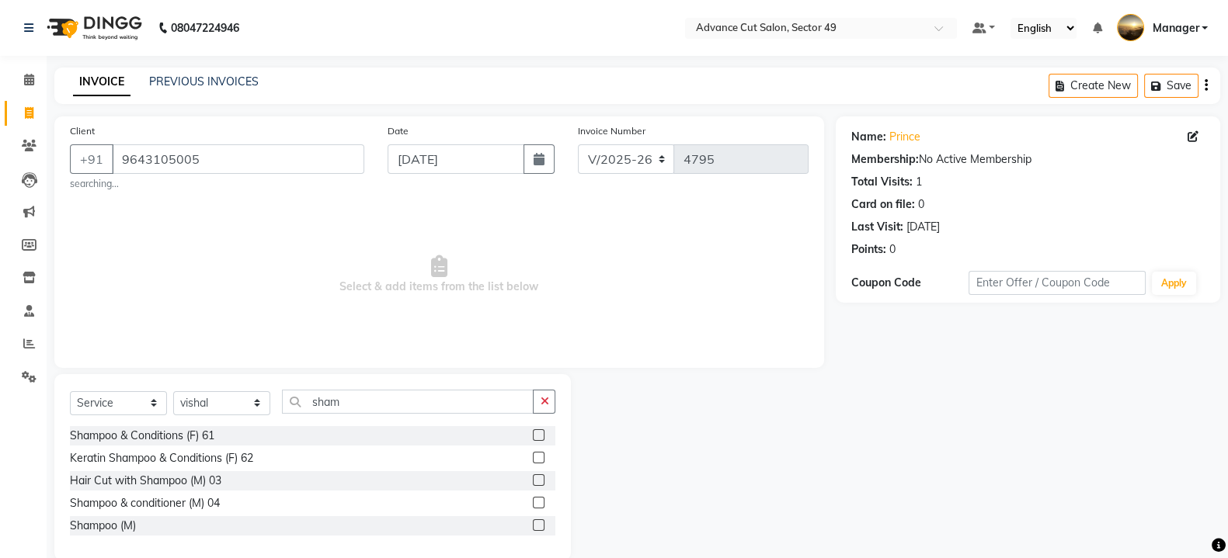
click at [356, 436] on div "Shampoo & Conditions (F) 61" at bounding box center [312, 435] width 485 height 19
click at [537, 436] on label at bounding box center [539, 435] width 12 height 12
click at [537, 436] on input "checkbox" at bounding box center [538, 436] width 10 height 10
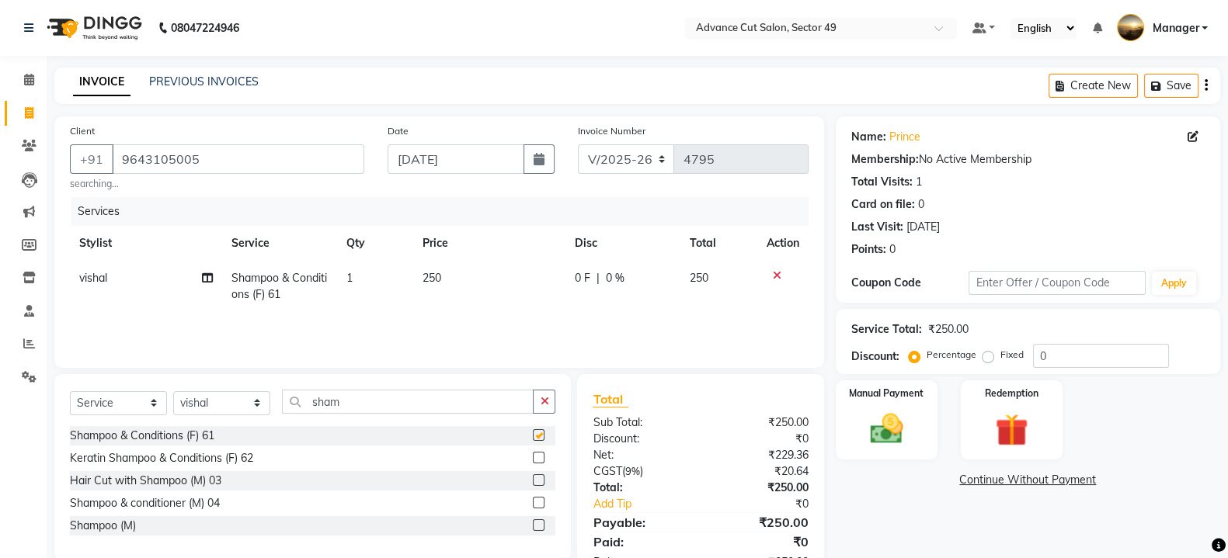
checkbox input "false"
click at [375, 404] on input "sham" at bounding box center [408, 402] width 252 height 24
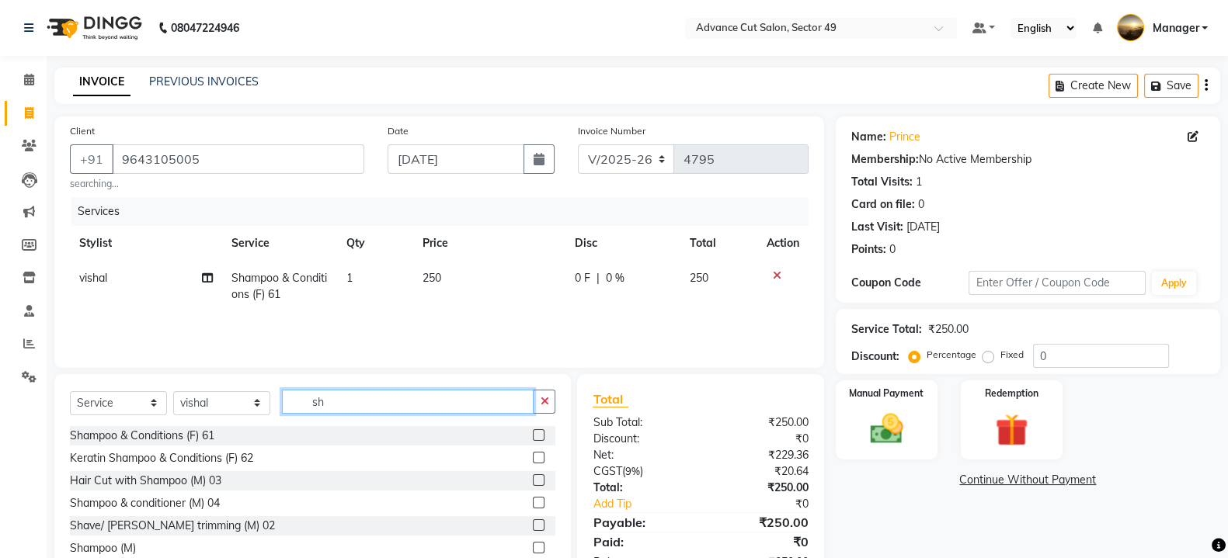
type input "s"
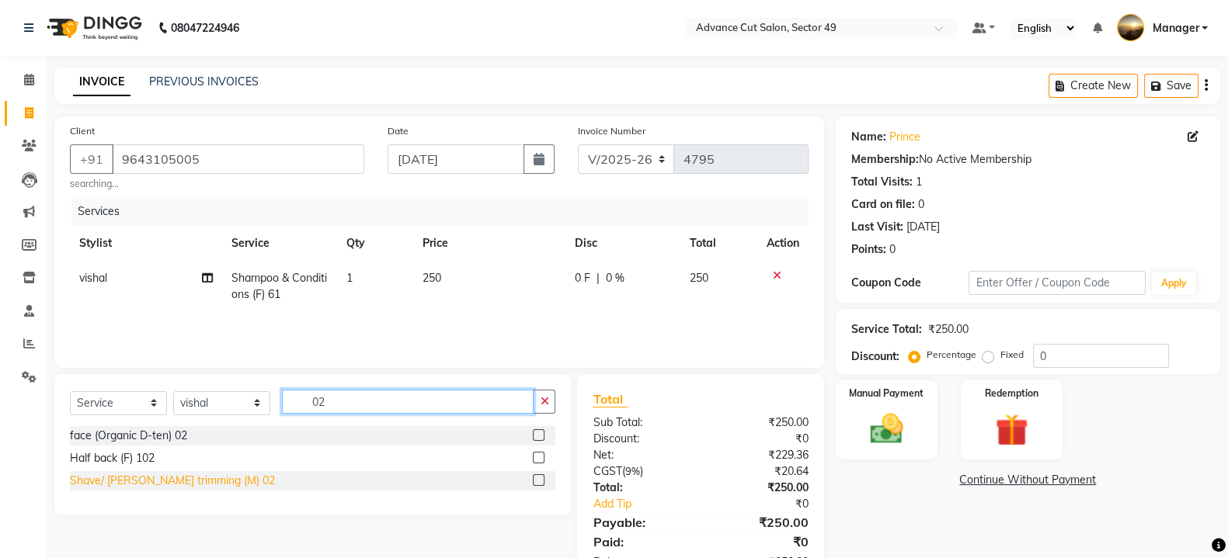
type input "02"
click at [200, 479] on div "Shave/ [PERSON_NAME] trimming (M) 02" at bounding box center [172, 481] width 205 height 16
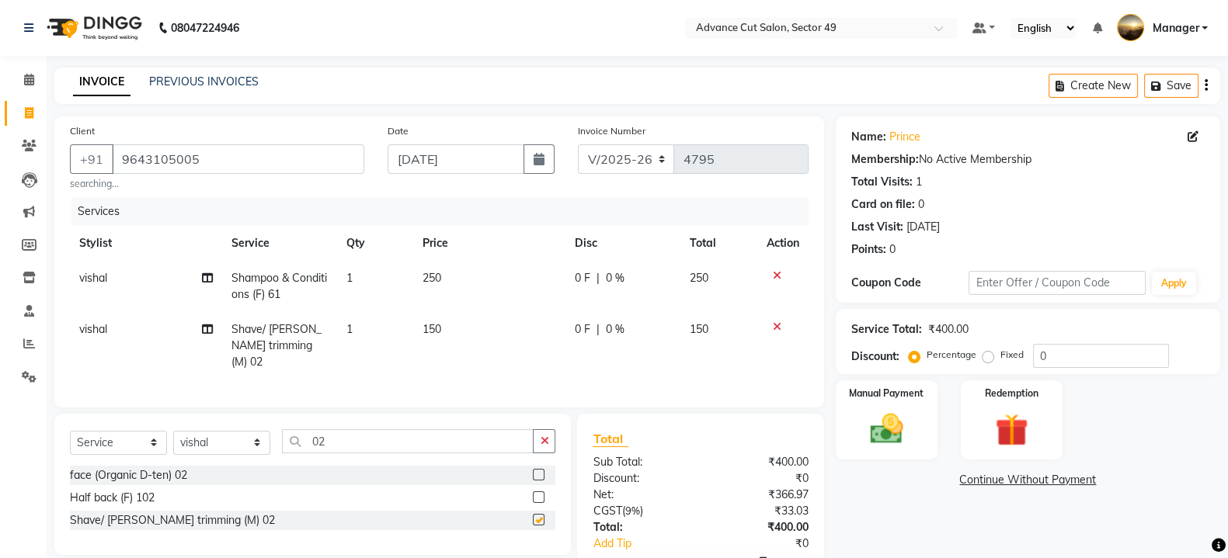
checkbox input "false"
click at [113, 319] on td "vishal" at bounding box center [146, 346] width 152 height 68
select select "66368"
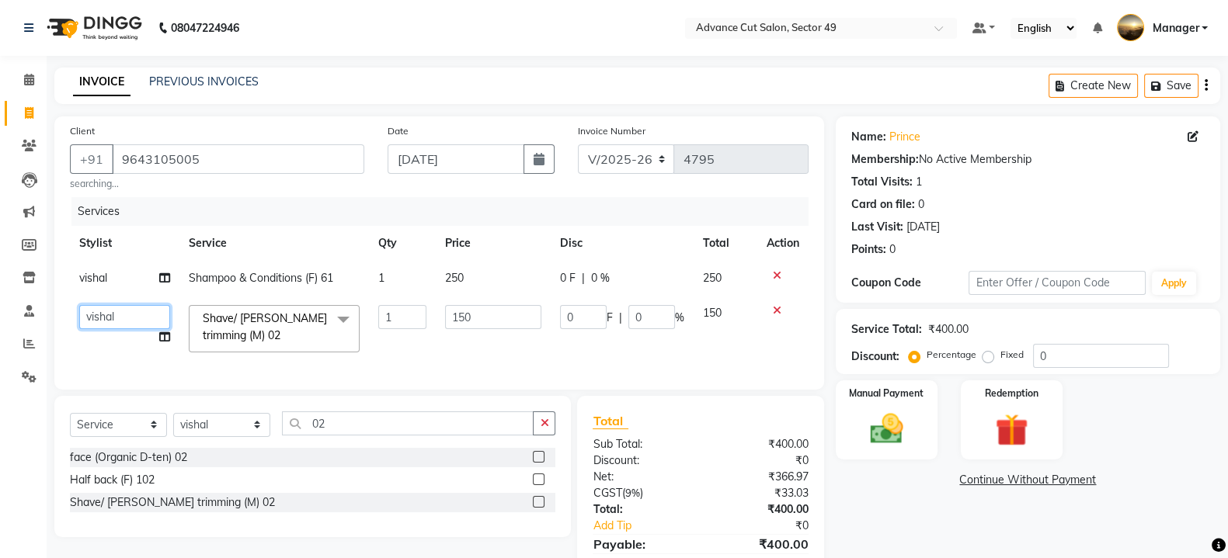
click at [110, 318] on select "[PERSON_NAME] [PERSON_NAME] Manager Navi product [PERSON_NAME] sunny Tip [PERSO…" at bounding box center [124, 317] width 91 height 24
select select "88540"
click at [109, 319] on select "[PERSON_NAME] [PERSON_NAME] Manager Navi product [PERSON_NAME] sunny Tip [PERSO…" at bounding box center [124, 317] width 91 height 24
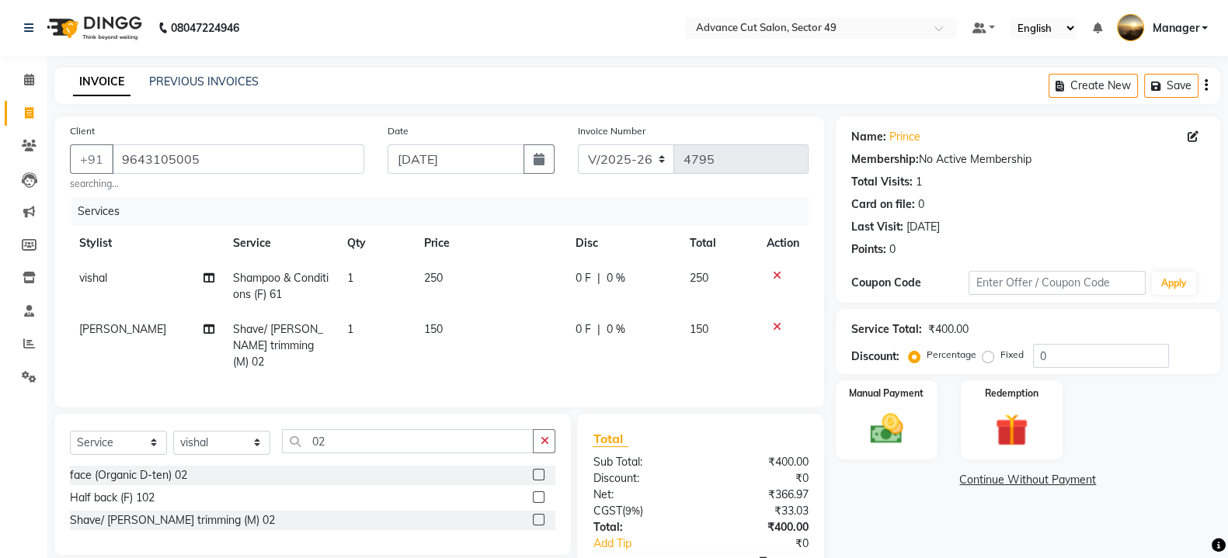
click at [106, 343] on td "[PERSON_NAME]" at bounding box center [147, 346] width 154 height 68
select select "88540"
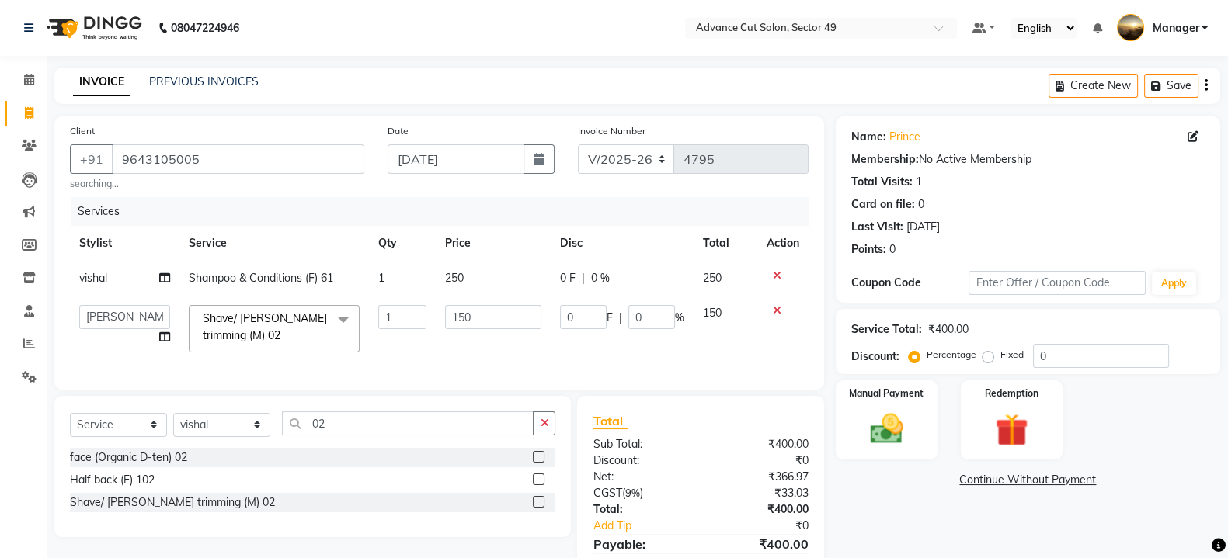
click at [106, 347] on td "[PERSON_NAME] [PERSON_NAME] Manager Navi product [PERSON_NAME] sunny Tip [PERSO…" at bounding box center [124, 329] width 109 height 66
click at [339, 436] on input "02" at bounding box center [408, 424] width 252 height 24
type input "0"
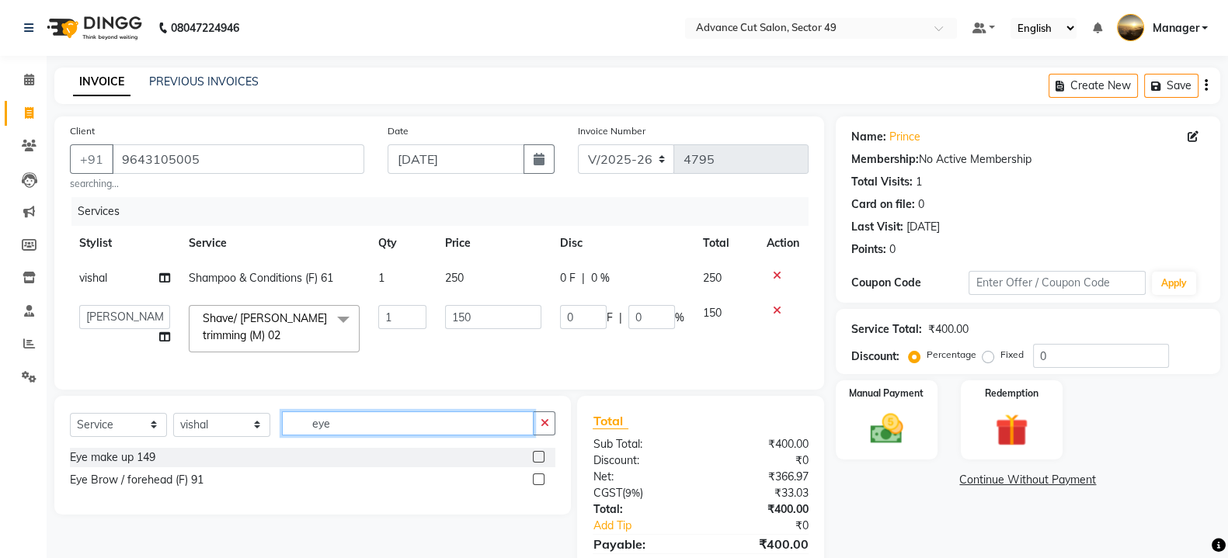
type input "eye"
click at [535, 463] on label at bounding box center [539, 457] width 12 height 12
click at [535, 463] on input "checkbox" at bounding box center [538, 458] width 10 height 10
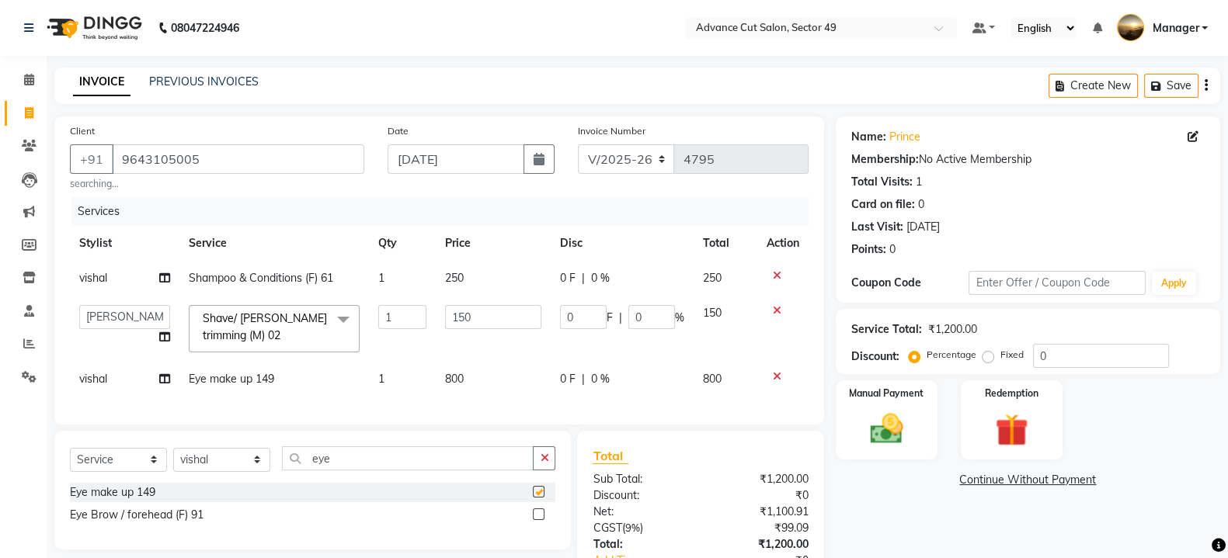
checkbox input "false"
drag, startPoint x: 470, startPoint y: 364, endPoint x: 469, endPoint y: 372, distance: 7.8
click at [469, 372] on td "800" at bounding box center [494, 379] width 116 height 35
select select "66368"
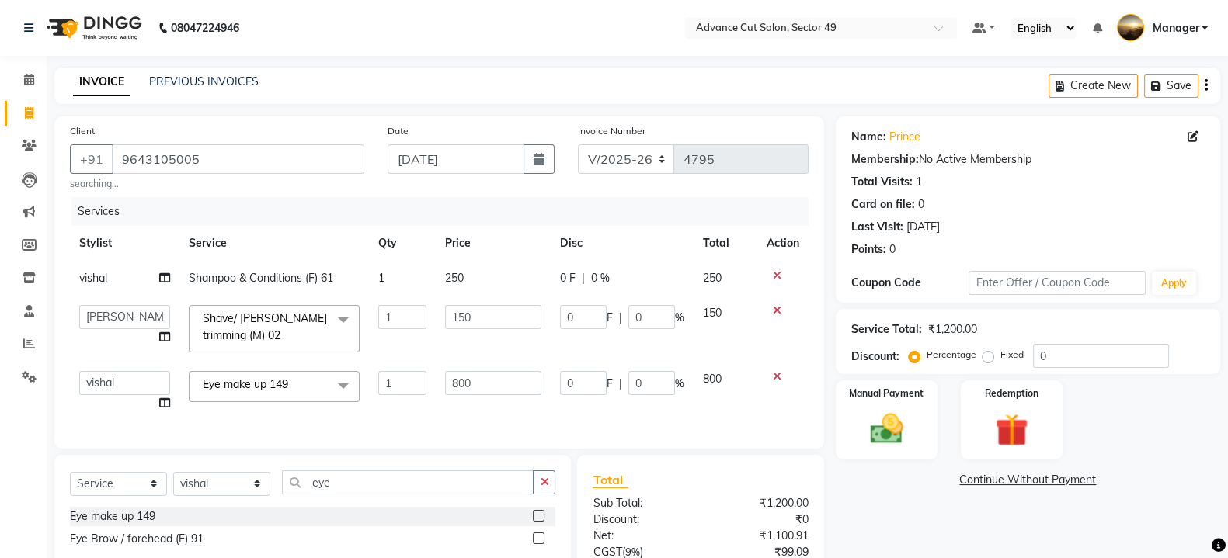
click at [776, 375] on icon at bounding box center [777, 376] width 9 height 11
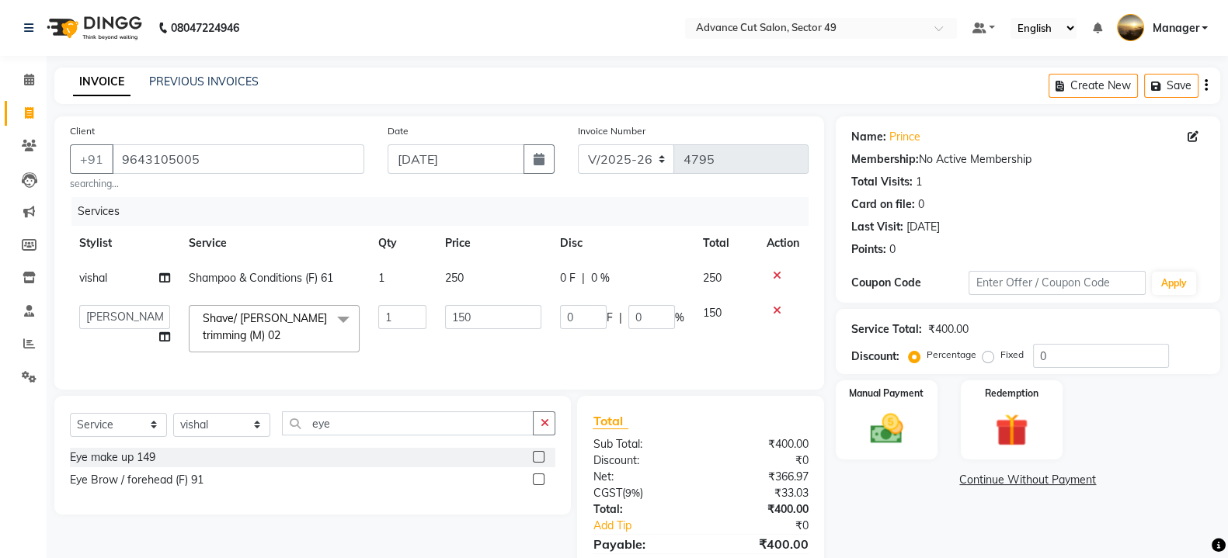
drag, startPoint x: 542, startPoint y: 492, endPoint x: 524, endPoint y: 495, distance: 18.1
click at [541, 485] on label at bounding box center [539, 480] width 12 height 12
click at [541, 485] on input "checkbox" at bounding box center [538, 480] width 10 height 10
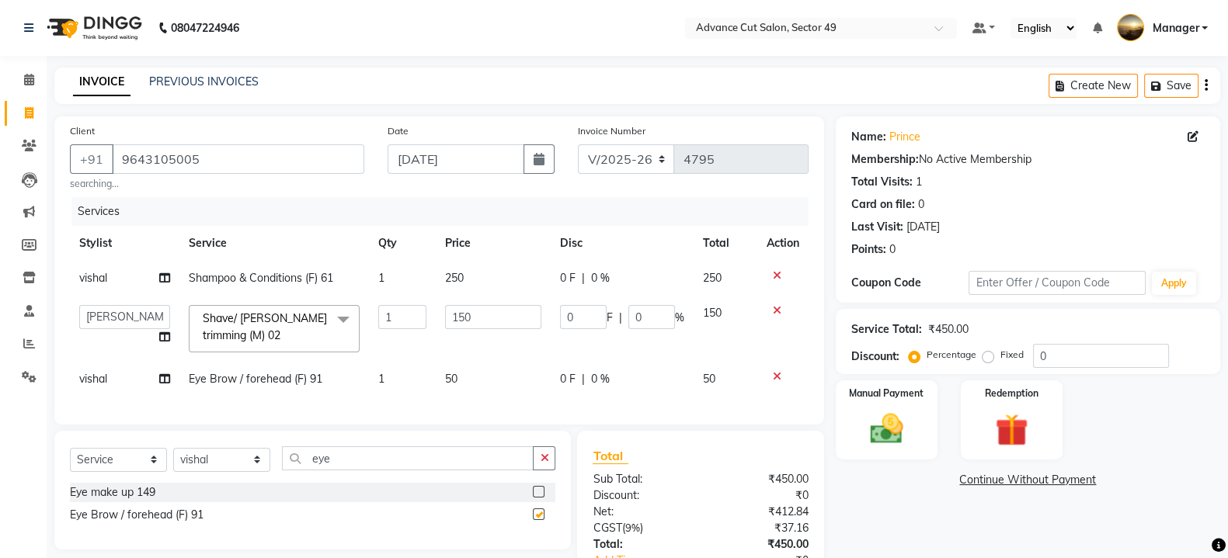
checkbox input "false"
click at [471, 381] on td "50" at bounding box center [494, 379] width 116 height 35
select select "66368"
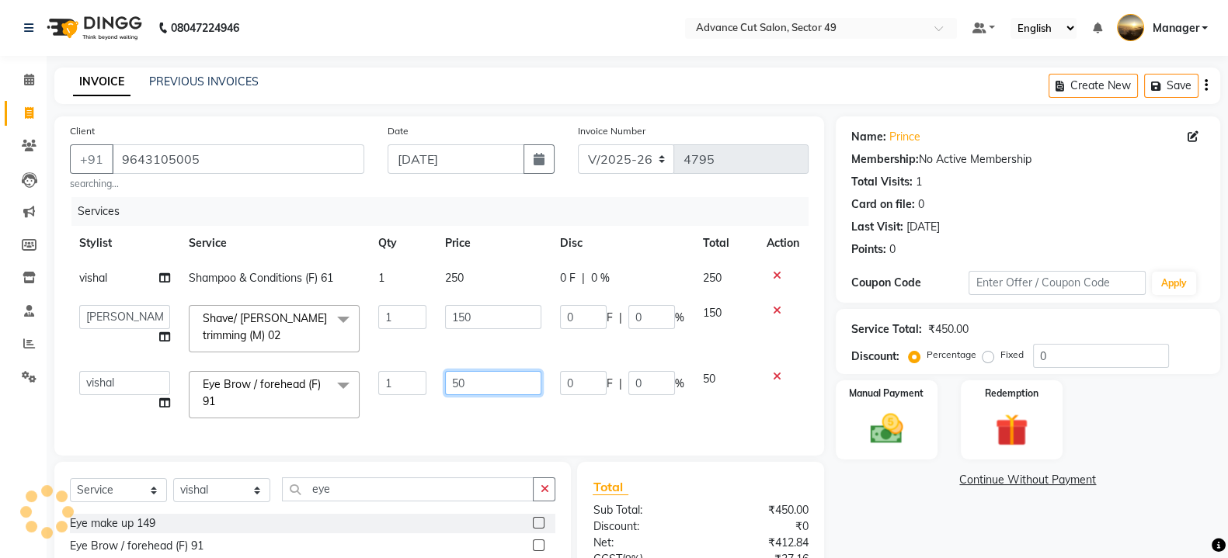
click at [469, 381] on input "50" at bounding box center [493, 383] width 97 height 24
type input "5"
type input "250"
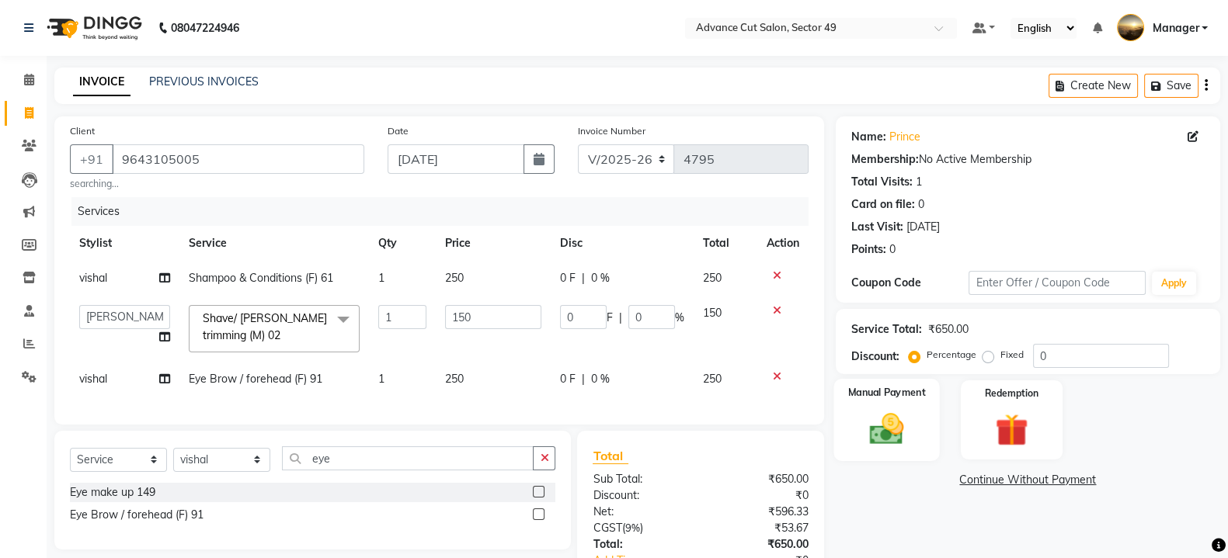
click at [907, 426] on img at bounding box center [886, 428] width 55 height 39
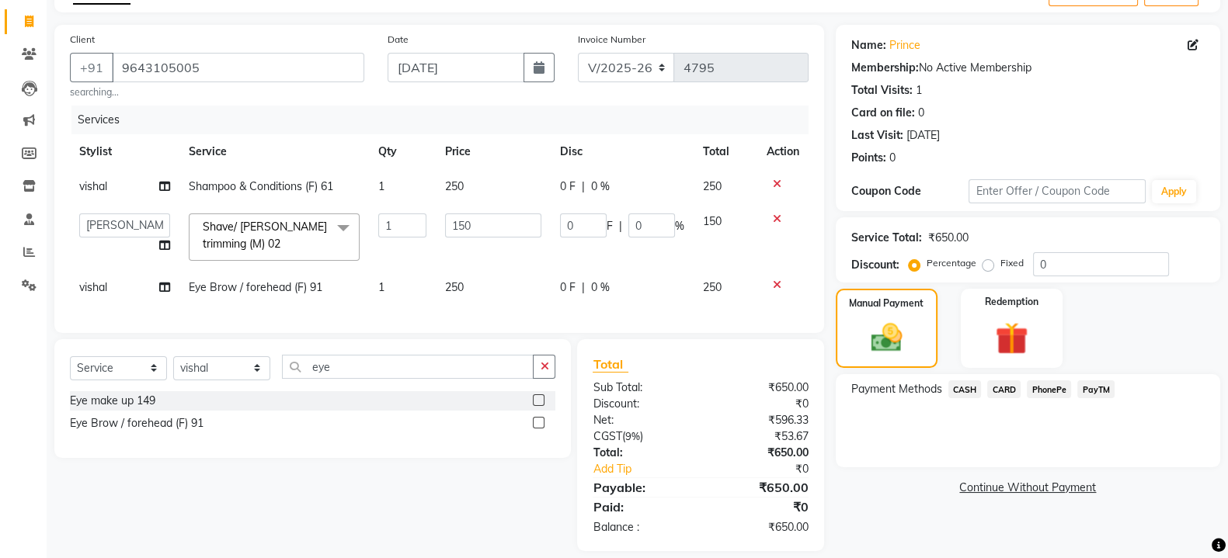
scroll to position [123, 0]
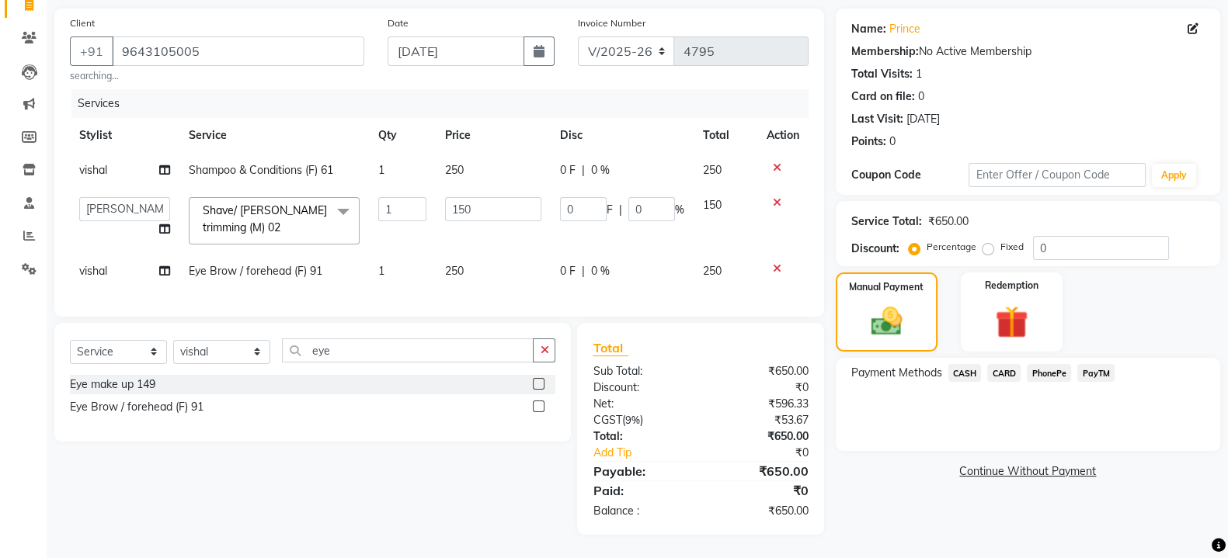
click at [965, 364] on span "CASH" at bounding box center [964, 373] width 33 height 18
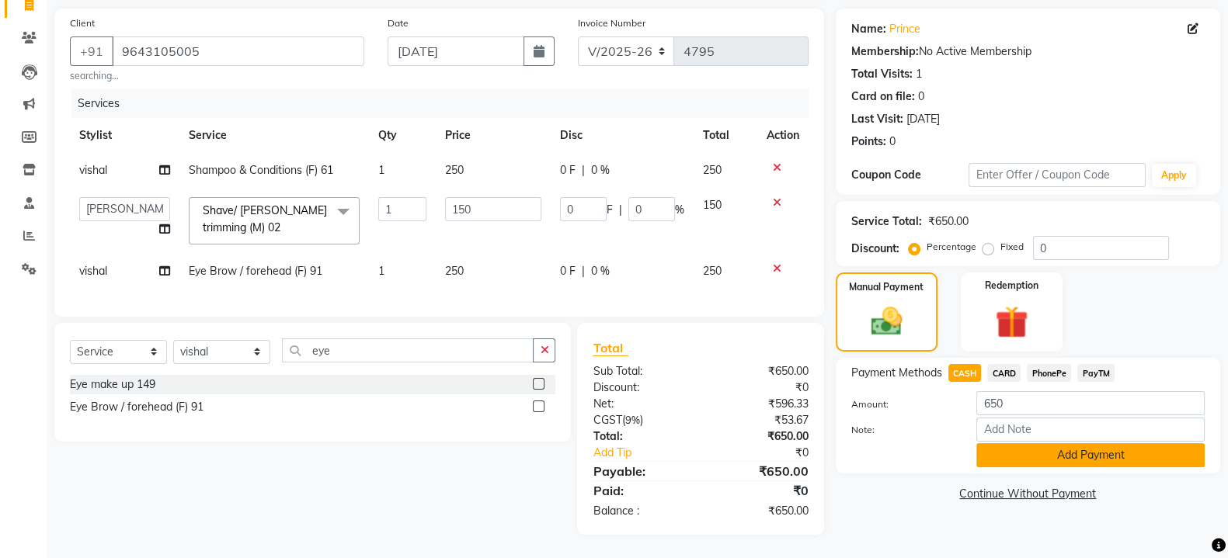
click at [1058, 443] on button "Add Payment" at bounding box center [1090, 455] width 228 height 24
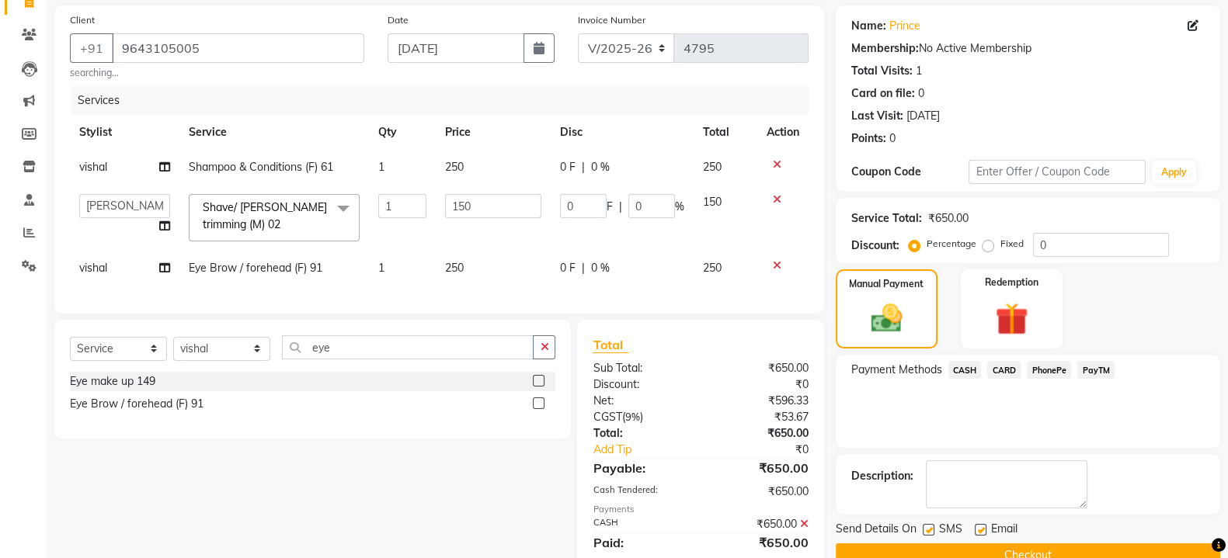
scroll to position [81, 0]
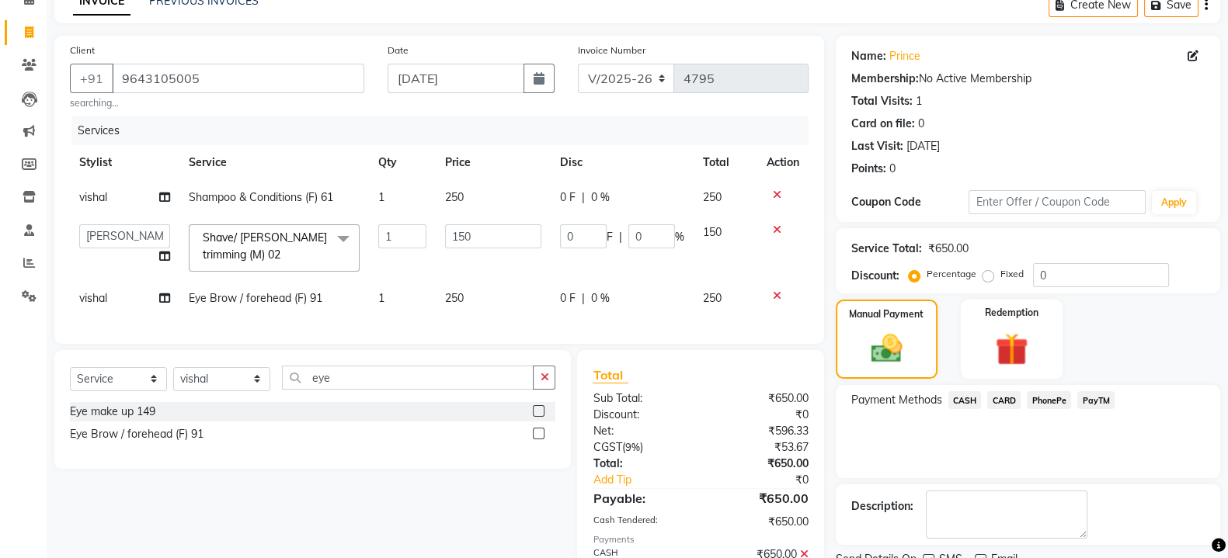
click at [110, 301] on td "vishal" at bounding box center [124, 298] width 109 height 35
select select "66368"
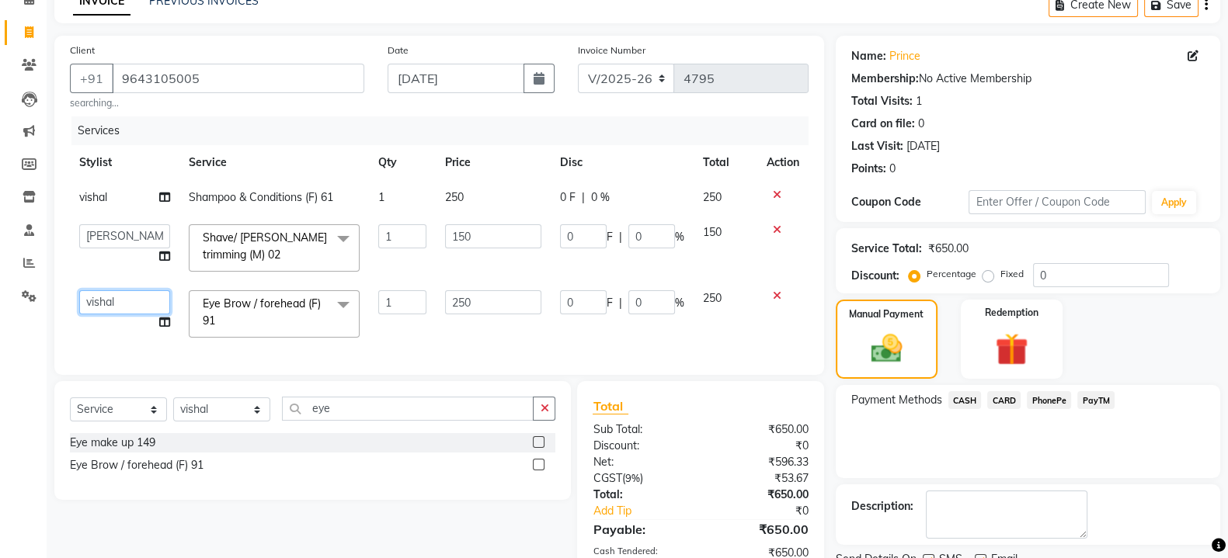
click at [116, 301] on select "[PERSON_NAME] [PERSON_NAME] Manager Navi product [PERSON_NAME] sunny Tip [PERSO…" at bounding box center [124, 302] width 91 height 24
select select "86282"
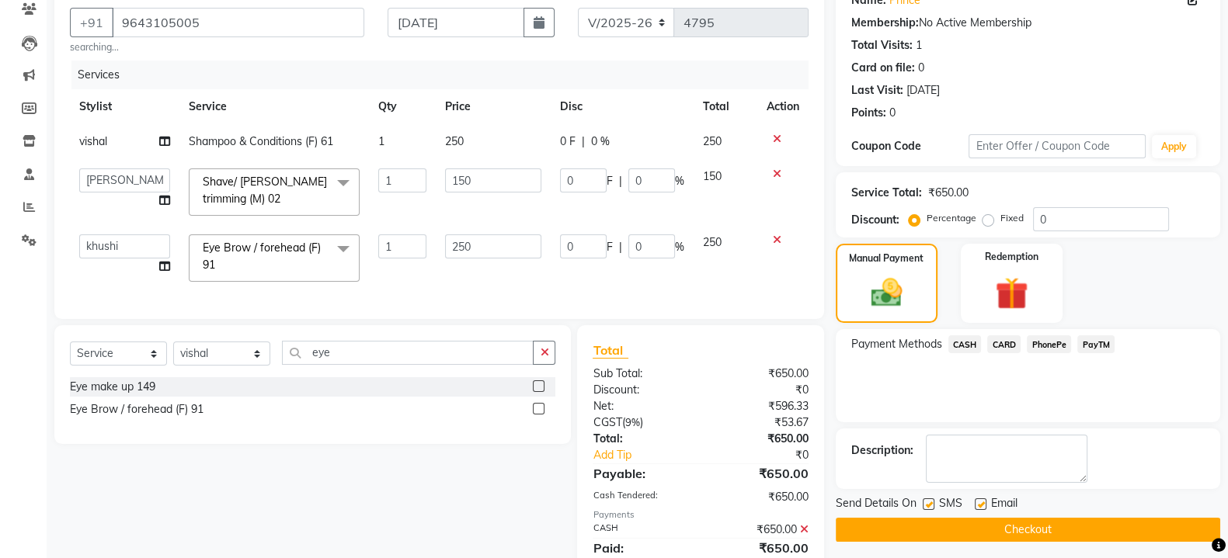
scroll to position [208, 0]
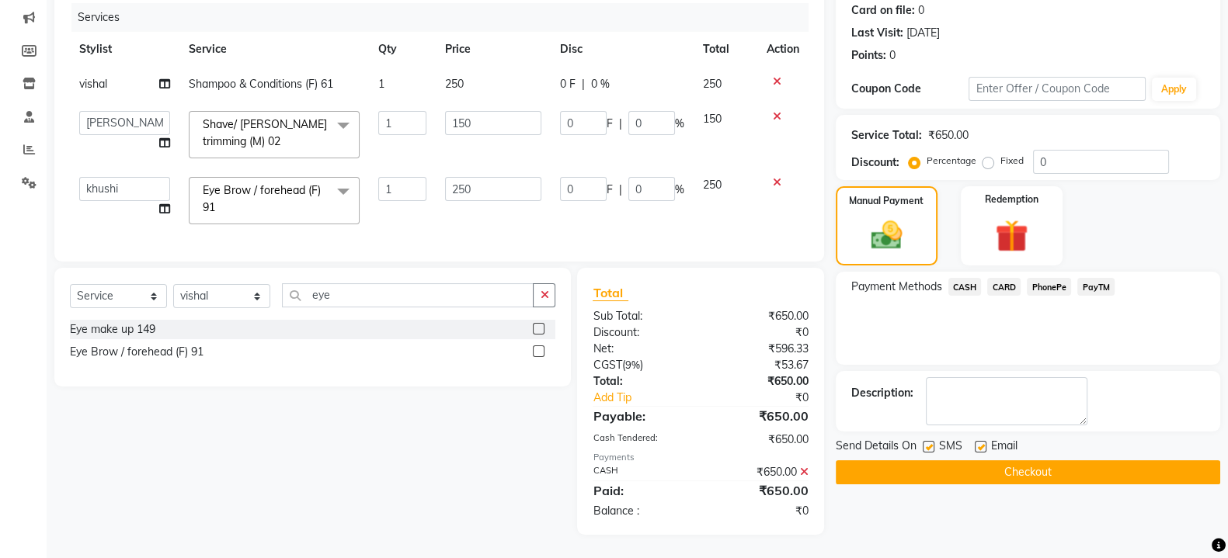
drag, startPoint x: 976, startPoint y: 451, endPoint x: 970, endPoint y: 440, distance: 12.5
click at [976, 461] on button "Checkout" at bounding box center [1028, 473] width 384 height 24
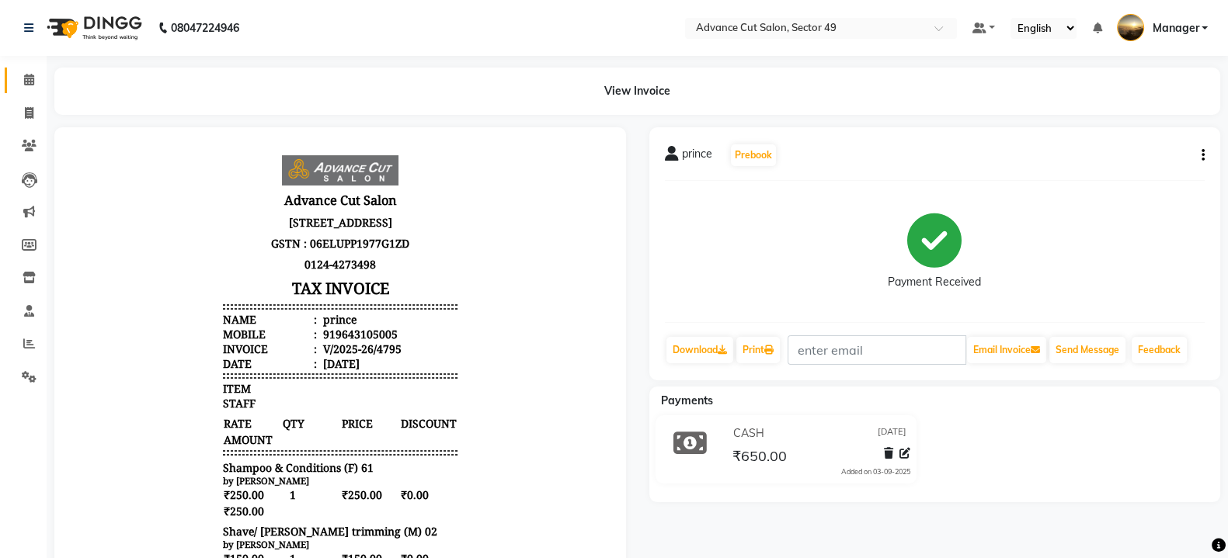
click at [26, 89] on link "Calendar" at bounding box center [23, 81] width 37 height 26
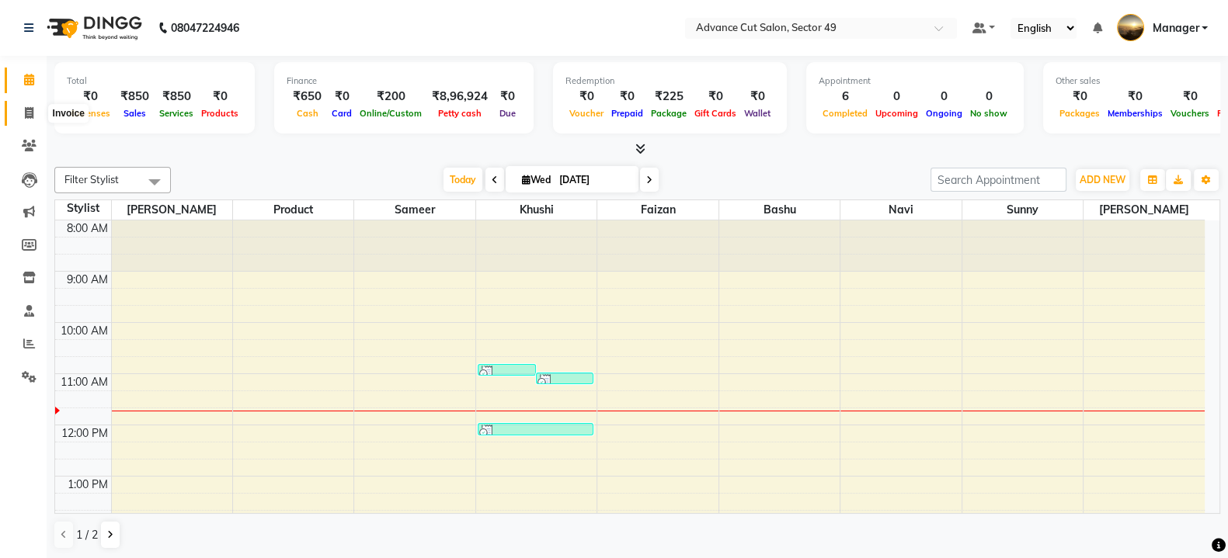
click at [31, 110] on icon at bounding box center [29, 113] width 9 height 12
select select "4616"
select select "service"
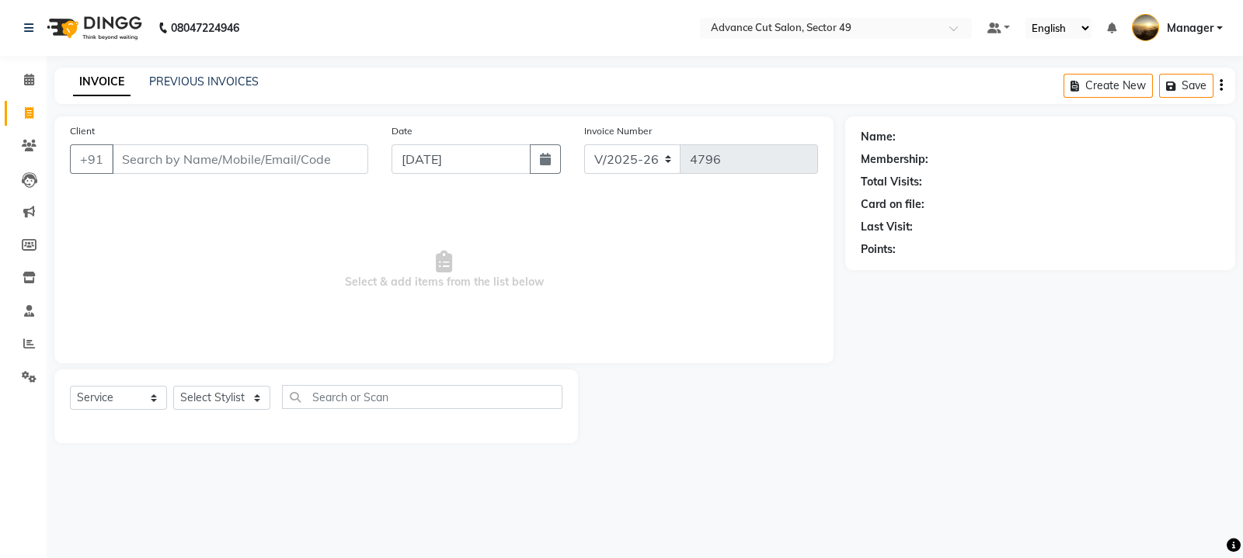
click at [1235, 116] on div "Name: Membership: Total Visits: Card on file: Last Visit: Points:" at bounding box center [1045, 279] width 401 height 327
click at [136, 161] on input "Client" at bounding box center [240, 159] width 256 height 30
click at [132, 161] on input "Client" at bounding box center [240, 159] width 256 height 30
type input "7428911042"
click at [315, 157] on span "Add Client" at bounding box center [327, 159] width 61 height 16
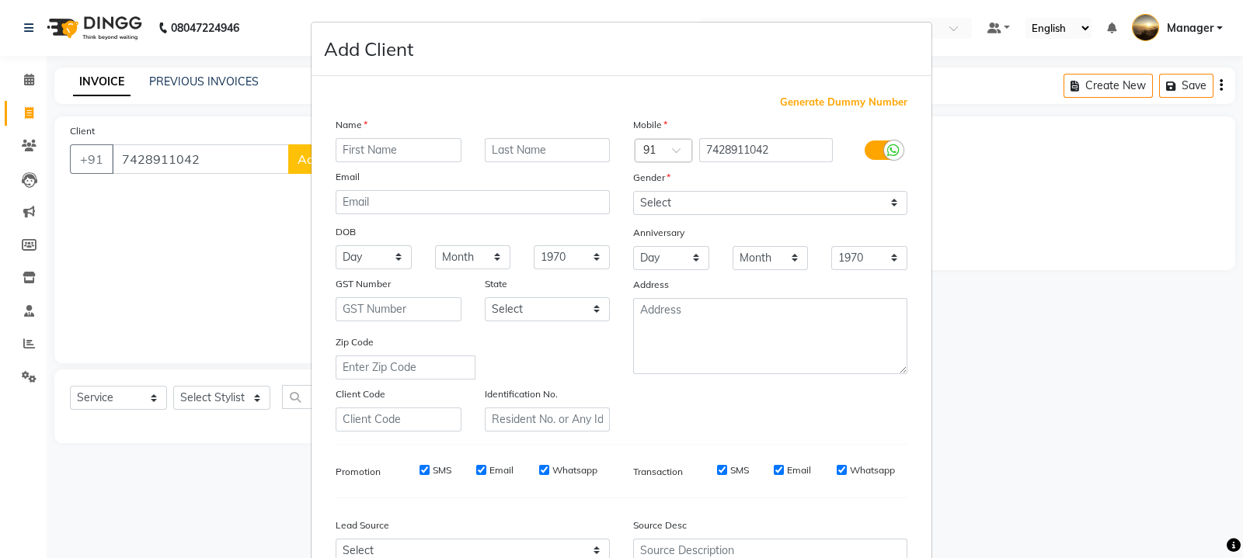
click at [353, 145] on input "text" at bounding box center [398, 150] width 126 height 24
type input "kapeer"
click at [656, 205] on select "Select [DEMOGRAPHIC_DATA] [DEMOGRAPHIC_DATA] Other Prefer Not To Say" at bounding box center [770, 203] width 274 height 24
select select "[DEMOGRAPHIC_DATA]"
click at [633, 192] on select "Select [DEMOGRAPHIC_DATA] [DEMOGRAPHIC_DATA] Other Prefer Not To Say" at bounding box center [770, 203] width 274 height 24
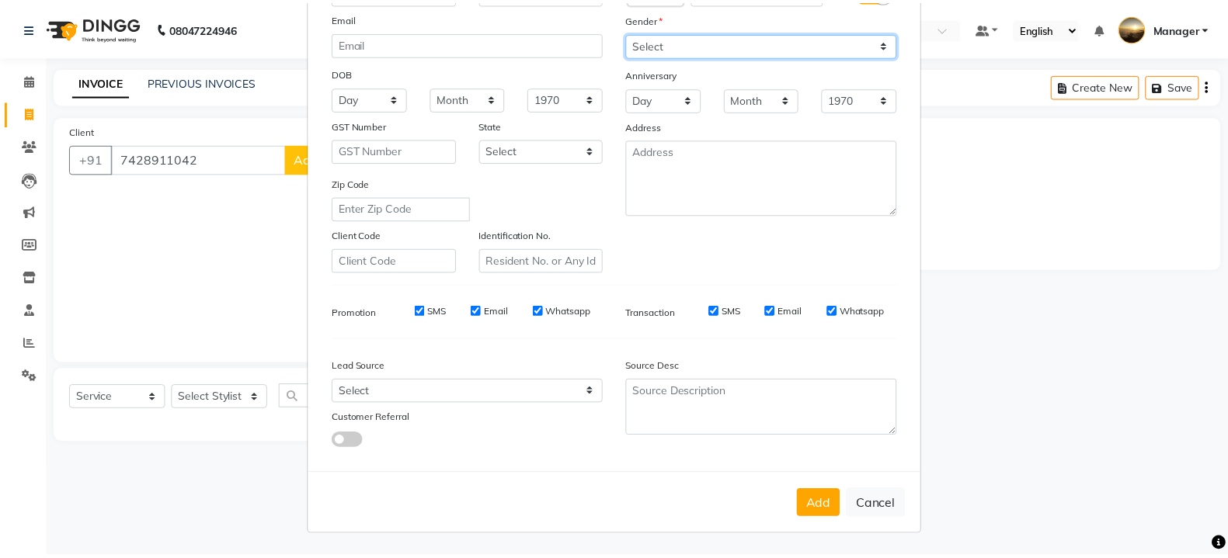
scroll to position [166, 0]
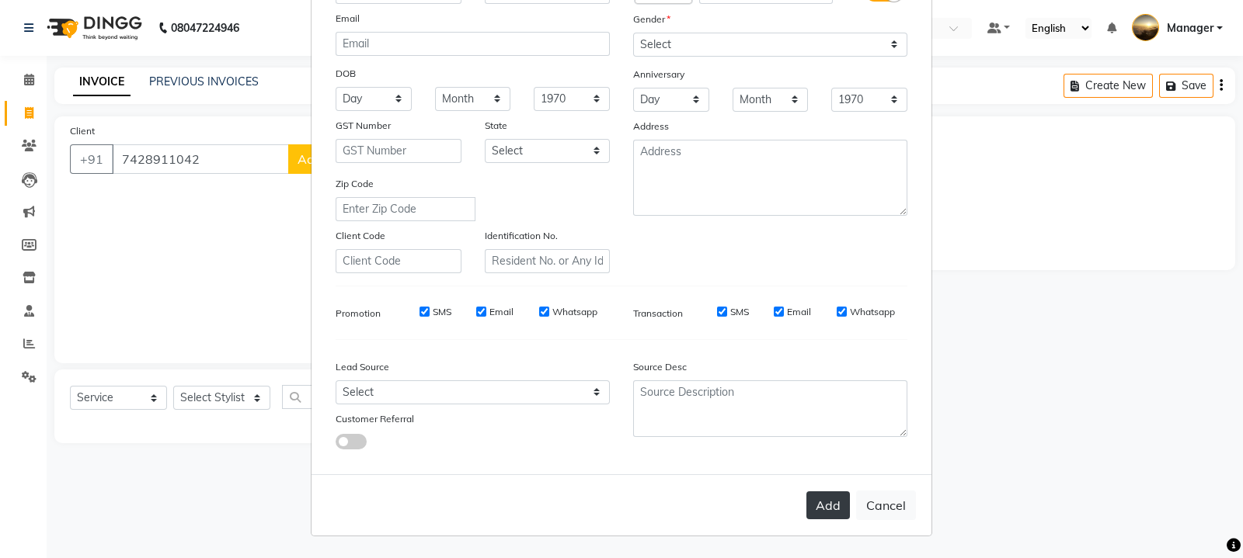
click at [825, 506] on button "Add" at bounding box center [827, 506] width 43 height 28
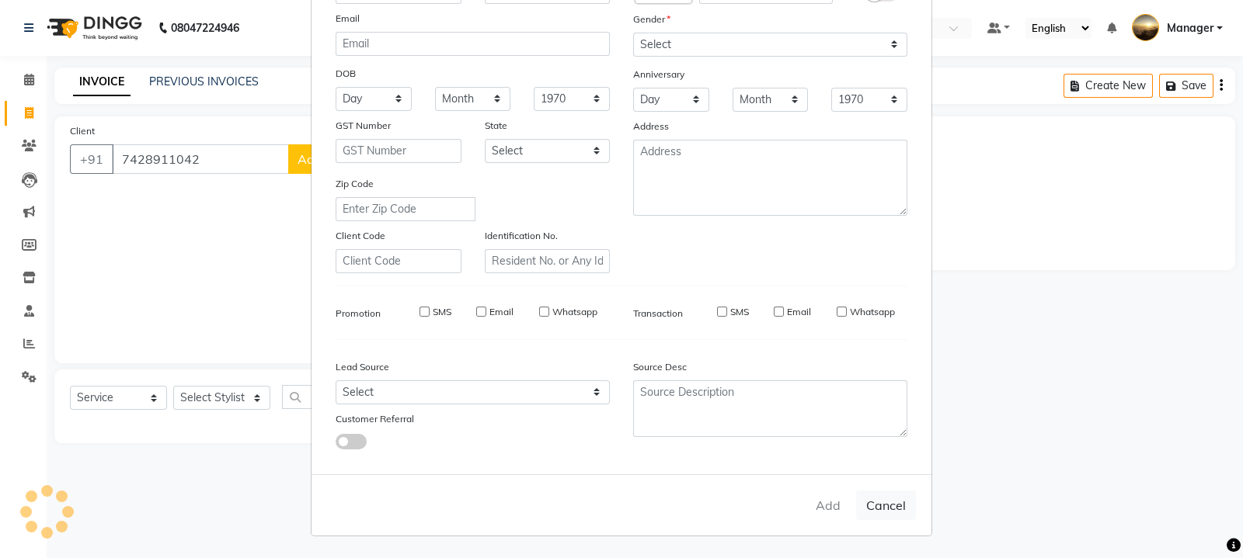
select select
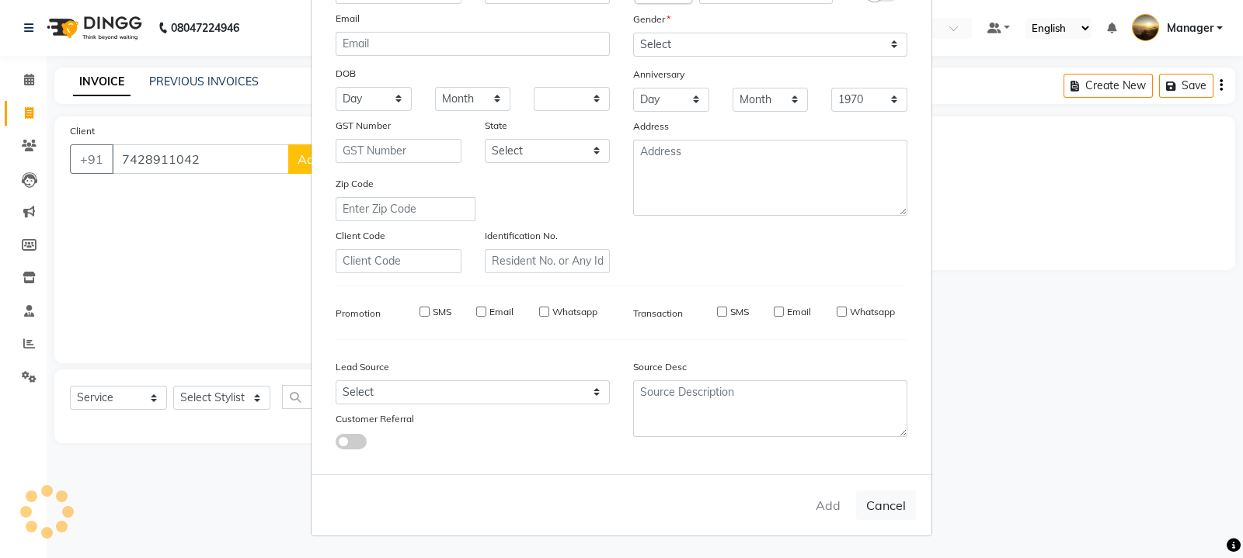
select select
checkbox input "false"
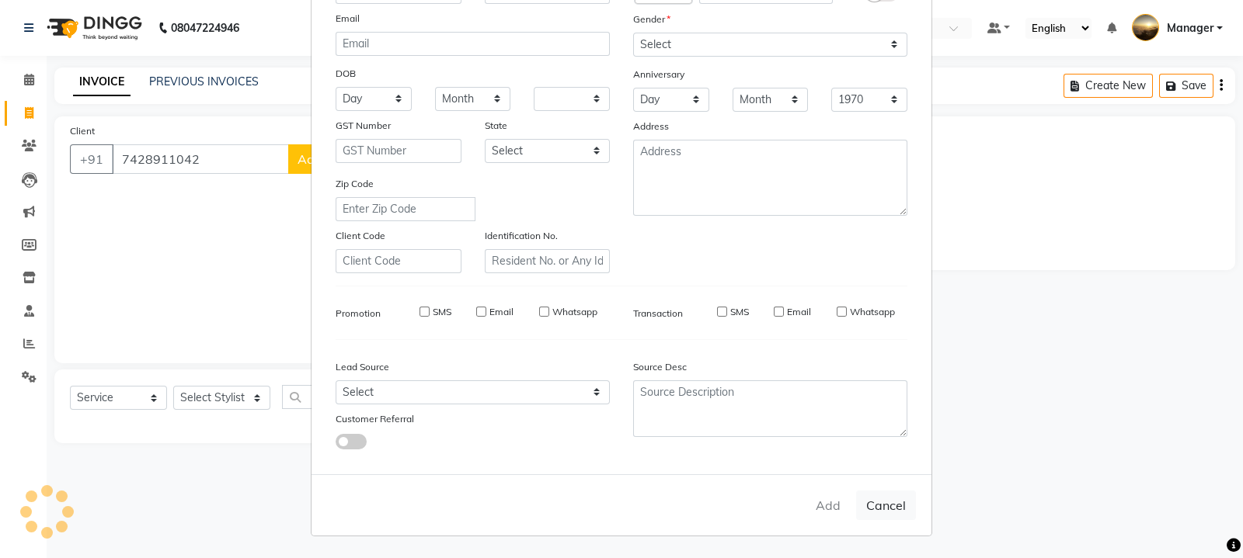
checkbox input "false"
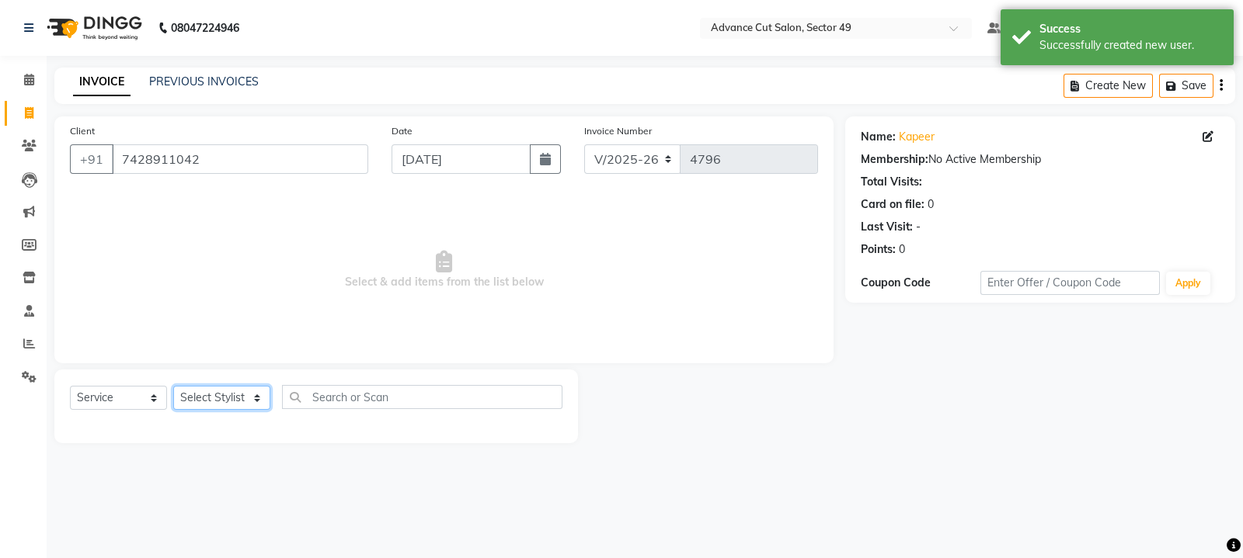
click at [214, 403] on select "Select Stylist [PERSON_NAME] [PERSON_NAME] Manager Navi product [PERSON_NAME] s…" at bounding box center [221, 398] width 97 height 24
select select "66368"
click at [173, 387] on select "Select Stylist [PERSON_NAME] [PERSON_NAME] Manager Navi product [PERSON_NAME] s…" at bounding box center [221, 398] width 97 height 24
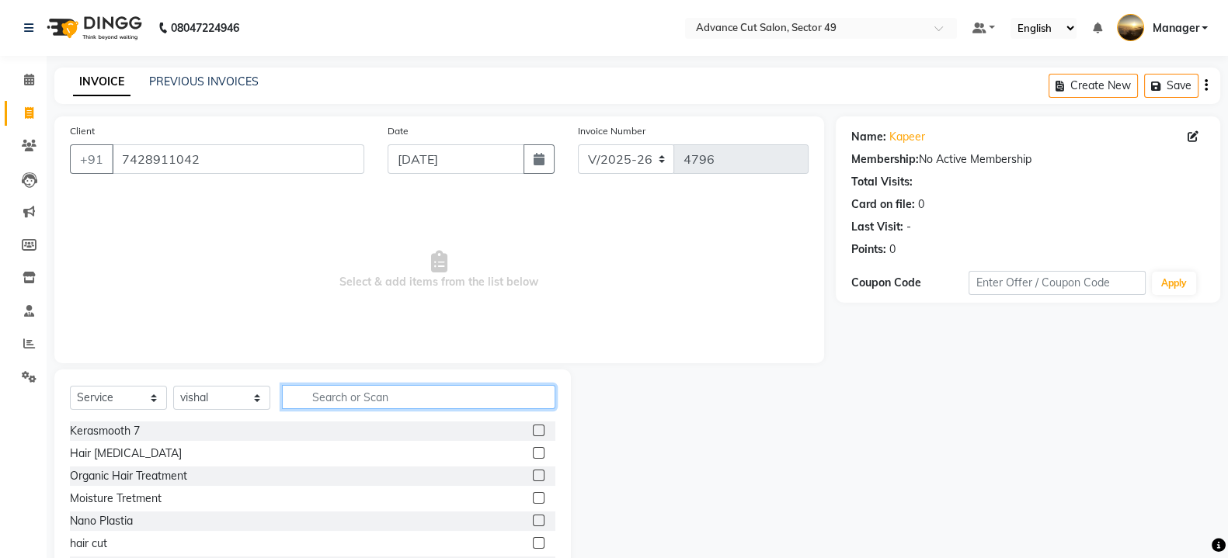
click at [400, 398] on input "text" at bounding box center [418, 397] width 273 height 24
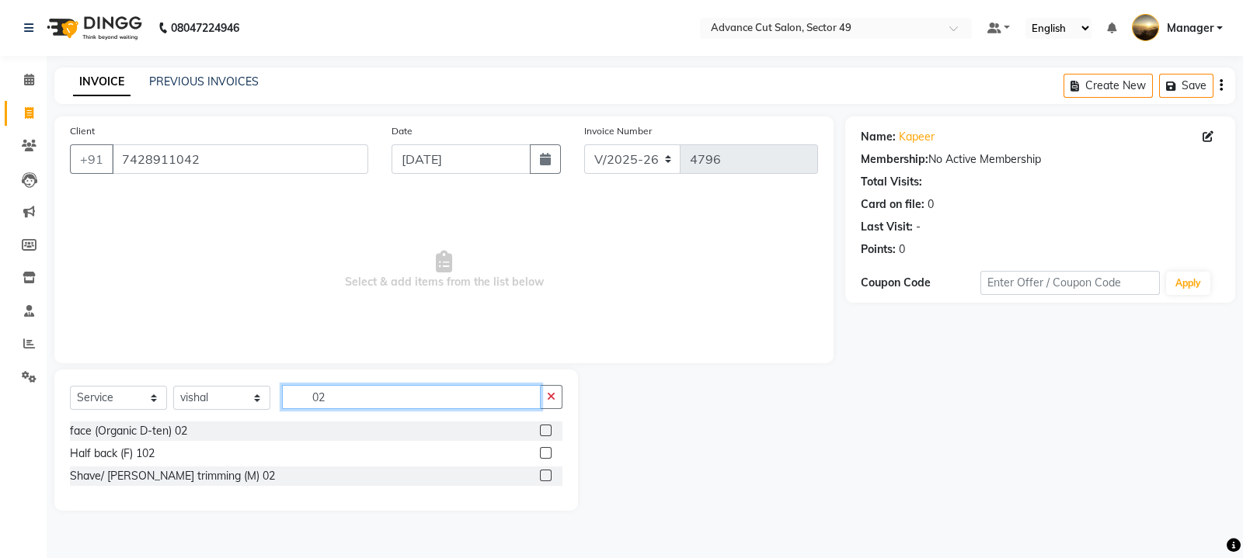
type input "02"
click at [544, 475] on label at bounding box center [546, 476] width 12 height 12
click at [544, 475] on input "checkbox" at bounding box center [545, 476] width 10 height 10
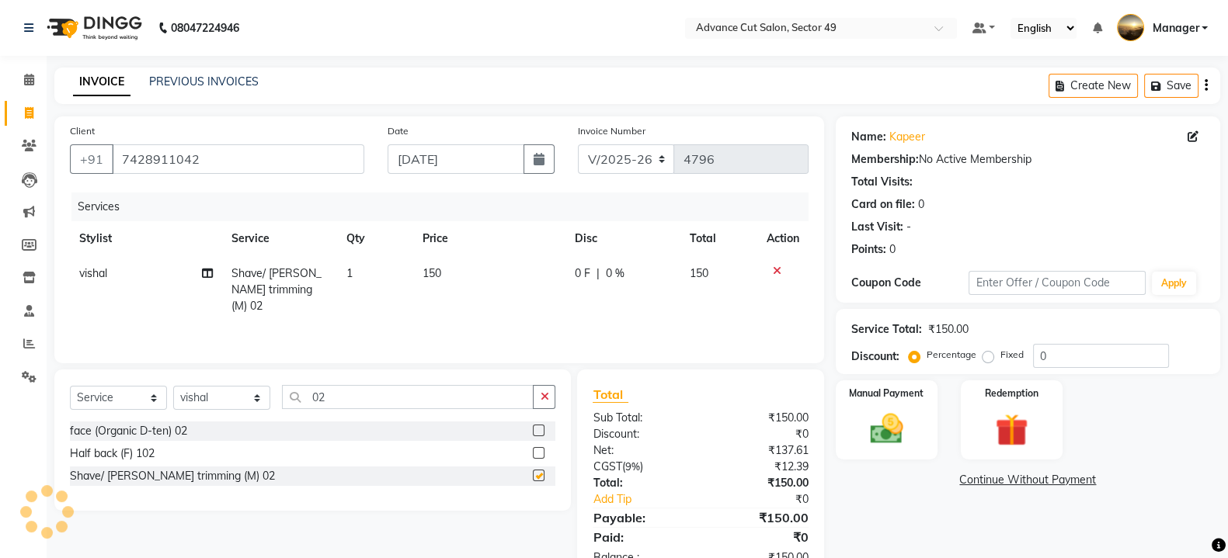
checkbox input "false"
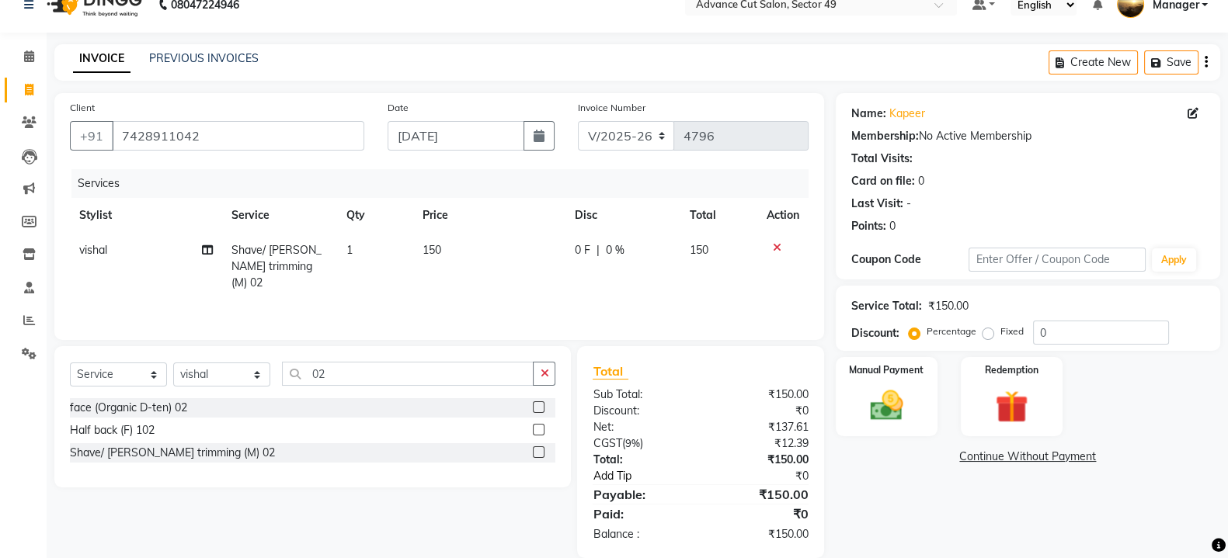
scroll to position [47, 0]
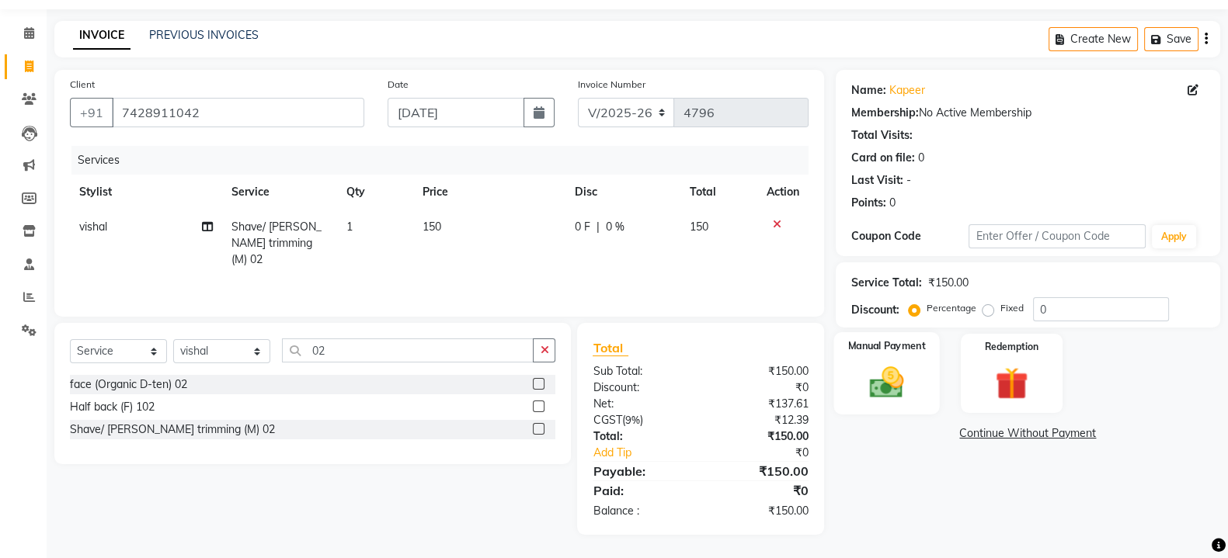
click at [897, 397] on img at bounding box center [886, 382] width 55 height 39
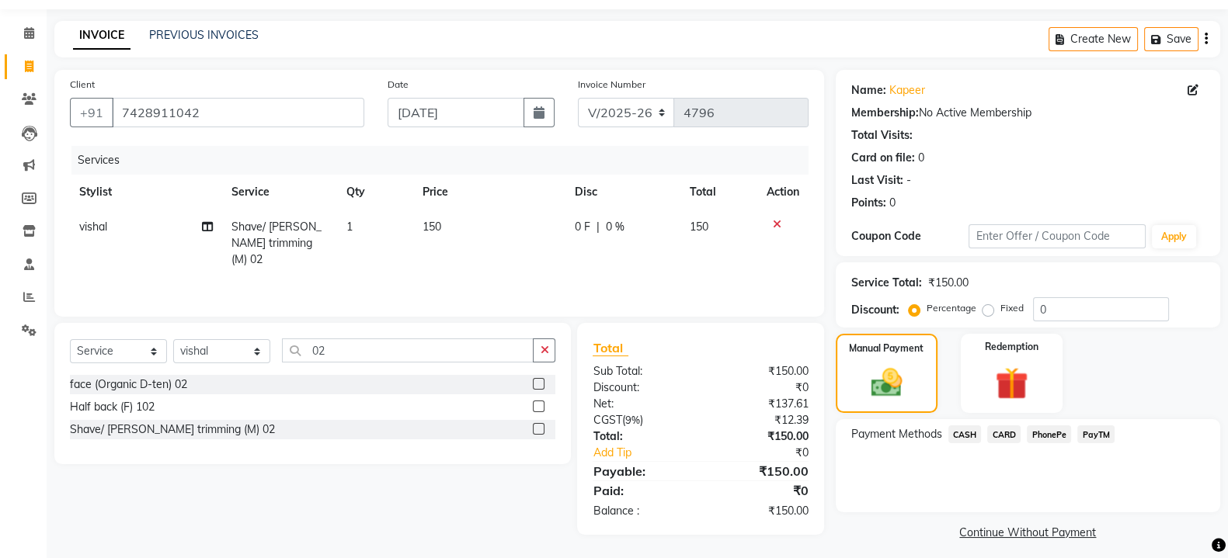
click at [1058, 436] on span "PhonePe" at bounding box center [1049, 435] width 44 height 18
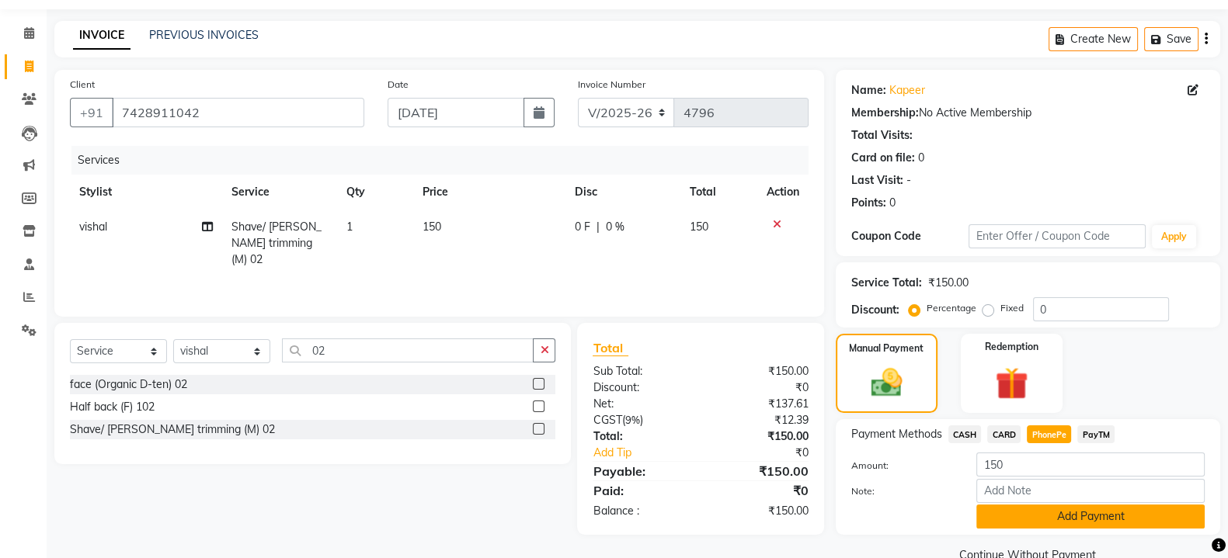
click at [1041, 520] on button "Add Payment" at bounding box center [1090, 517] width 228 height 24
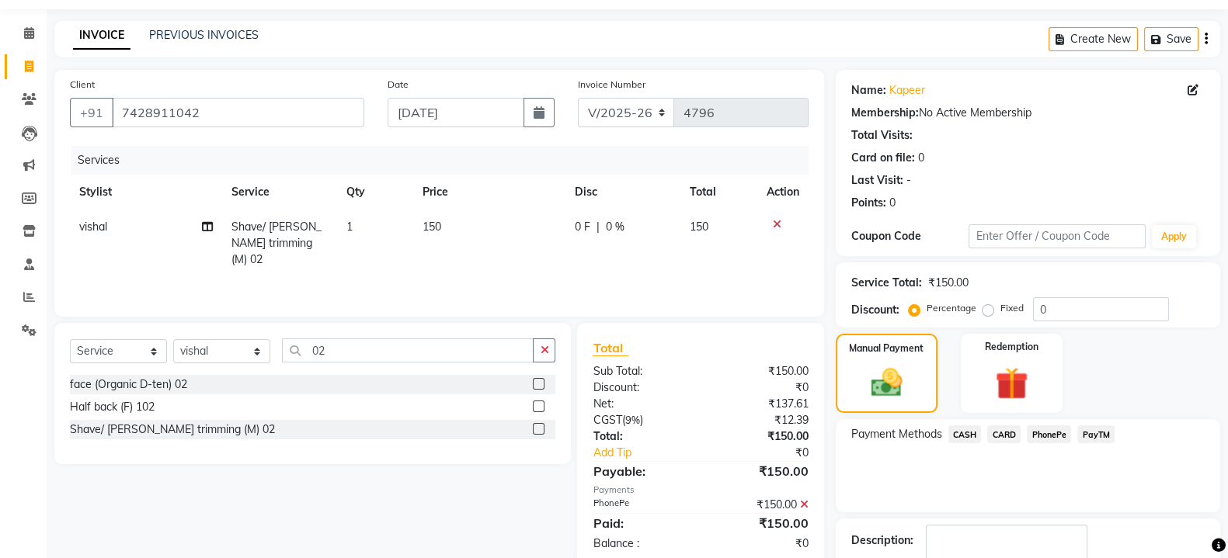
scroll to position [143, 0]
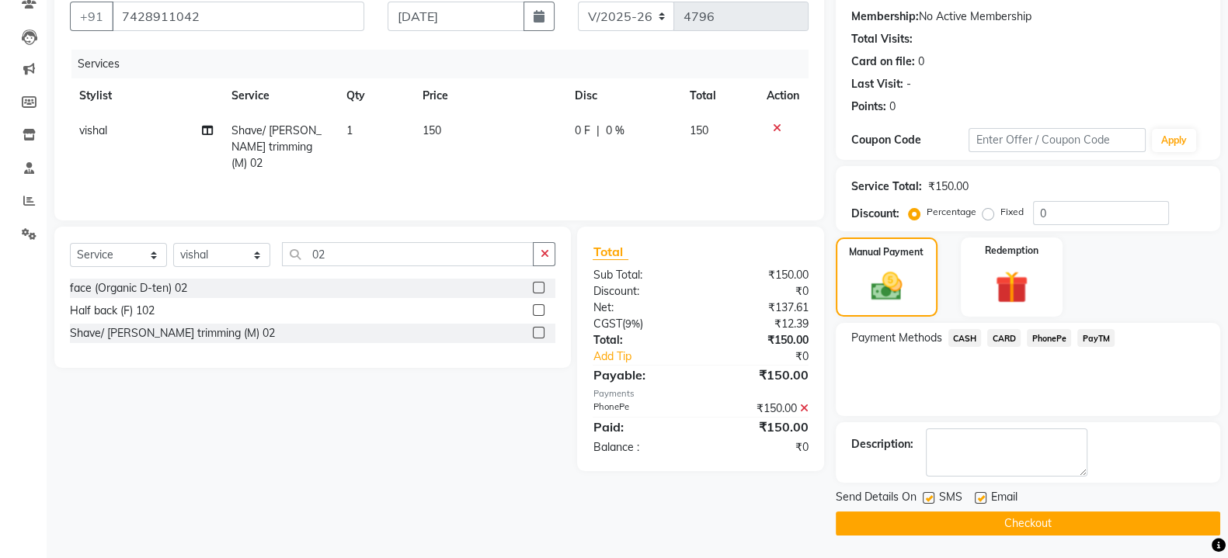
click at [1029, 518] on button "Checkout" at bounding box center [1028, 524] width 384 height 24
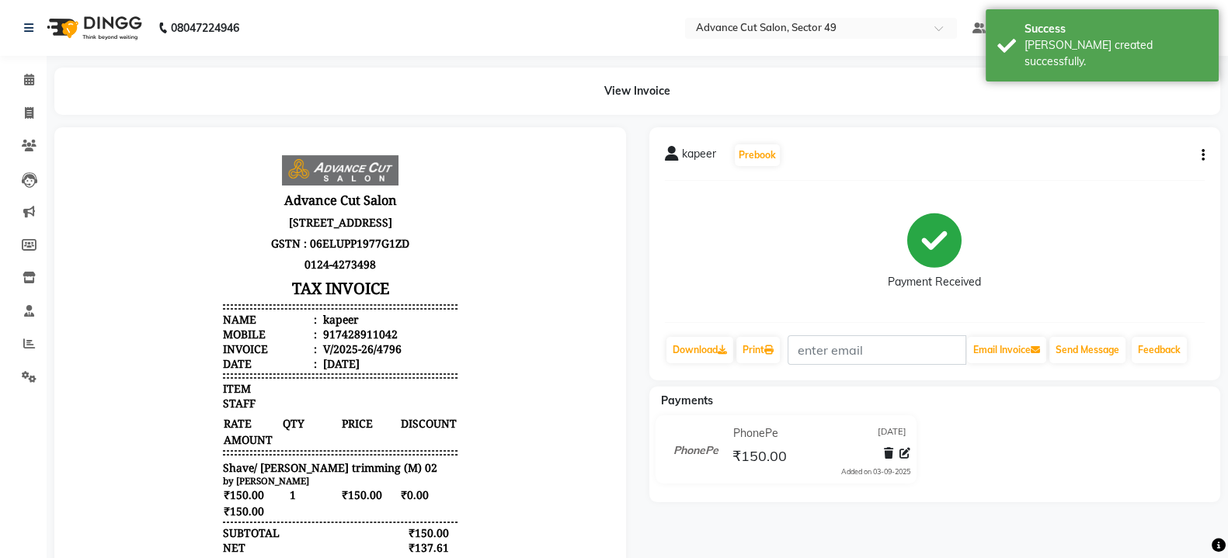
select select "service"
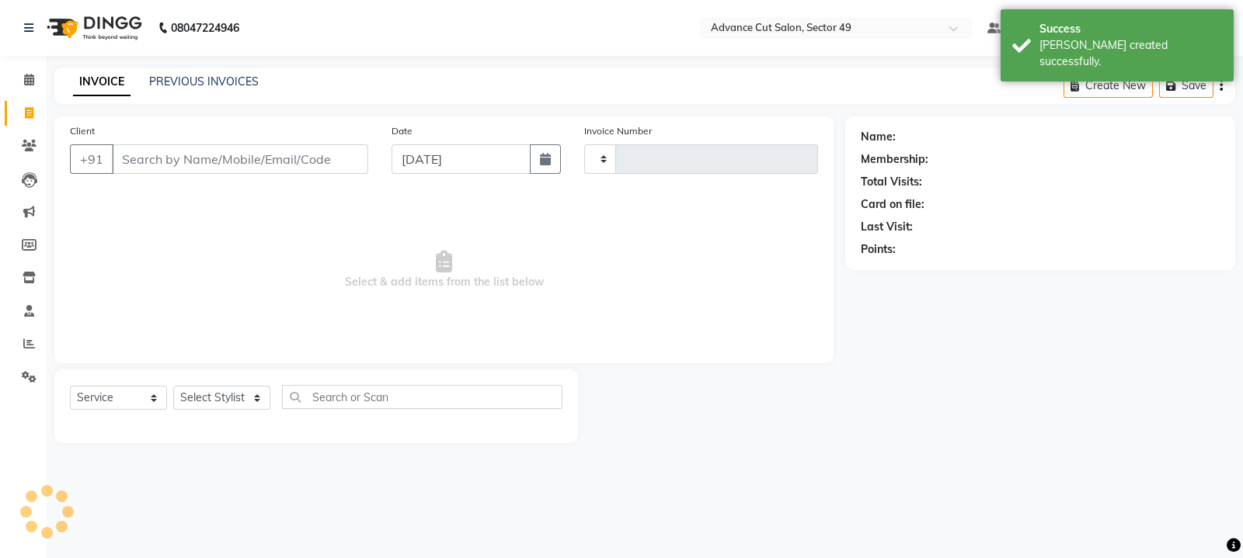
type input "4797"
select select "4616"
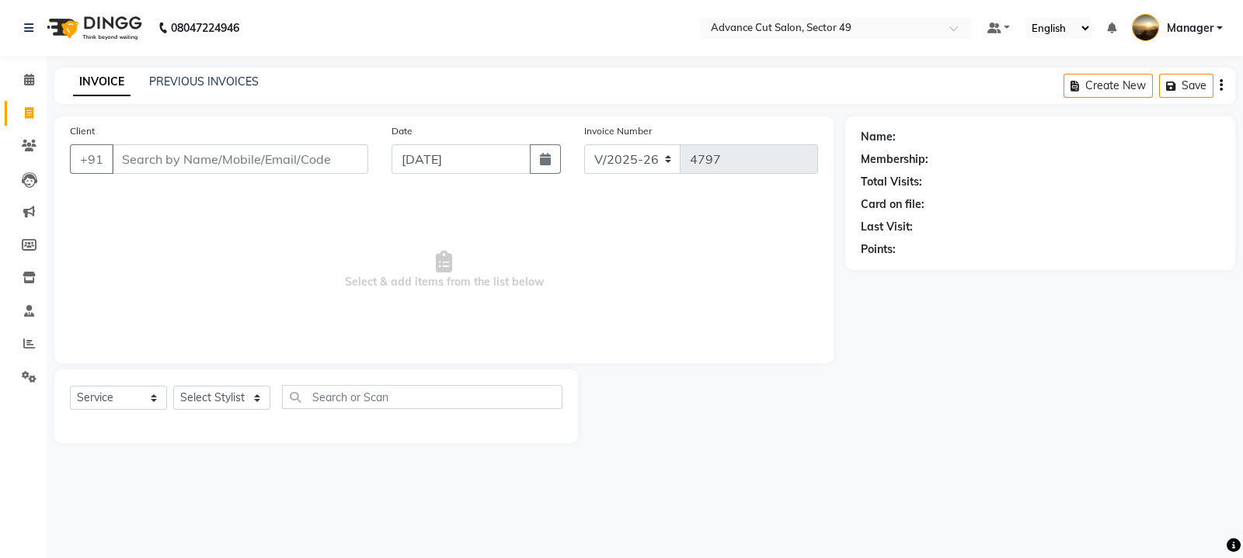
click at [237, 162] on input "Client" at bounding box center [240, 159] width 256 height 30
type input "8447223246"
click at [347, 157] on span "Add Client" at bounding box center [327, 159] width 61 height 16
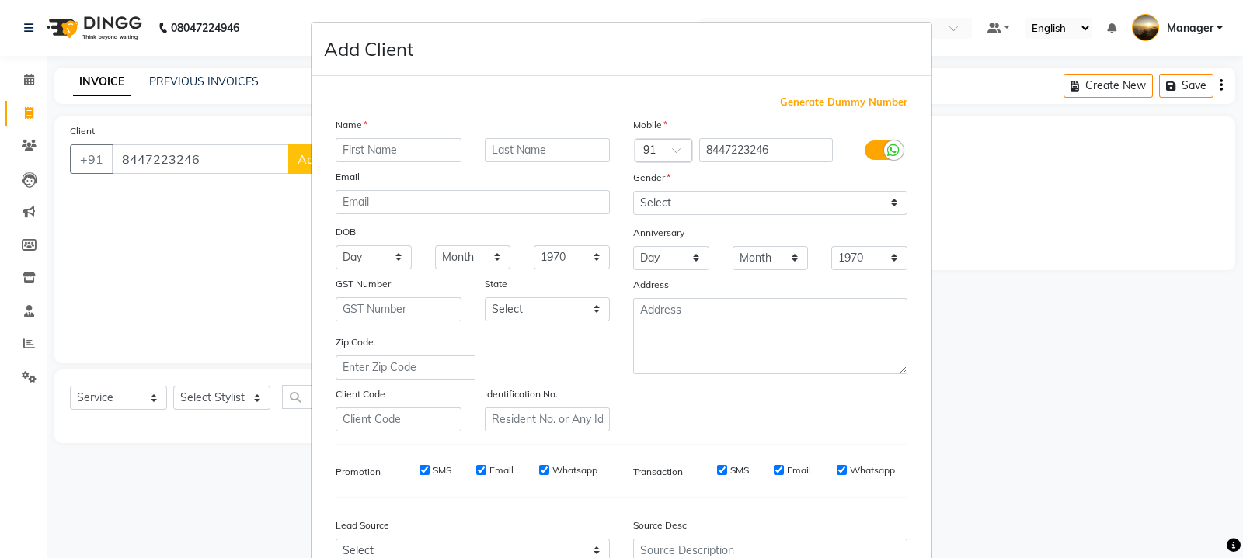
click at [384, 148] on input "text" at bounding box center [398, 150] width 126 height 24
type input "roochita"
click at [639, 207] on select "Select [DEMOGRAPHIC_DATA] [DEMOGRAPHIC_DATA] Other Prefer Not To Say" at bounding box center [770, 203] width 274 height 24
select select "[DEMOGRAPHIC_DATA]"
click at [633, 192] on select "Select [DEMOGRAPHIC_DATA] [DEMOGRAPHIC_DATA] Other Prefer Not To Say" at bounding box center [770, 203] width 274 height 24
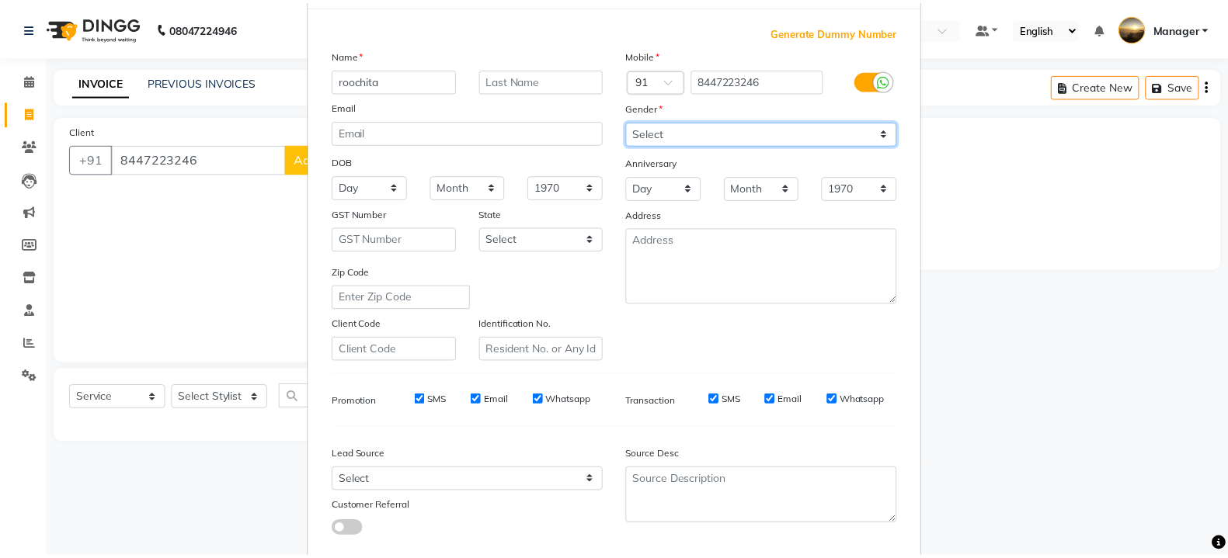
scroll to position [166, 0]
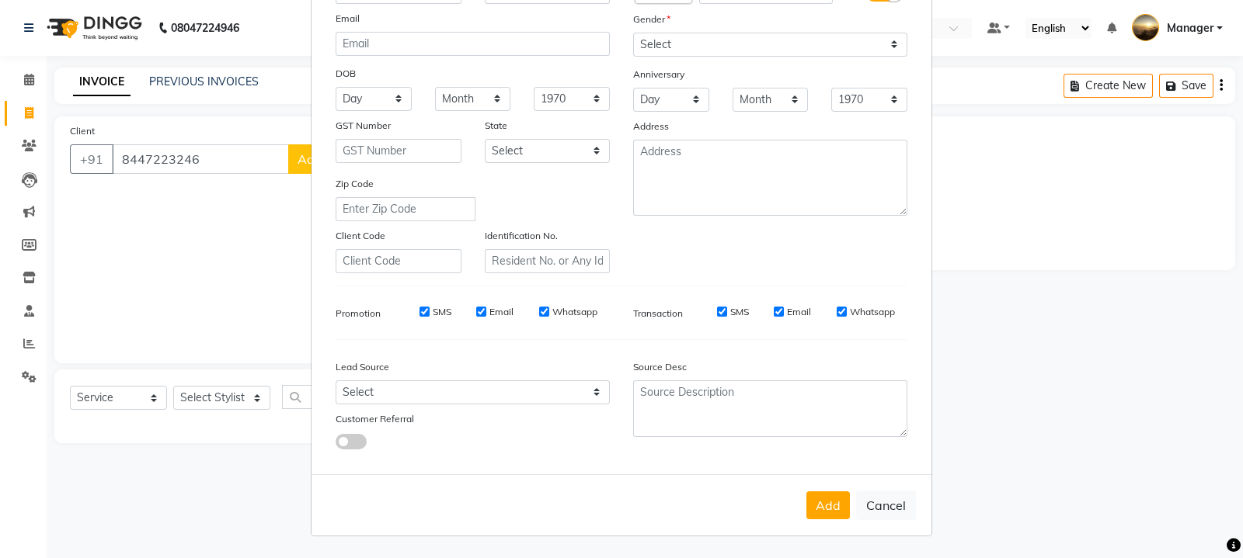
click at [814, 513] on button "Add" at bounding box center [827, 506] width 43 height 28
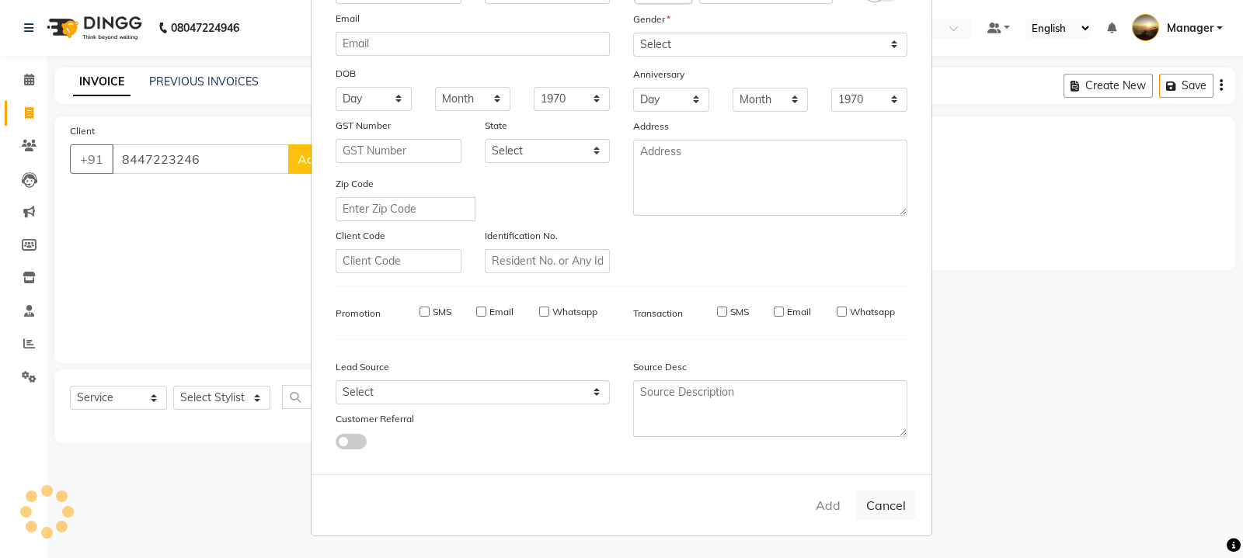
select select
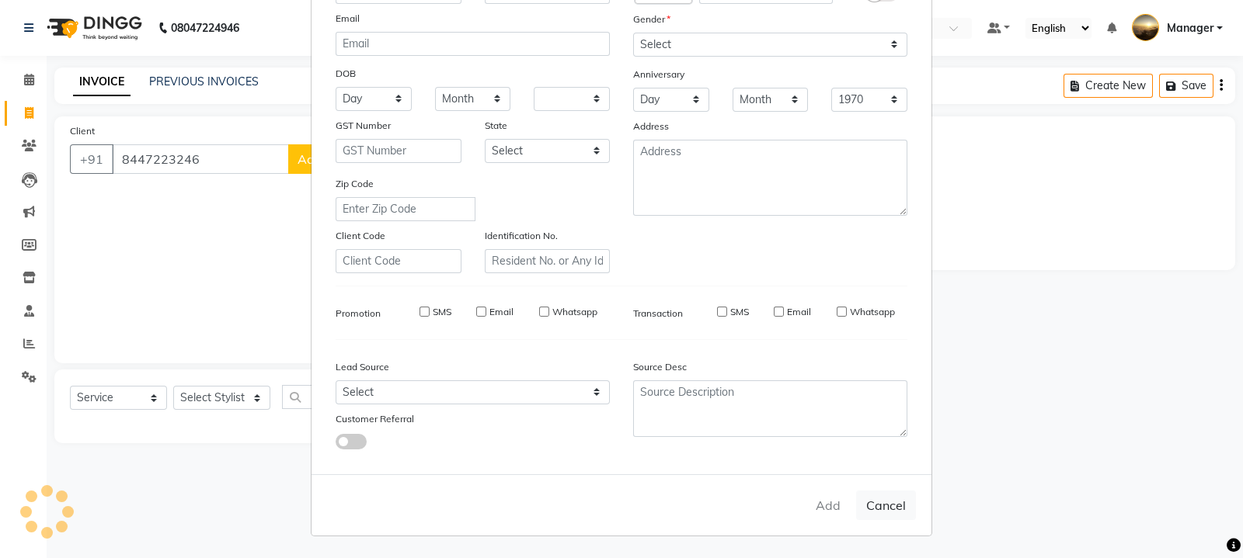
select select
checkbox input "false"
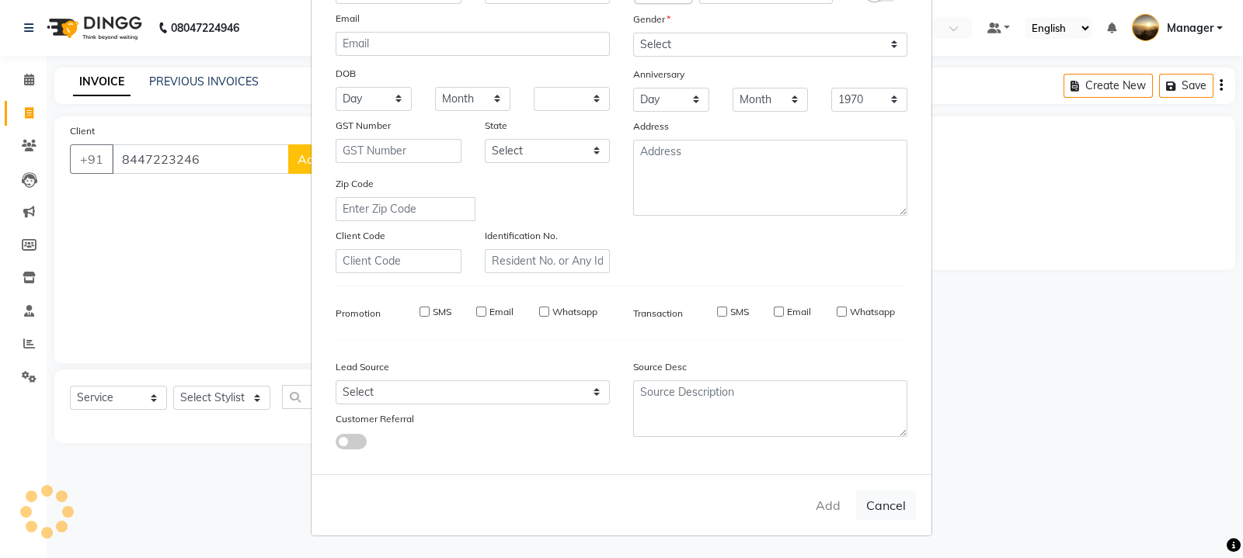
checkbox input "false"
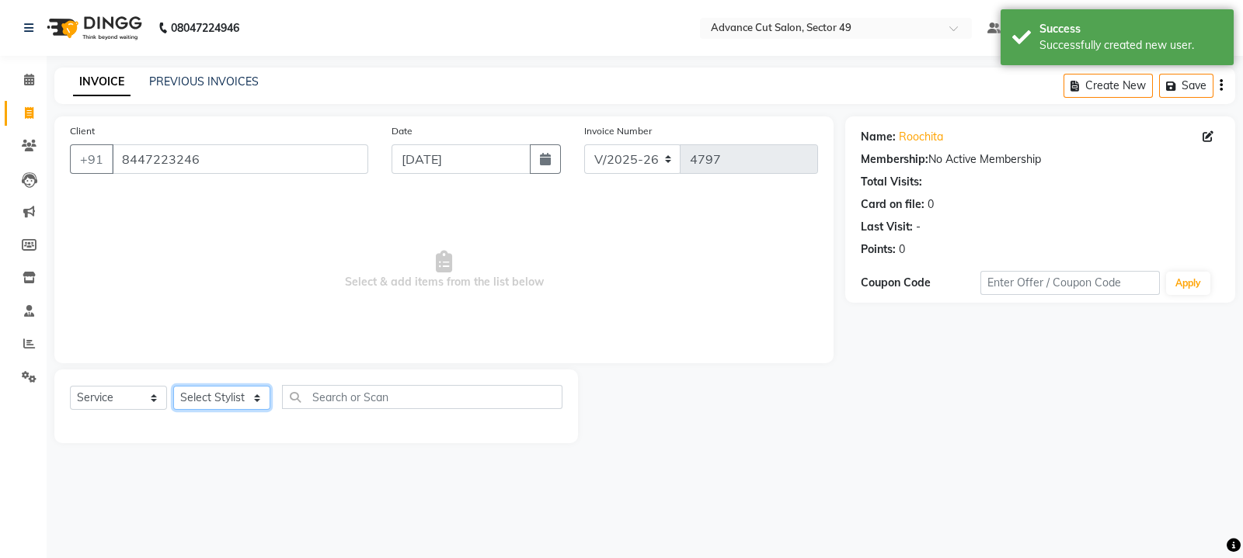
click at [251, 394] on select "Select Stylist [PERSON_NAME] [PERSON_NAME] Manager Navi product [PERSON_NAME] s…" at bounding box center [221, 398] width 97 height 24
select select "27619"
click at [173, 387] on select "Select Stylist [PERSON_NAME] [PERSON_NAME] Manager Navi product [PERSON_NAME] s…" at bounding box center [221, 398] width 97 height 24
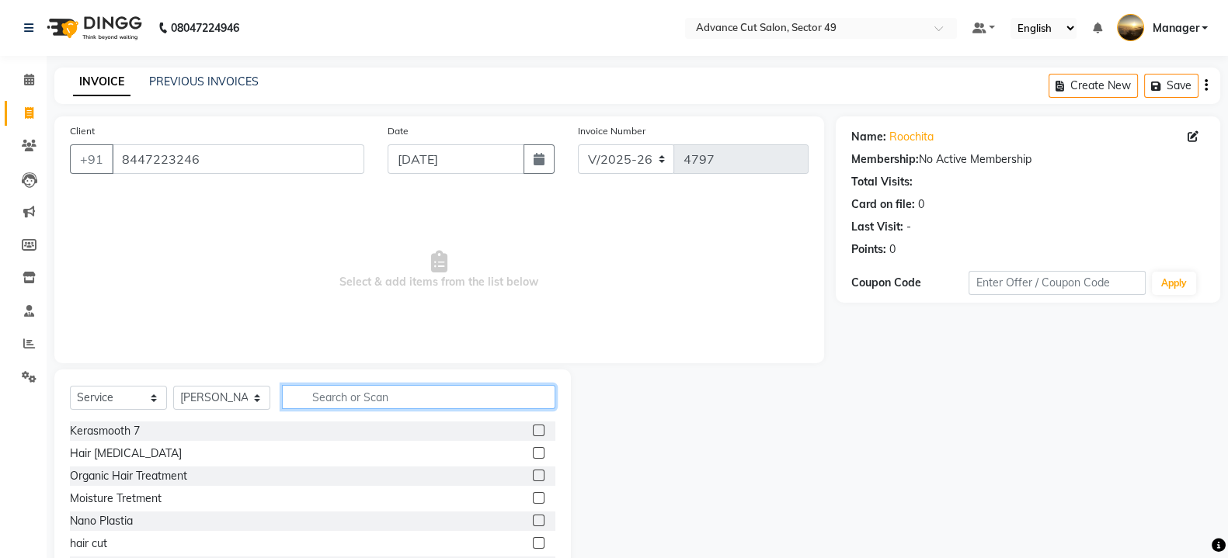
click at [318, 401] on input "text" at bounding box center [418, 397] width 273 height 24
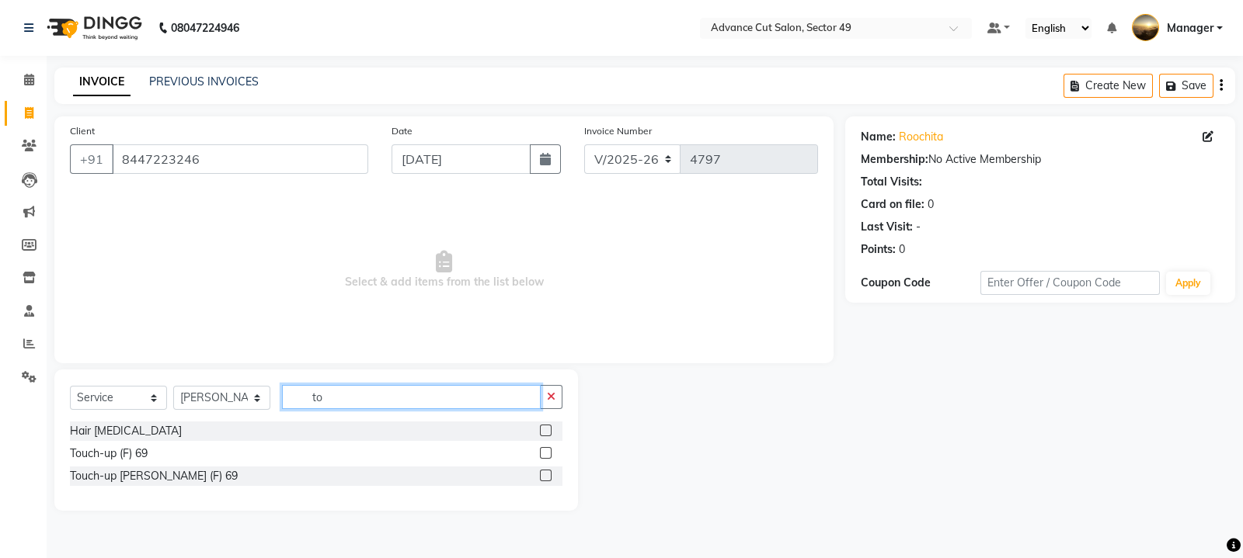
type input "to"
click at [546, 456] on label at bounding box center [546, 453] width 12 height 12
click at [546, 456] on input "checkbox" at bounding box center [545, 454] width 10 height 10
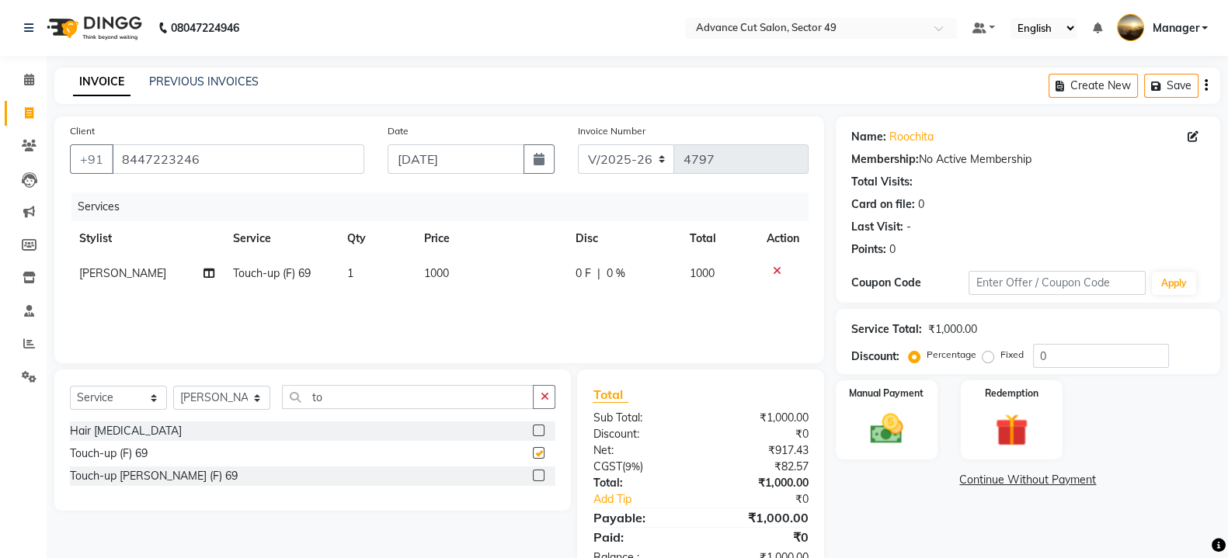
checkbox input "false"
click at [478, 285] on td "1000" at bounding box center [490, 273] width 151 height 35
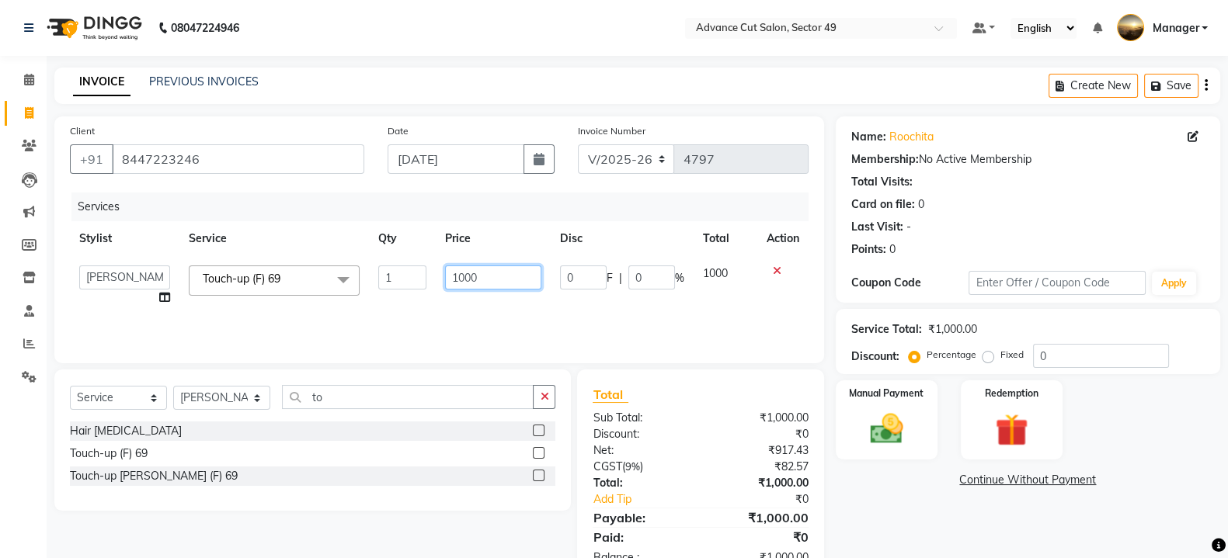
click at [507, 272] on input "1000" at bounding box center [493, 278] width 97 height 24
type input "1"
type input "2"
type input "500"
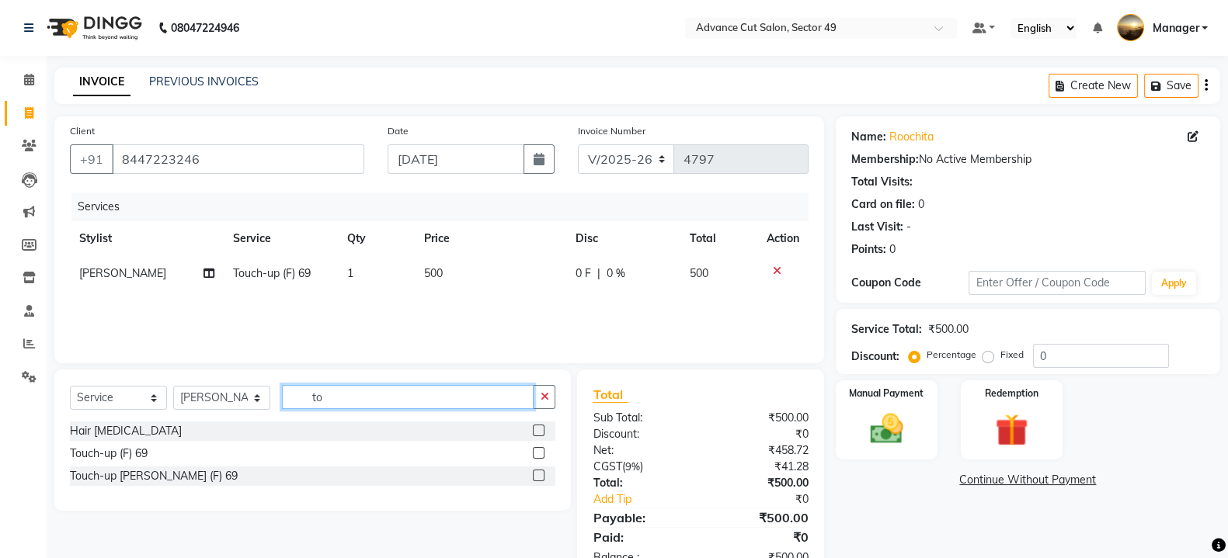
click at [451, 394] on input "to" at bounding box center [408, 397] width 252 height 24
type input "t"
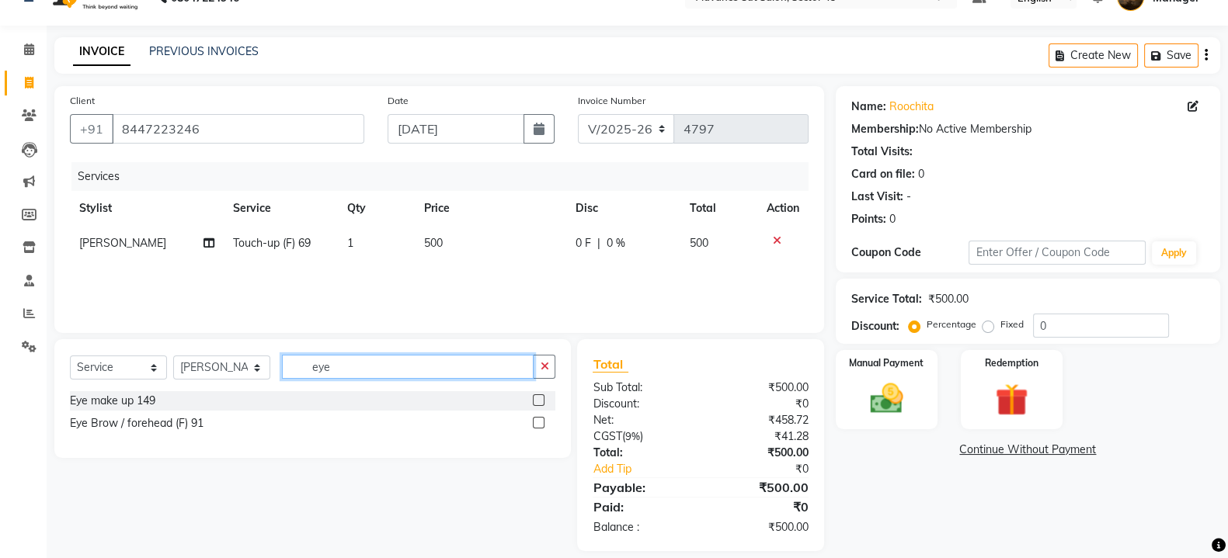
scroll to position [47, 0]
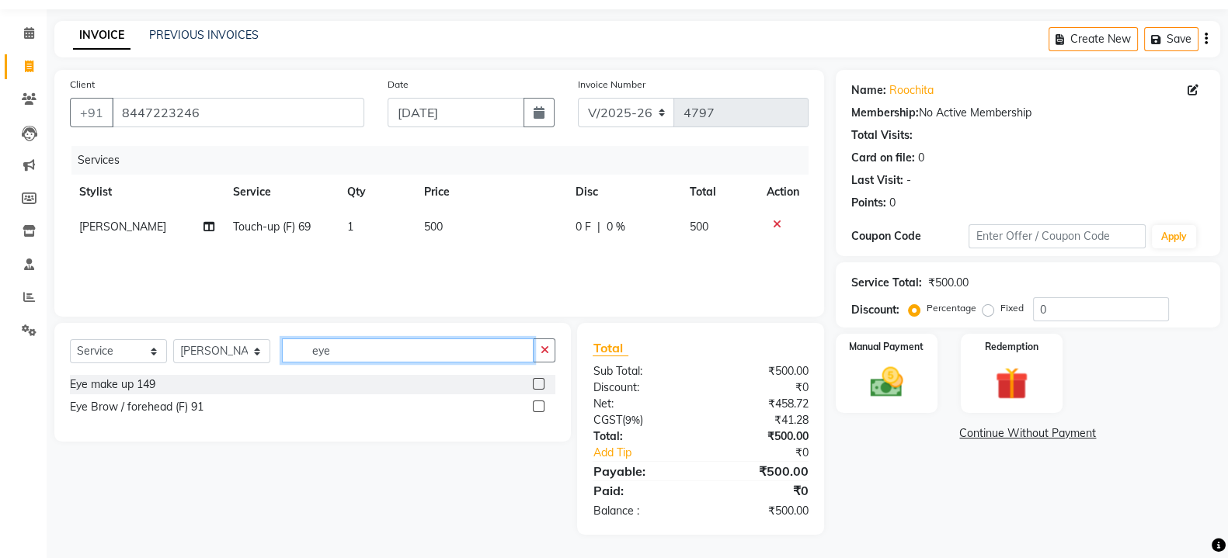
type input "eye"
click at [537, 385] on label at bounding box center [539, 384] width 12 height 12
click at [537, 385] on input "checkbox" at bounding box center [538, 385] width 10 height 10
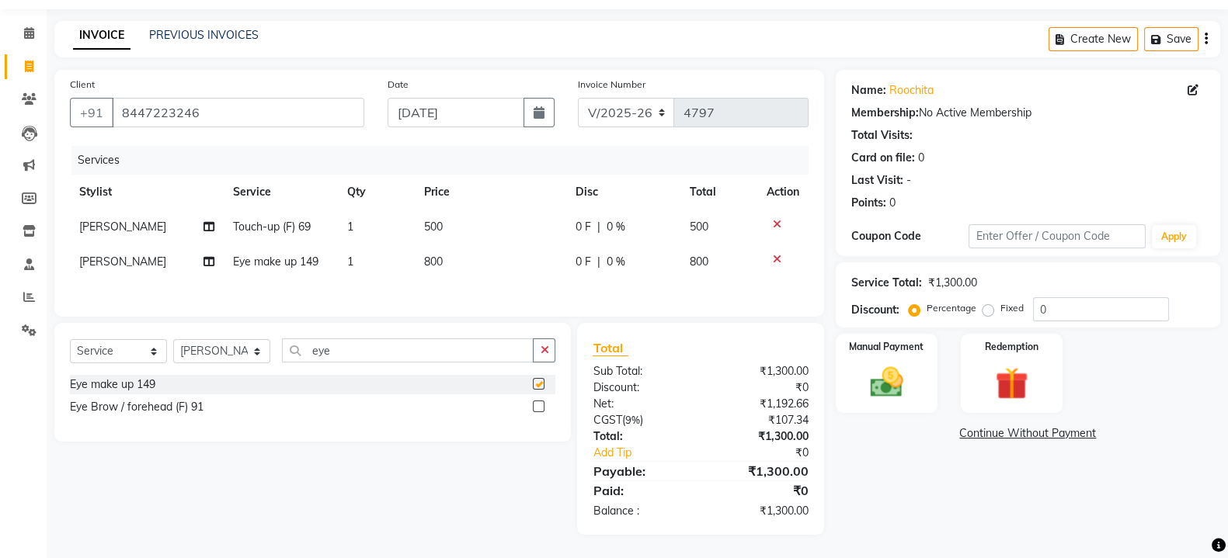
checkbox input "false"
click at [538, 412] on label at bounding box center [539, 407] width 12 height 12
click at [538, 412] on input "checkbox" at bounding box center [538, 407] width 10 height 10
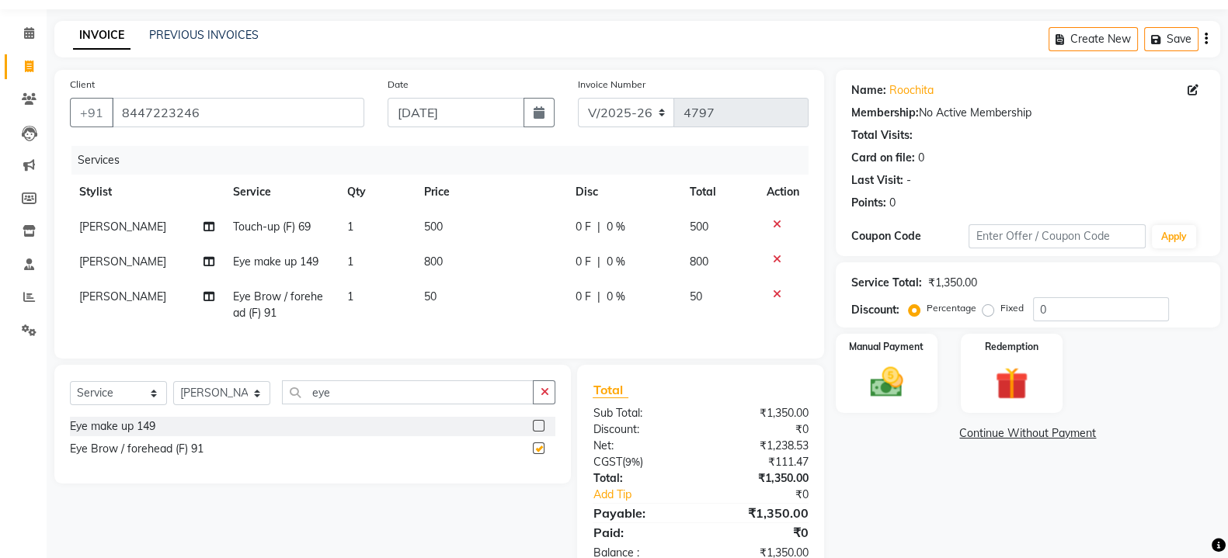
checkbox input "false"
click at [773, 259] on icon at bounding box center [777, 259] width 9 height 11
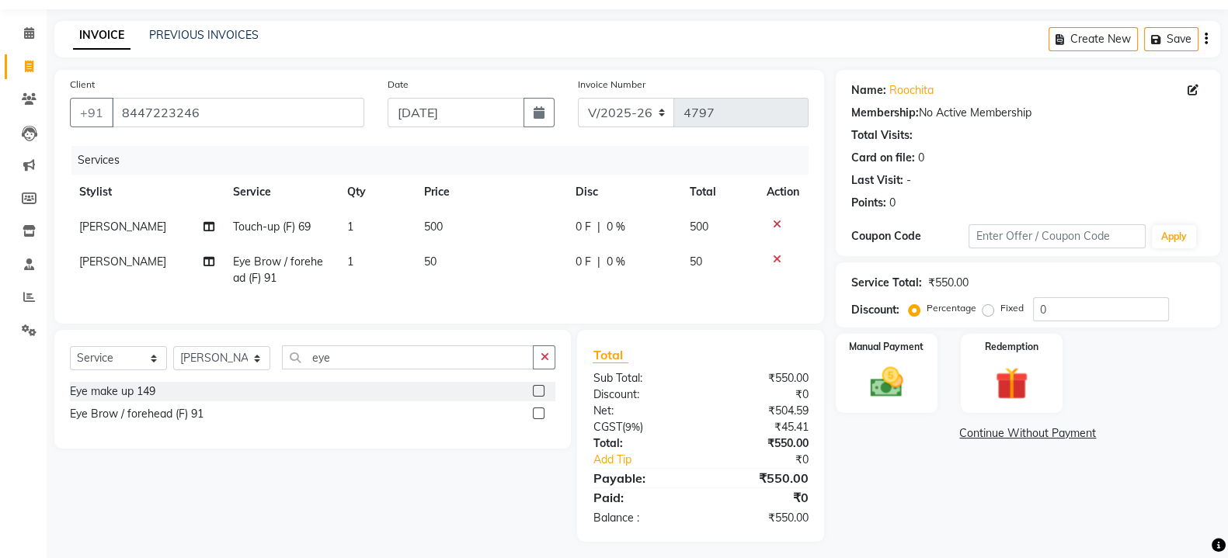
click at [461, 258] on td "50" at bounding box center [490, 270] width 151 height 51
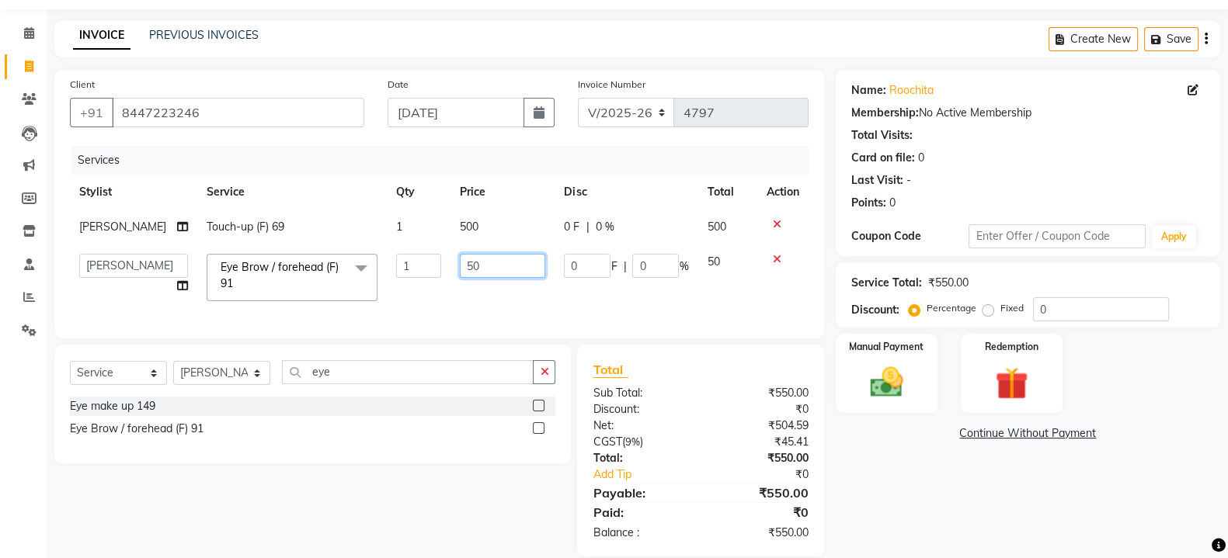
type input "5"
click at [474, 263] on input "5" at bounding box center [502, 266] width 85 height 24
type input "150"
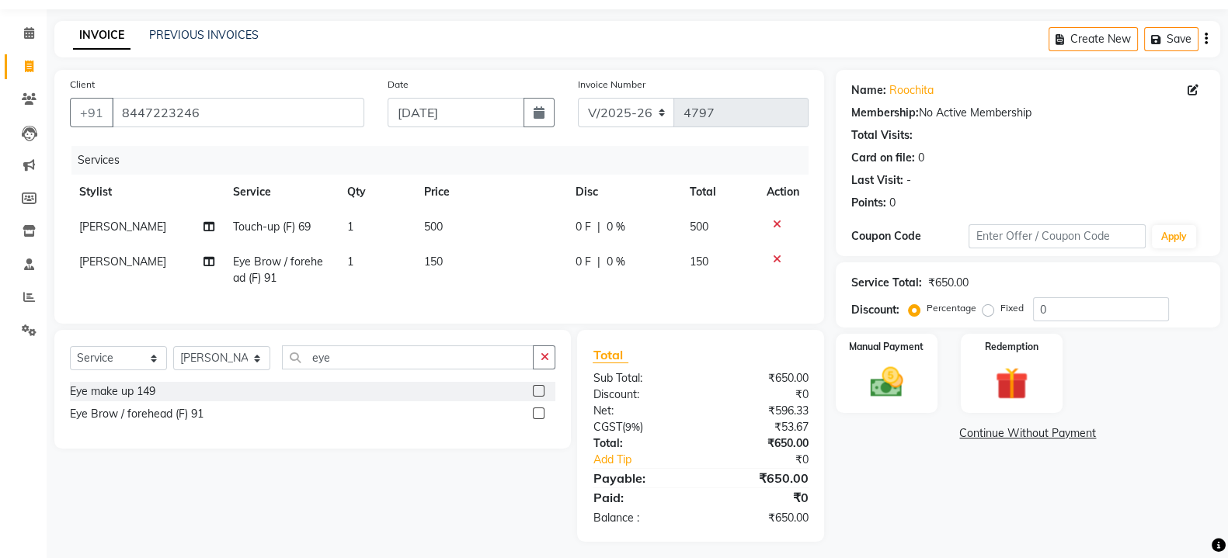
click at [106, 260] on span "[PERSON_NAME]" at bounding box center [122, 262] width 87 height 14
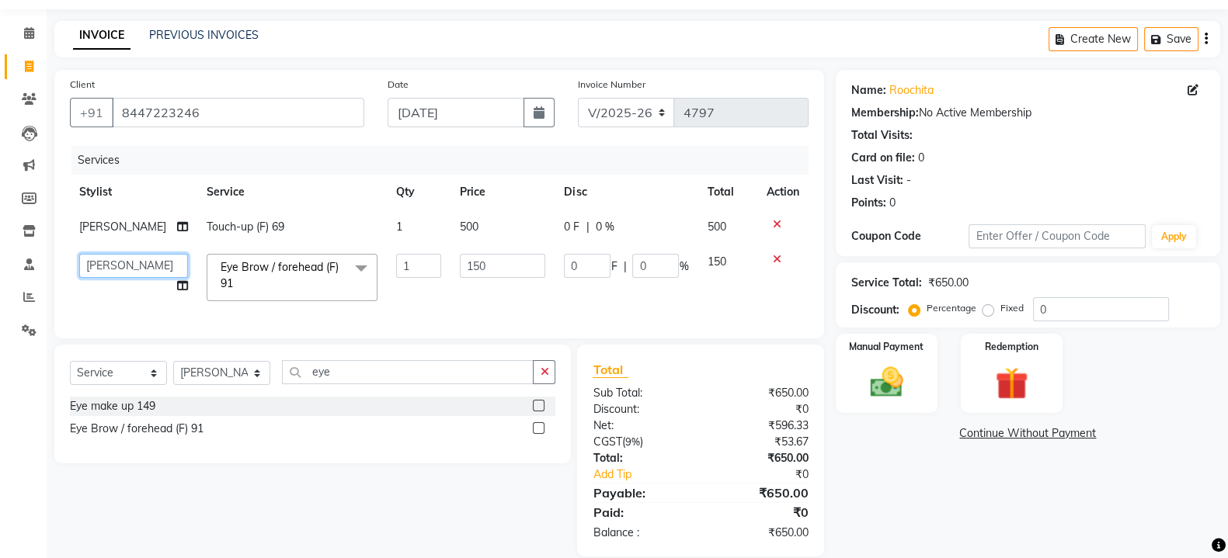
click at [106, 260] on select "[PERSON_NAME] [PERSON_NAME] Manager Navi product [PERSON_NAME] sunny Tip [PERSO…" at bounding box center [133, 266] width 109 height 24
select select "86282"
click at [859, 372] on img at bounding box center [886, 382] width 55 height 39
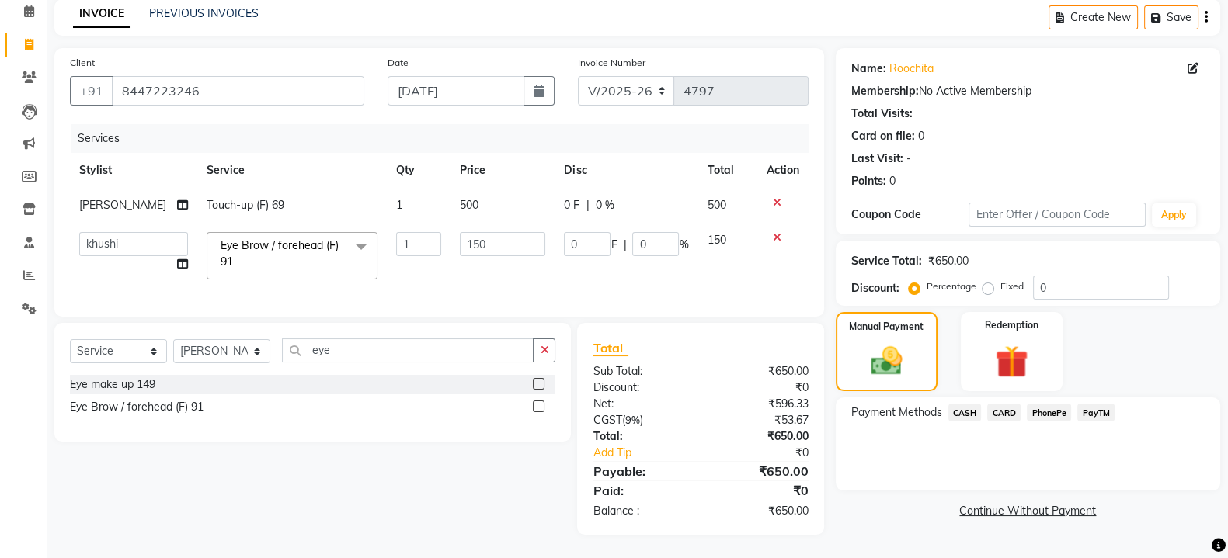
scroll to position [82, 0]
click at [912, 341] on div "Manual Payment" at bounding box center [886, 352] width 106 height 82
click at [966, 404] on span "CASH" at bounding box center [964, 413] width 33 height 18
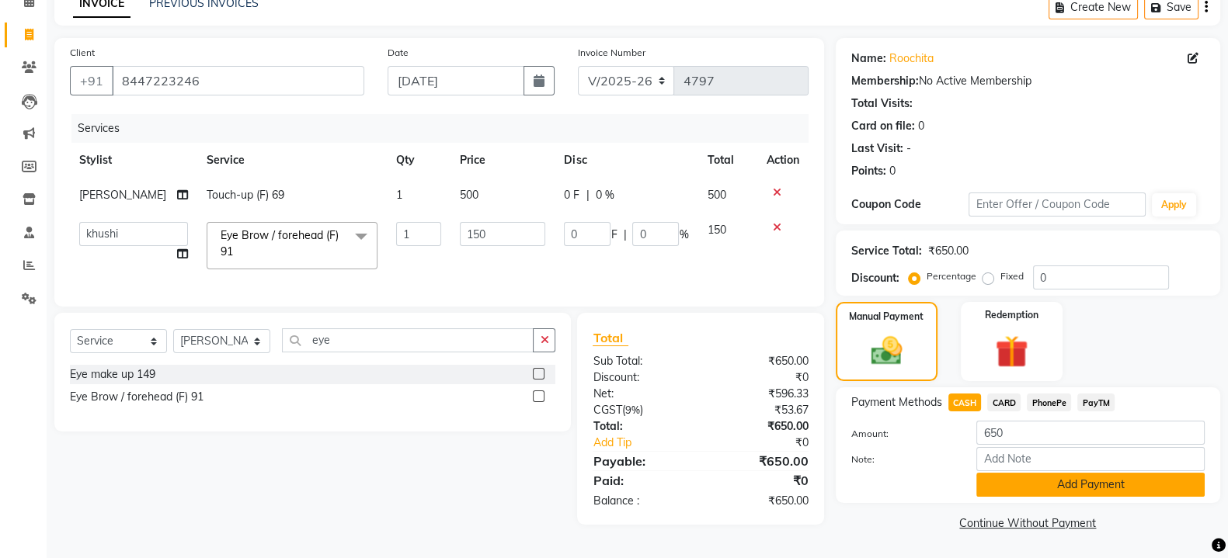
click at [1052, 485] on button "Add Payment" at bounding box center [1090, 485] width 228 height 24
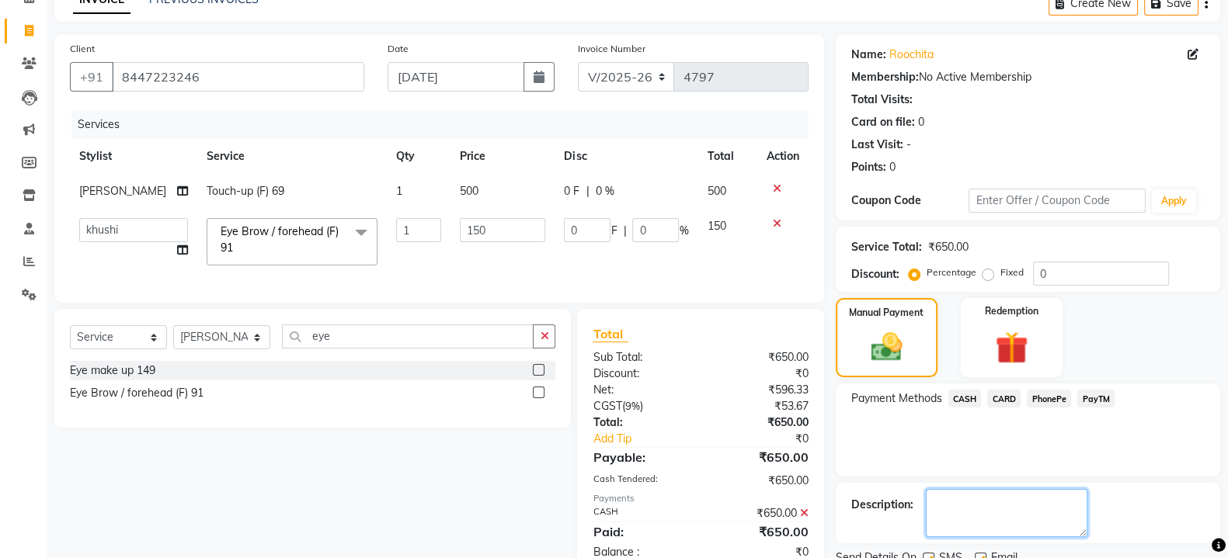
click at [971, 517] on textarea at bounding box center [1007, 513] width 162 height 48
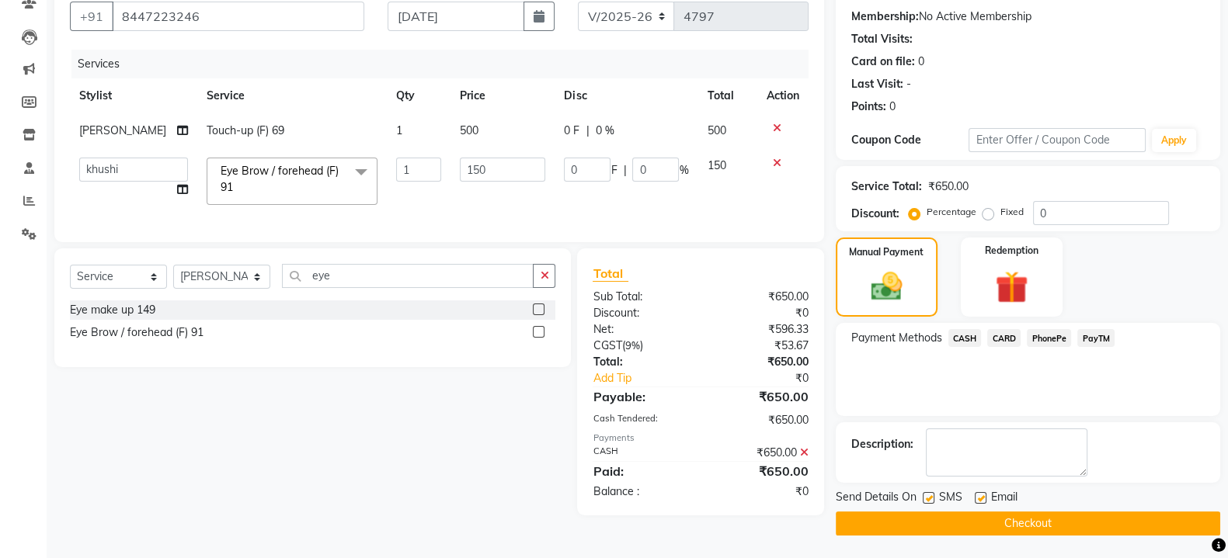
click at [962, 518] on button "Checkout" at bounding box center [1028, 524] width 384 height 24
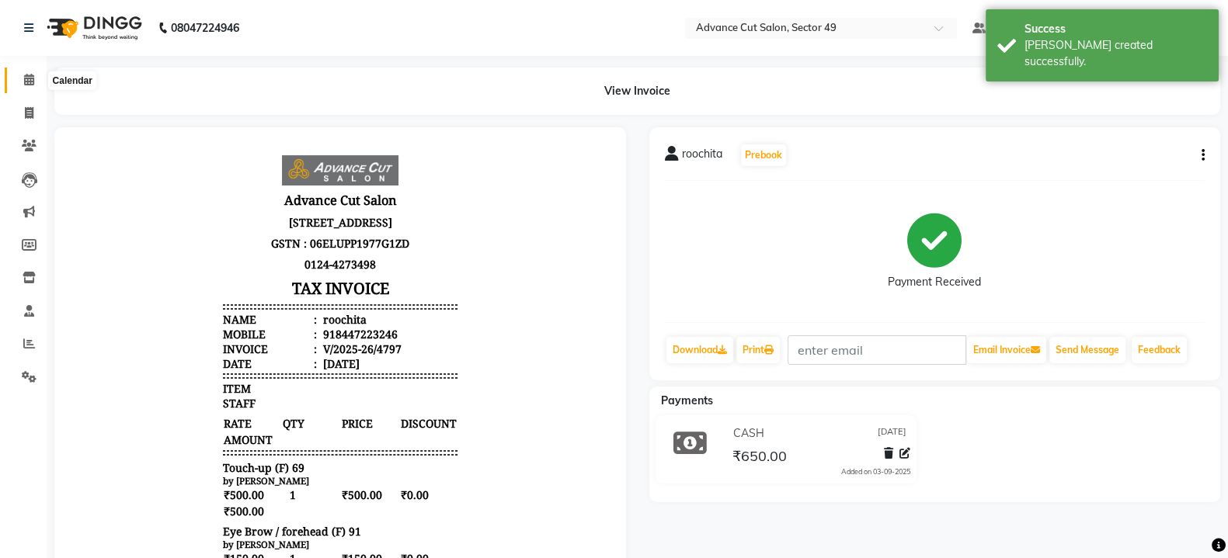
click at [27, 87] on span at bounding box center [29, 80] width 27 height 18
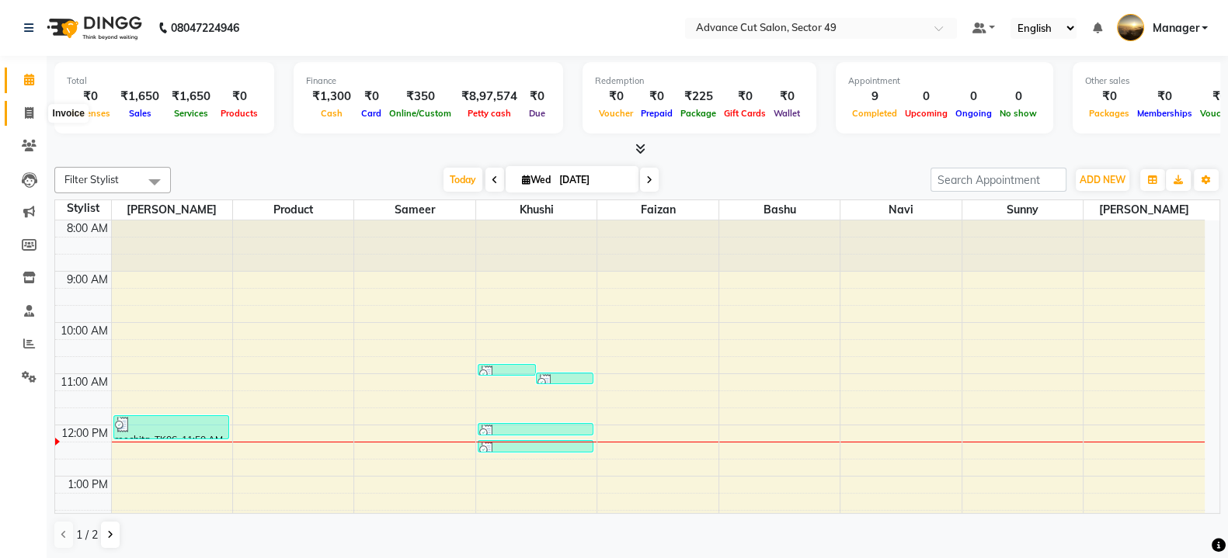
click at [26, 116] on icon at bounding box center [29, 113] width 9 height 12
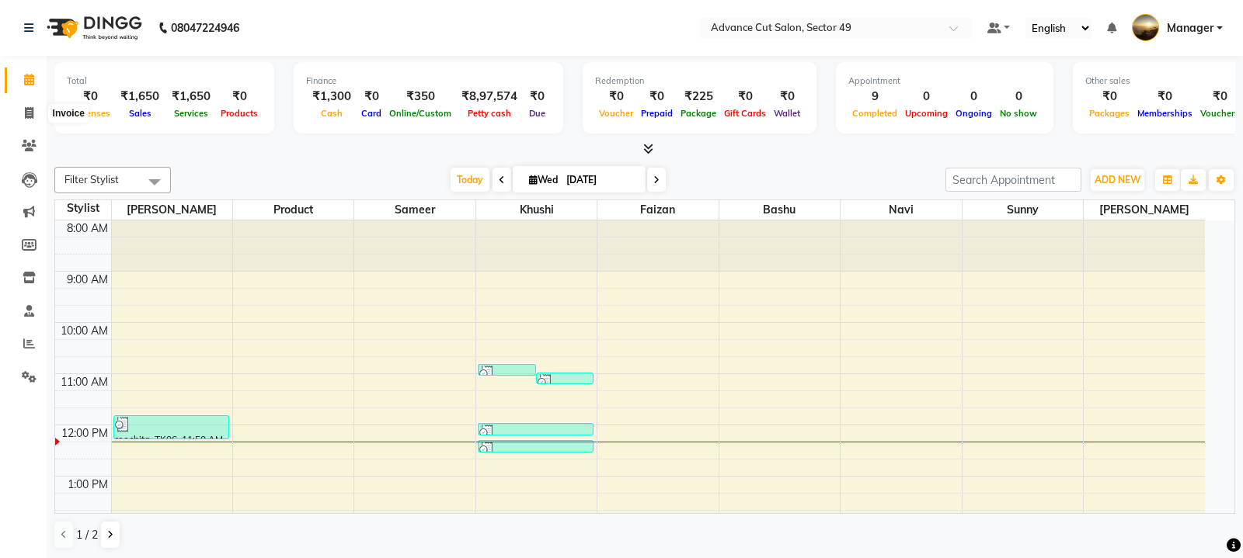
select select "4616"
select select "service"
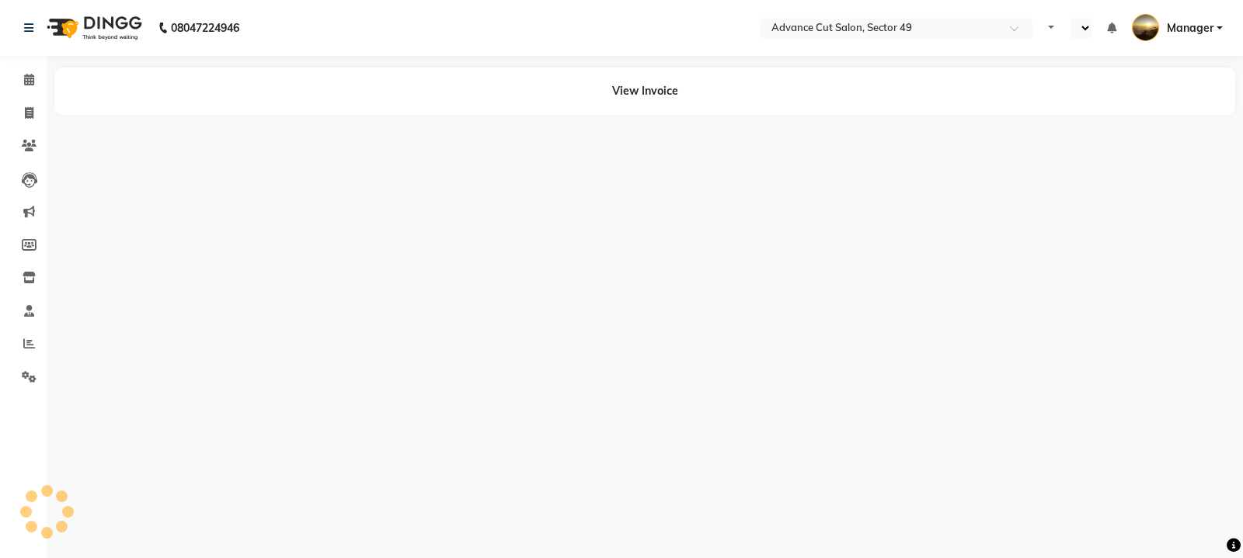
select select "en"
